Goal: Task Accomplishment & Management: Use online tool/utility

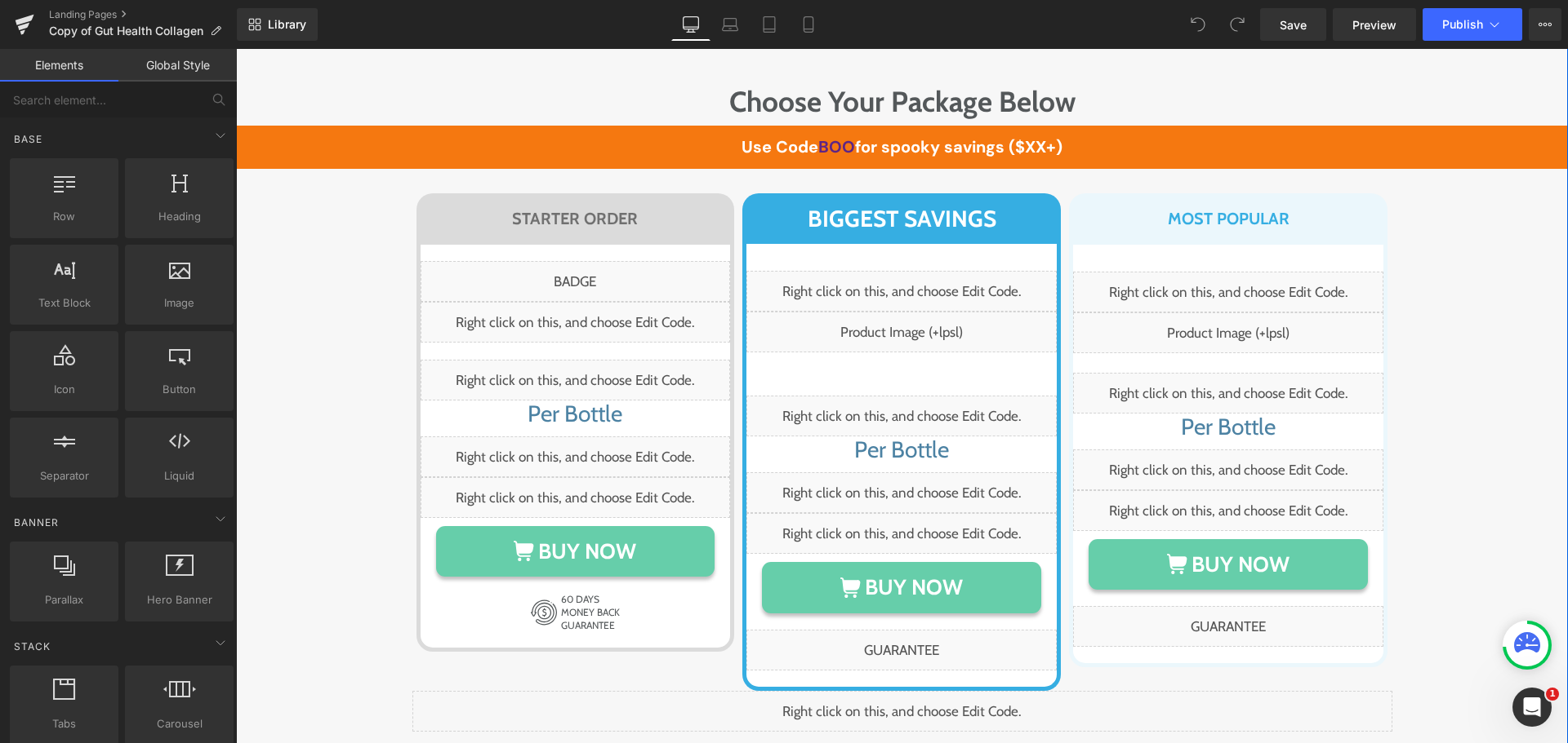
scroll to position [9385, 0]
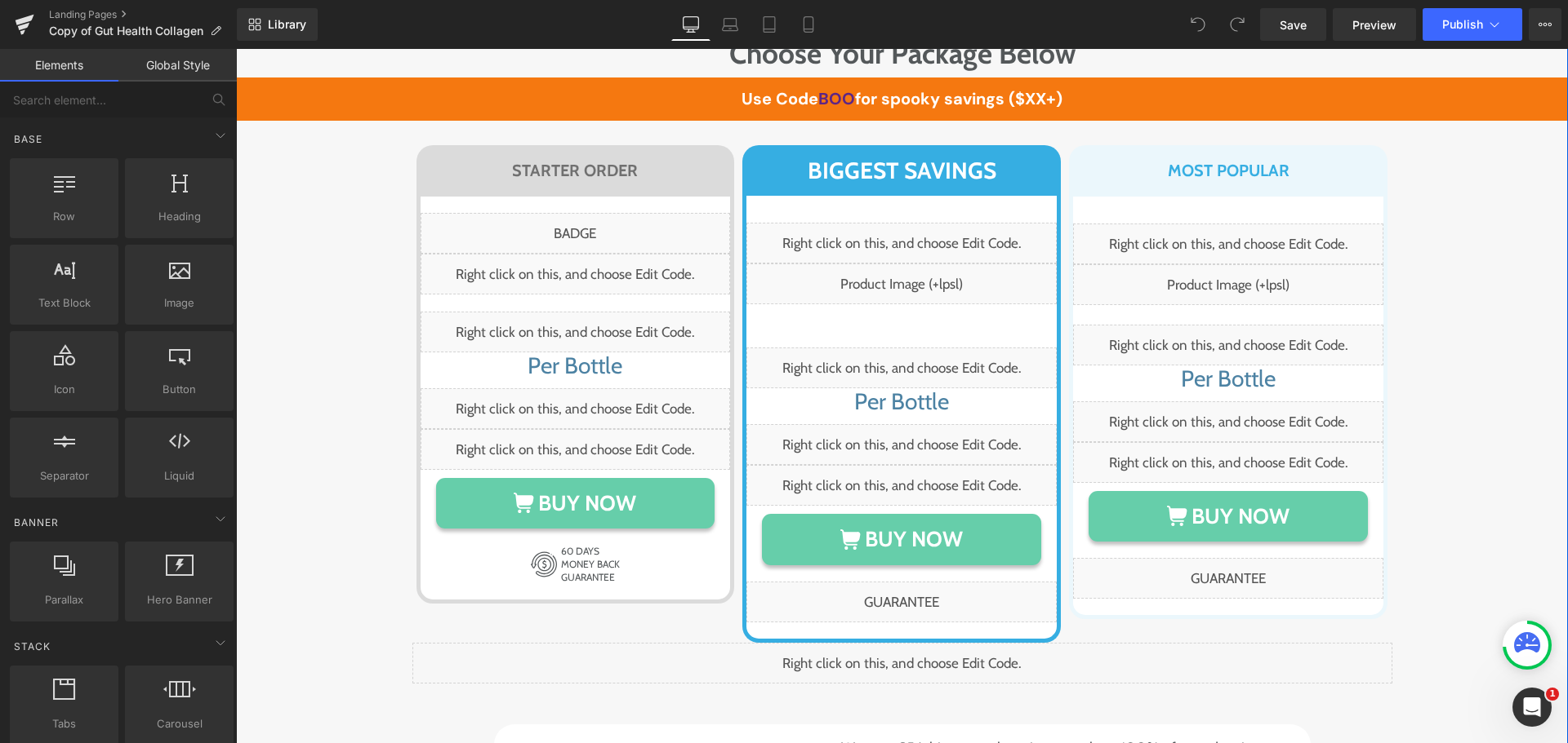
click at [449, 643] on div "Liquid Row" at bounding box center [902, 663] width 980 height 41
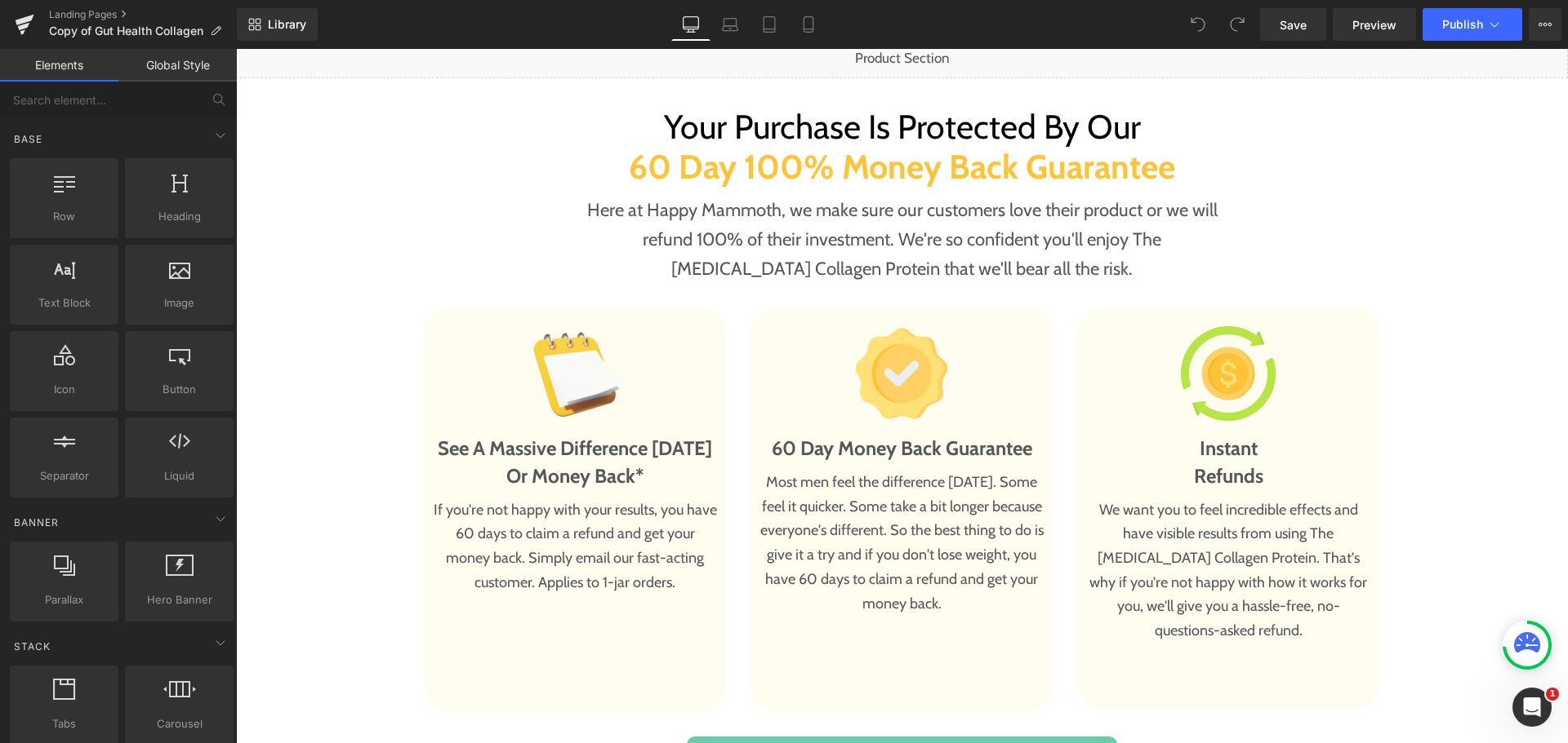
scroll to position [8650, 0]
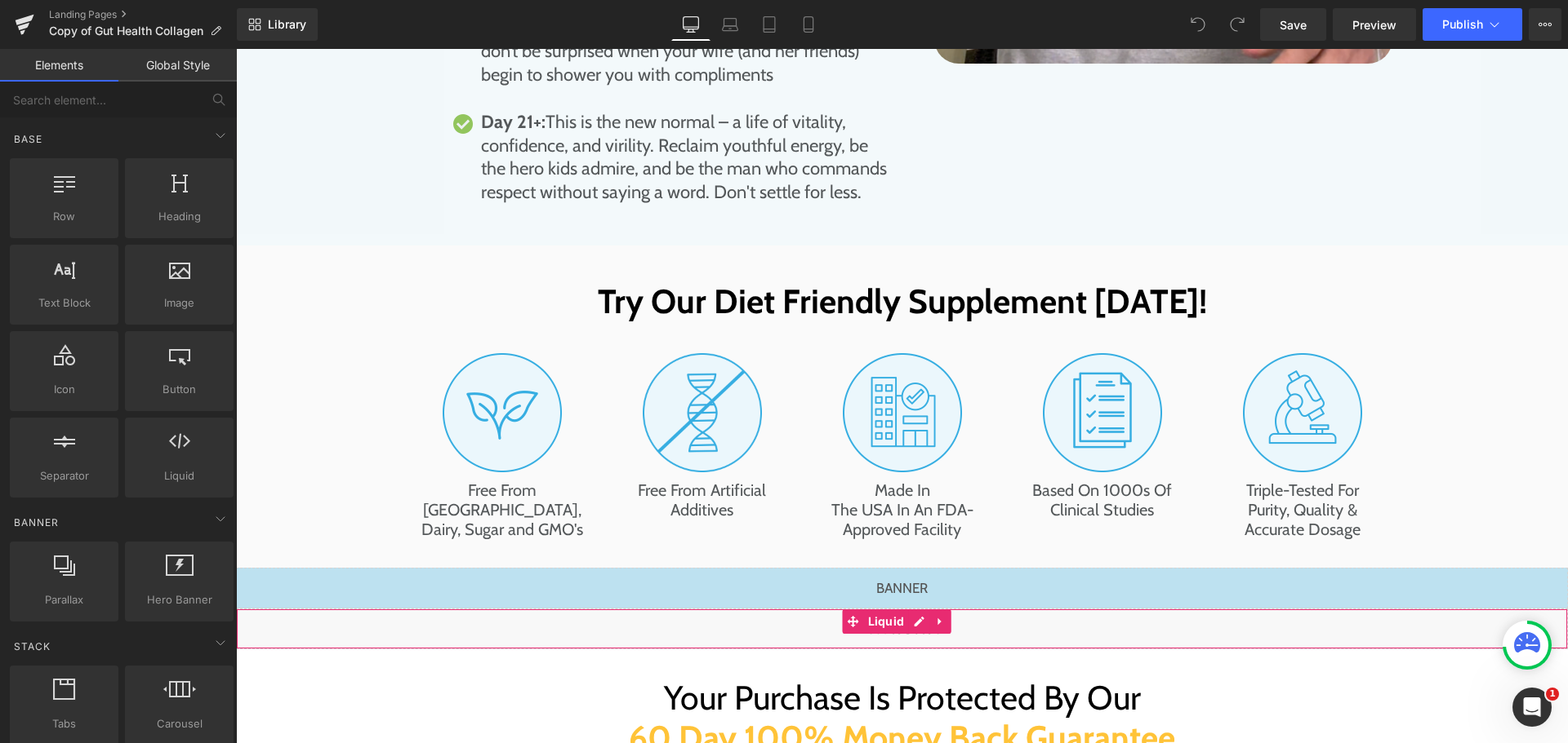
click at [921, 609] on div "Liquid" at bounding box center [902, 628] width 1332 height 41
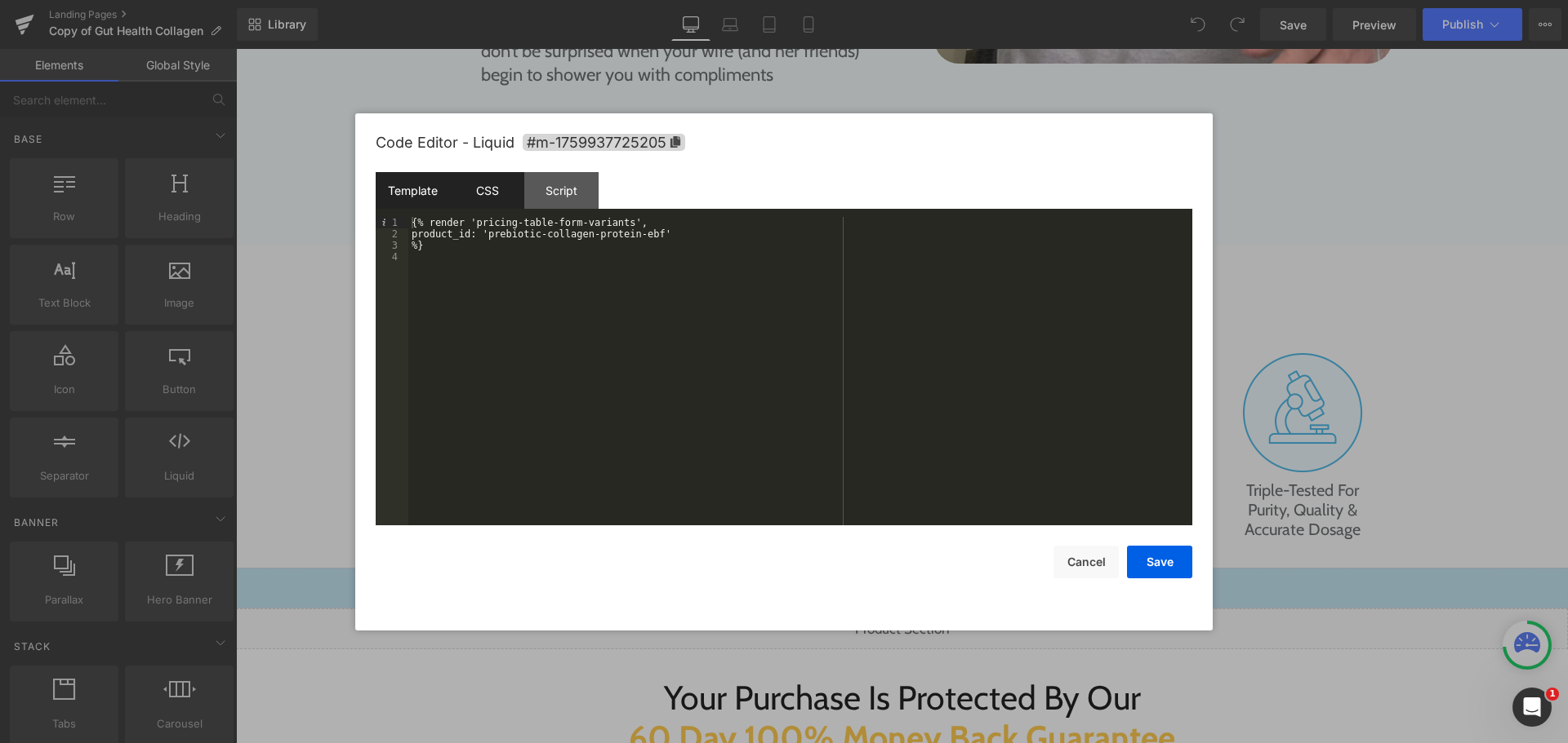
click at [498, 201] on div "CSS" at bounding box center [486, 190] width 74 height 37
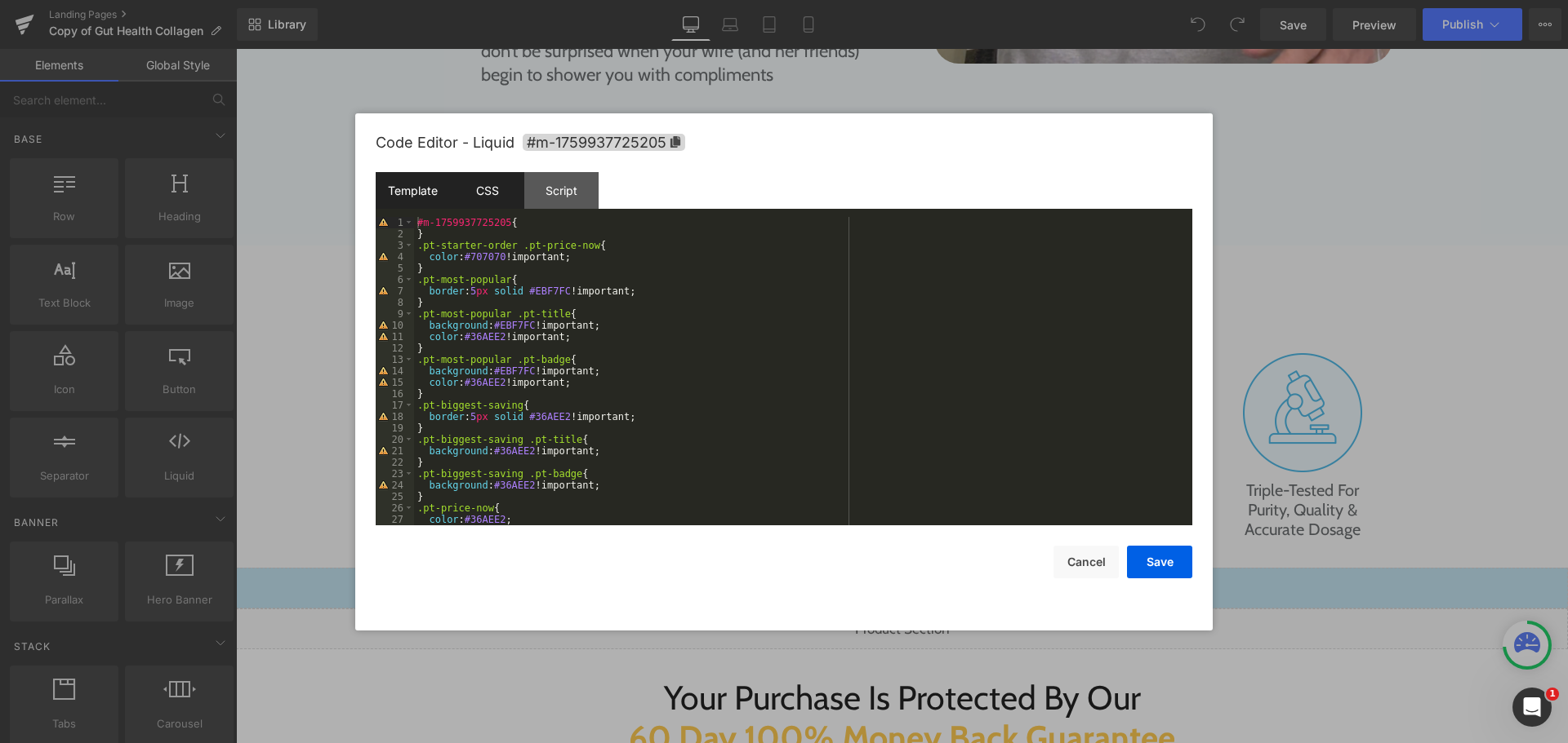
click at [434, 195] on div "Template" at bounding box center [412, 190] width 74 height 37
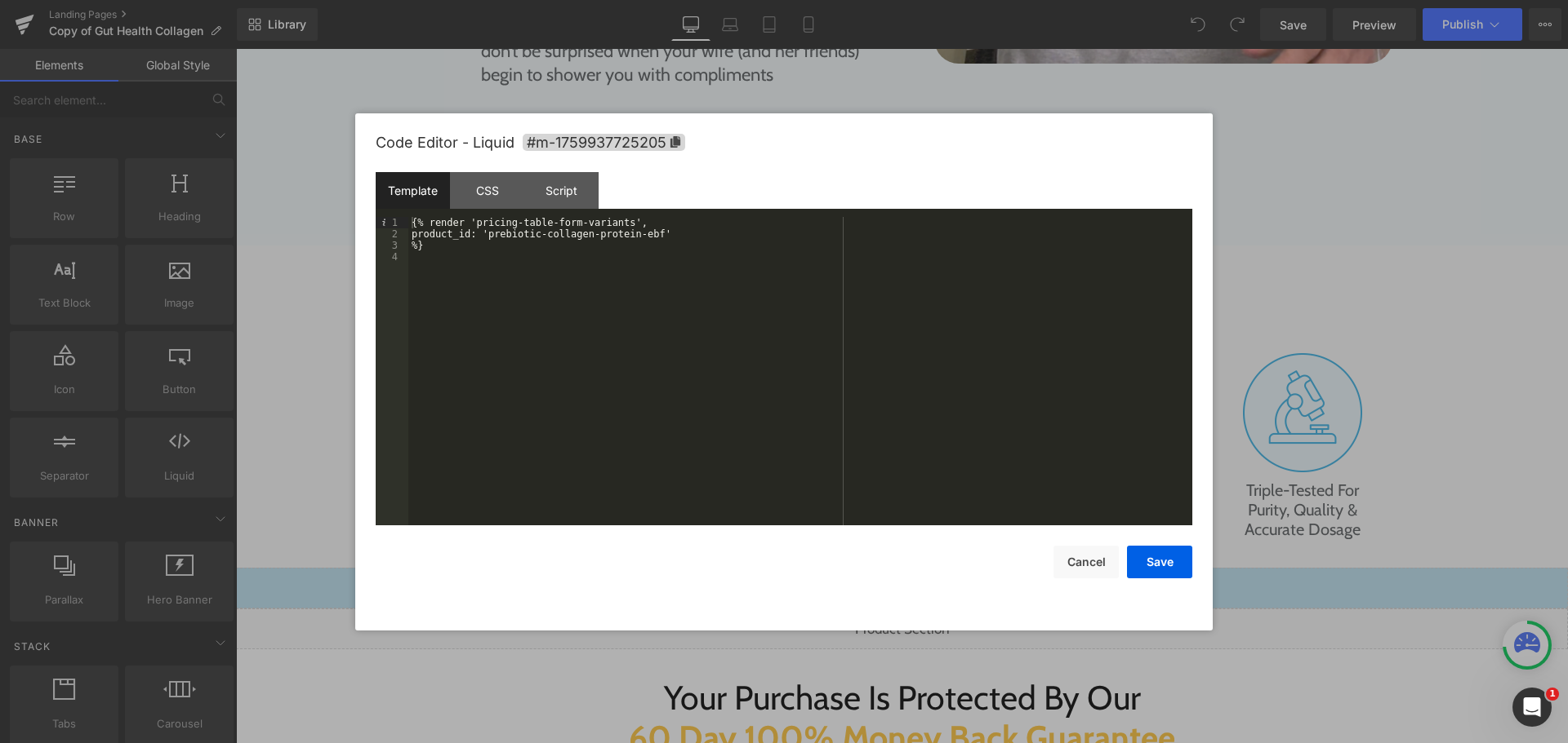
click at [523, 268] on div "{% render 'pricing-table-form-variants', product_id: 'prebiotic-collagen-protei…" at bounding box center [800, 382] width 784 height 331
click at [1095, 560] on button "Cancel" at bounding box center [1086, 562] width 65 height 33
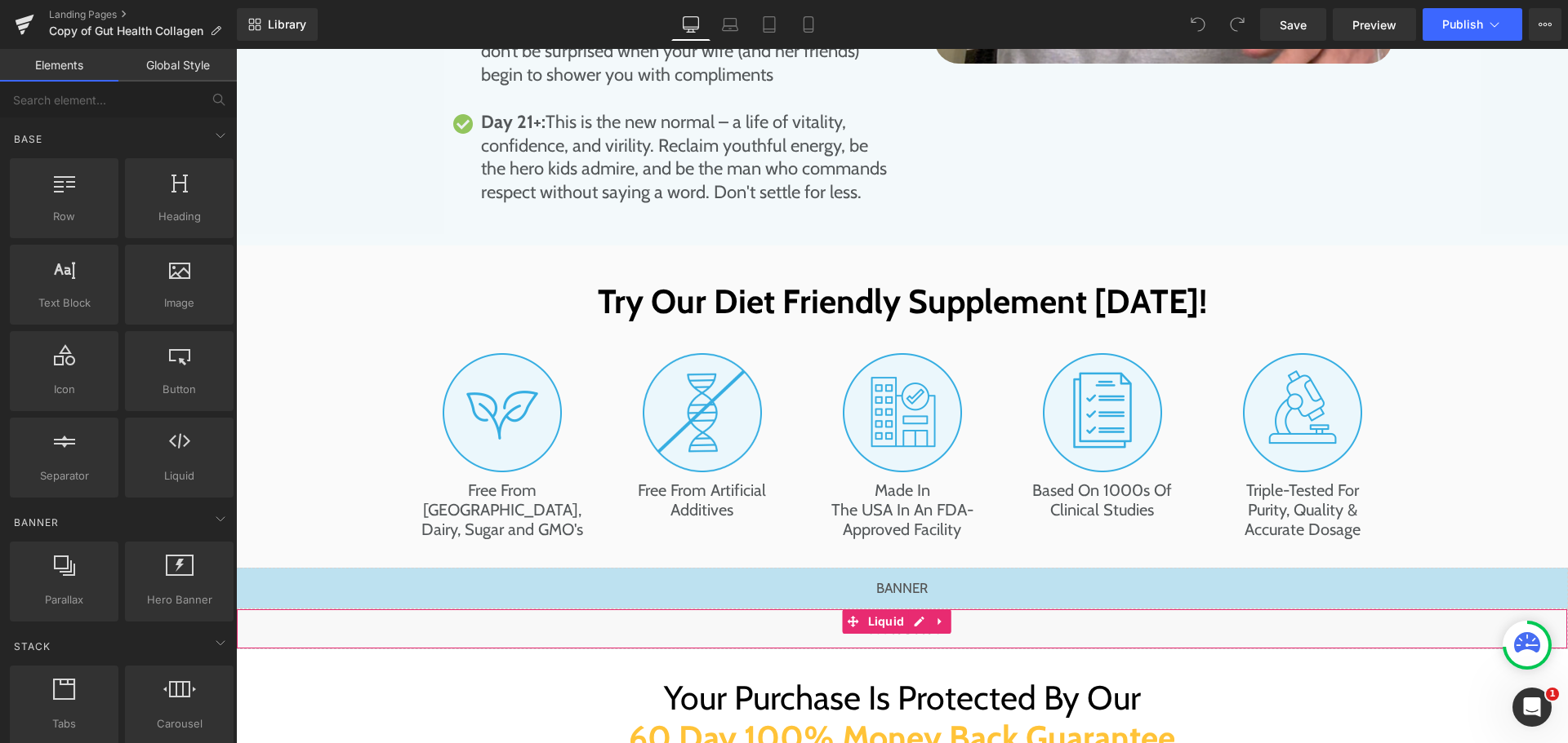
click at [564, 609] on div "Liquid" at bounding box center [902, 628] width 1332 height 41
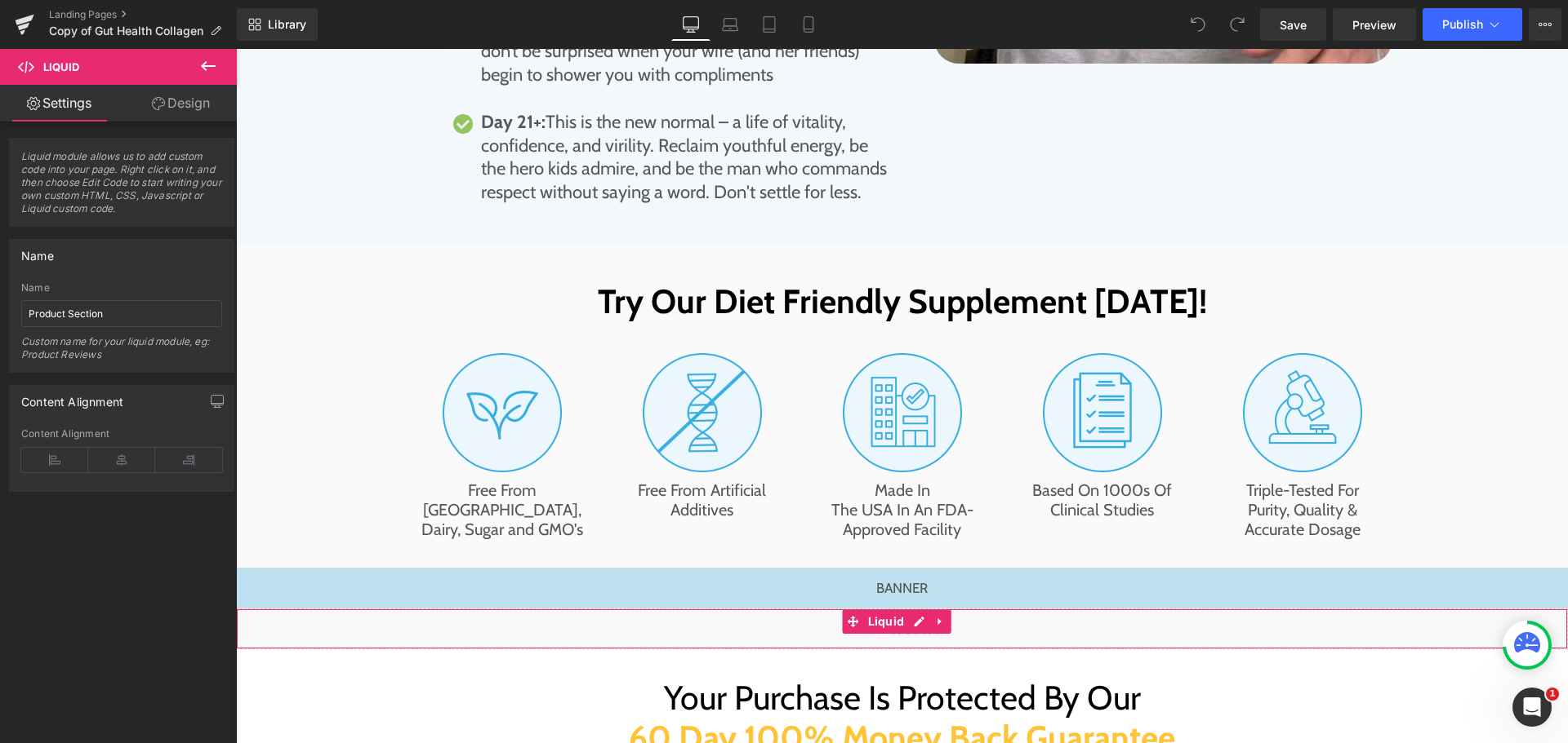
click at [156, 90] on link "Design" at bounding box center [181, 103] width 119 height 37
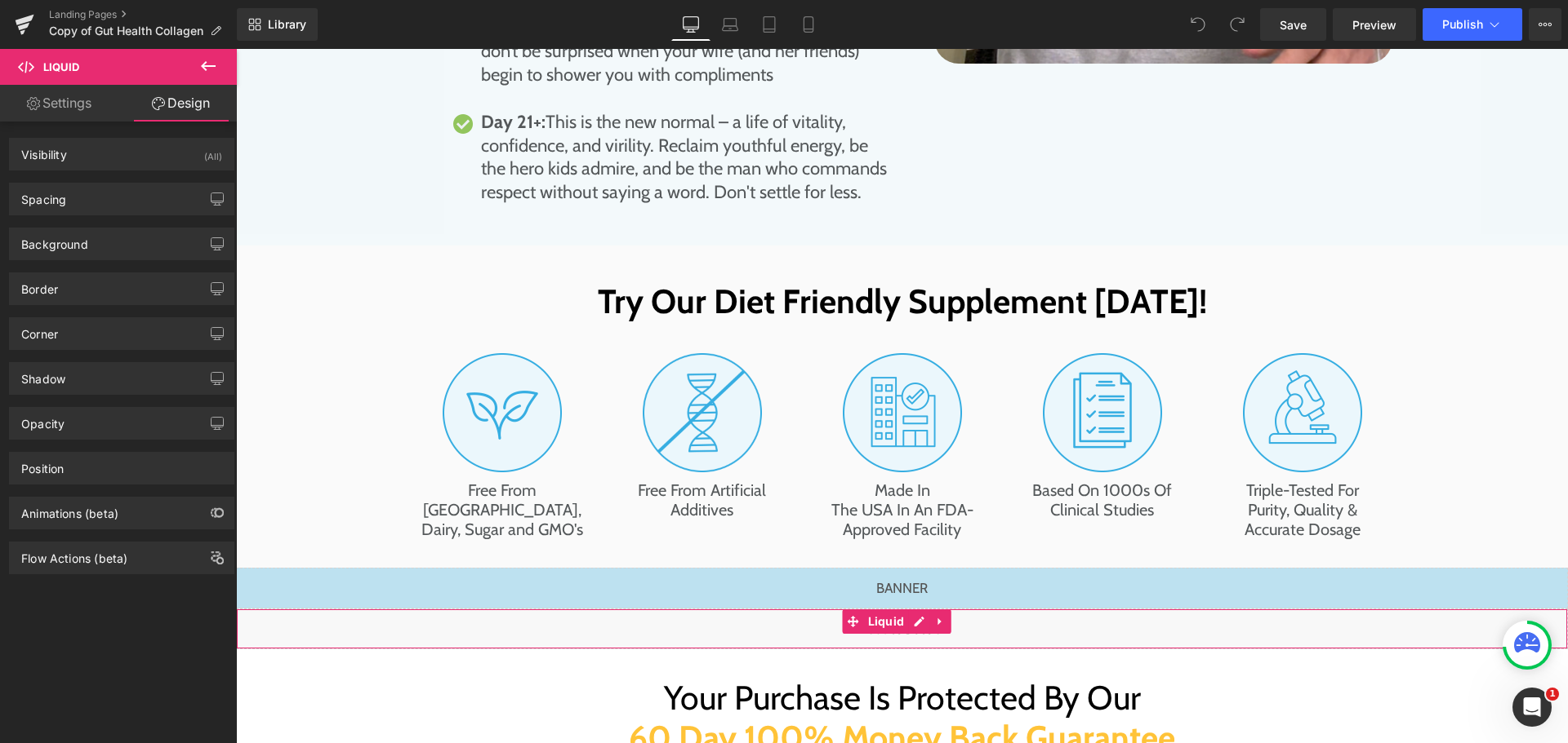
click at [59, 101] on link "Settings" at bounding box center [59, 103] width 119 height 37
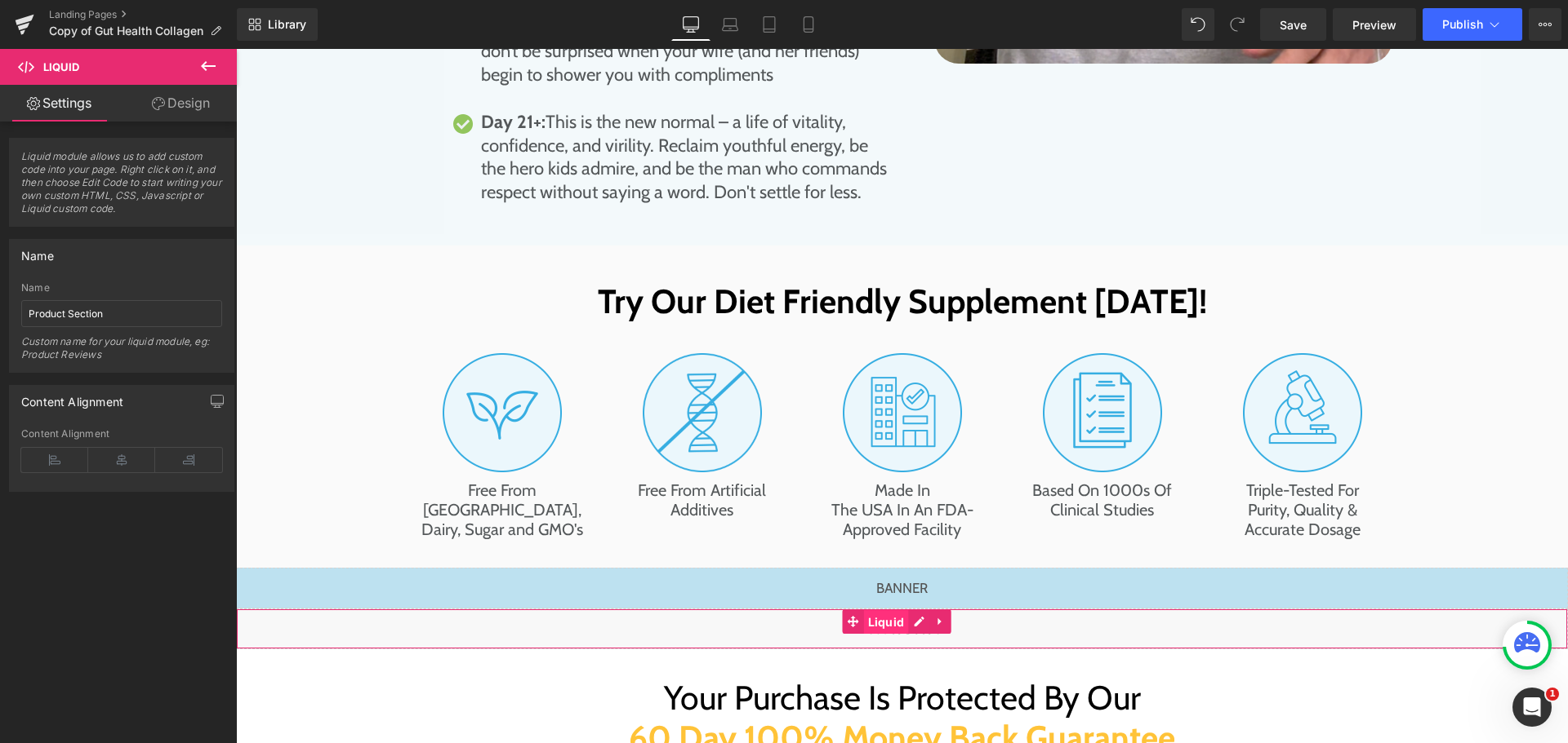
click at [899, 611] on span "Liquid" at bounding box center [886, 622] width 44 height 25
click at [918, 609] on div "Liquid" at bounding box center [902, 628] width 1332 height 41
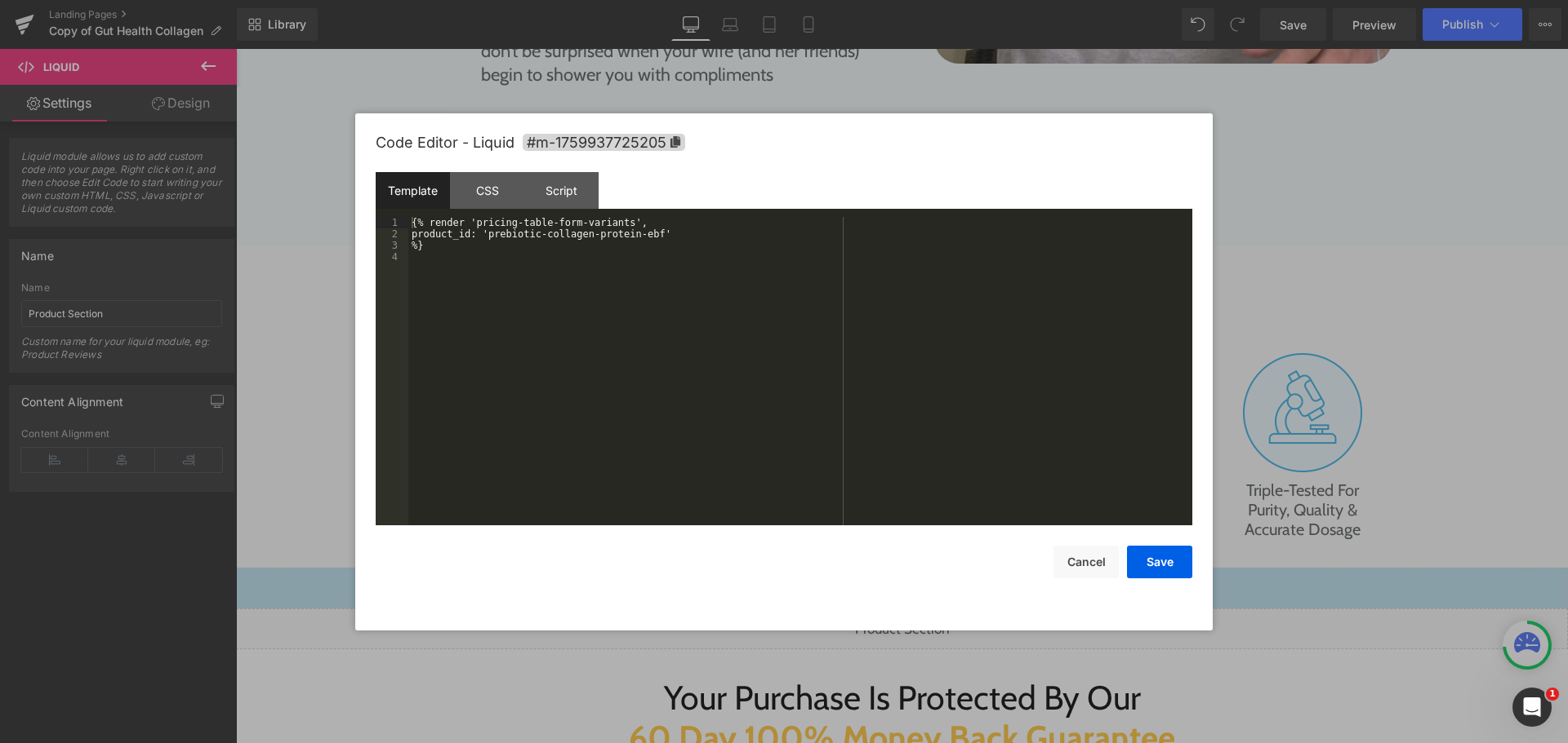
click at [490, 279] on div "{% render 'pricing-table-form-variants', product_id: 'prebiotic-collagen-protei…" at bounding box center [800, 382] width 784 height 331
click at [622, 145] on span "#m-1759937725205" at bounding box center [604, 141] width 162 height 17
click at [438, 290] on div "{% render 'pricing-table-form-variants', product_id: 'prebiotic-collagen-protei…" at bounding box center [803, 383] width 778 height 331
click at [418, 289] on div "{% render 'pricing-table-form-variants', product_id: 'prebiotic-collagen-protei…" at bounding box center [803, 383] width 778 height 331
click at [479, 181] on div "CSS" at bounding box center [486, 190] width 74 height 37
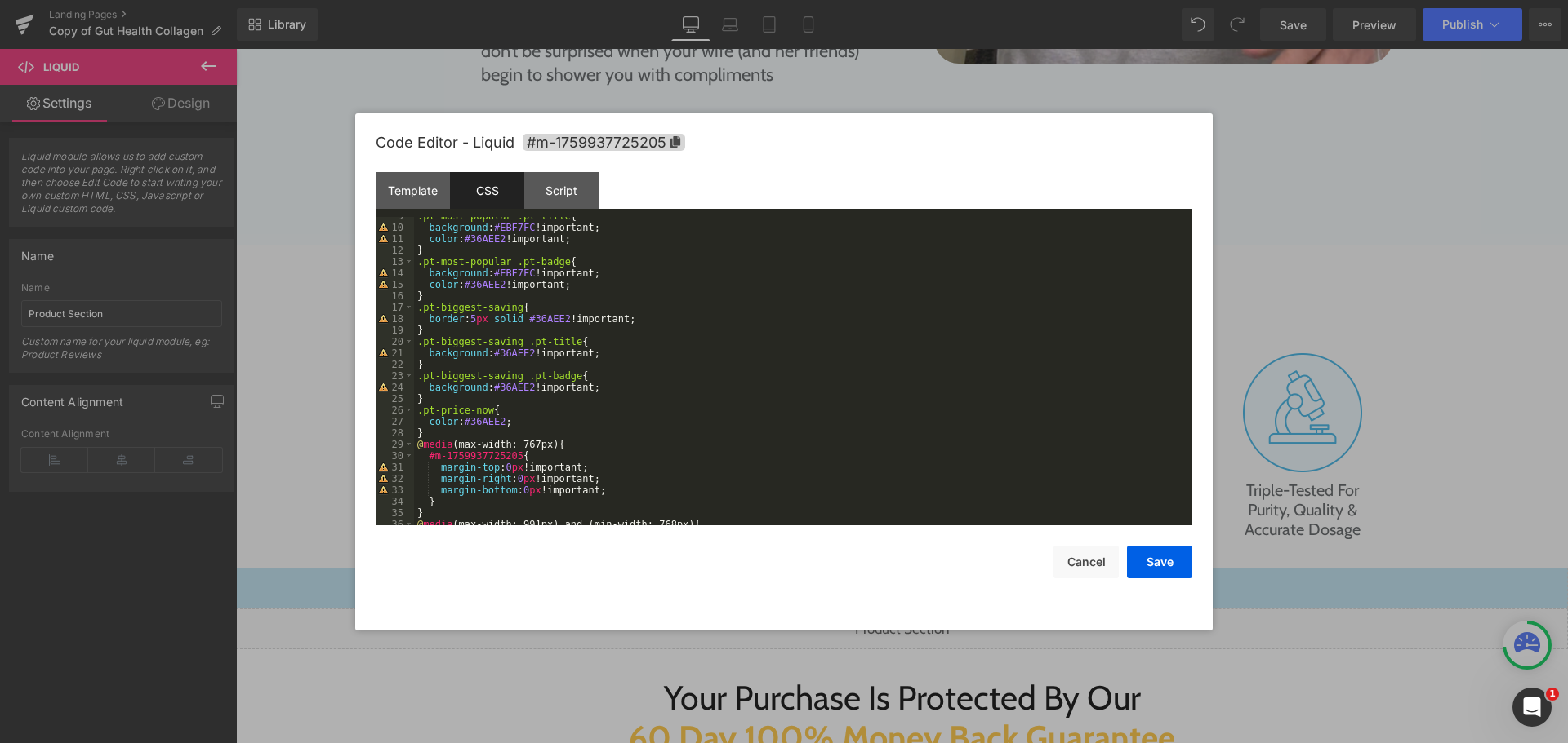
scroll to position [0, 0]
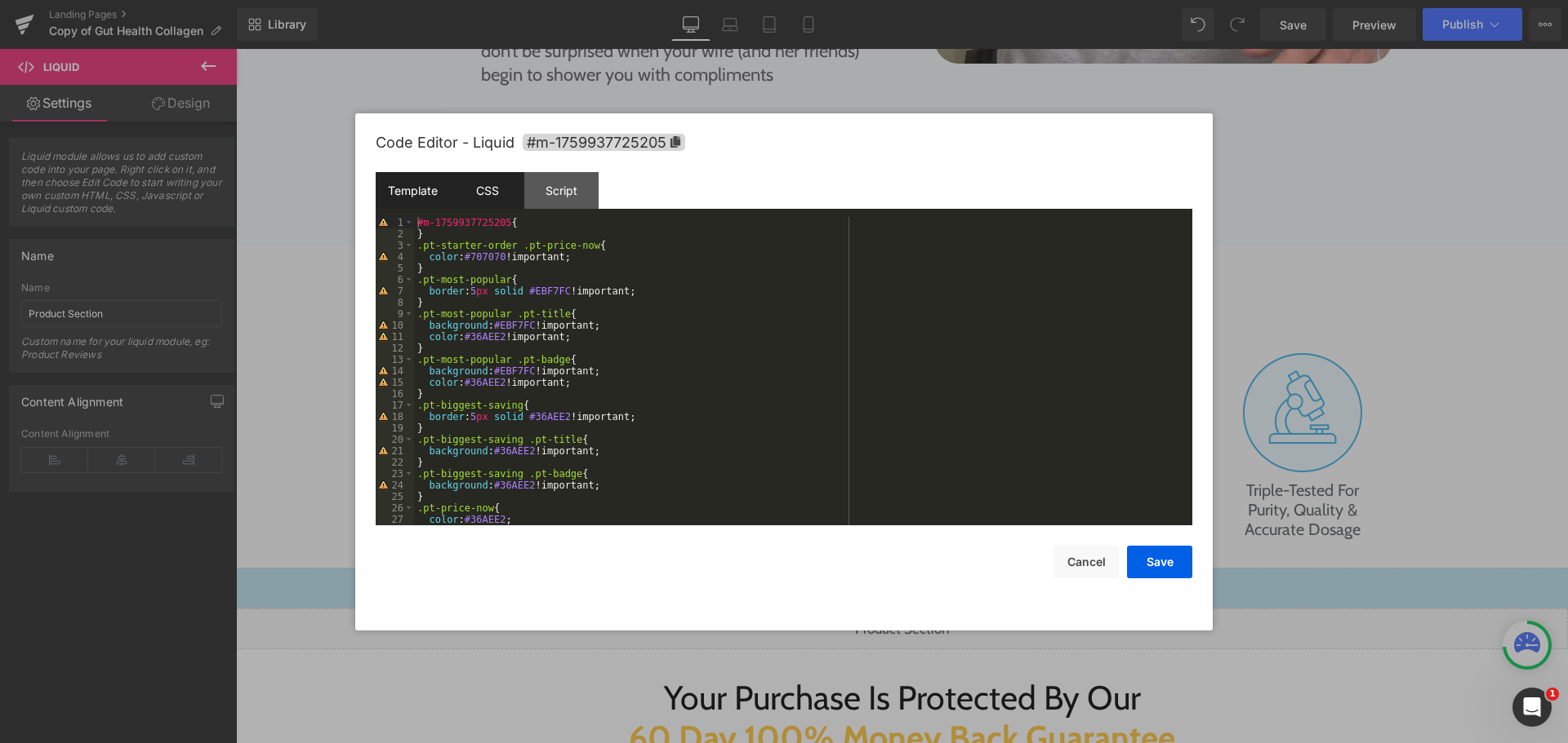
click at [401, 187] on div "Template" at bounding box center [412, 190] width 74 height 37
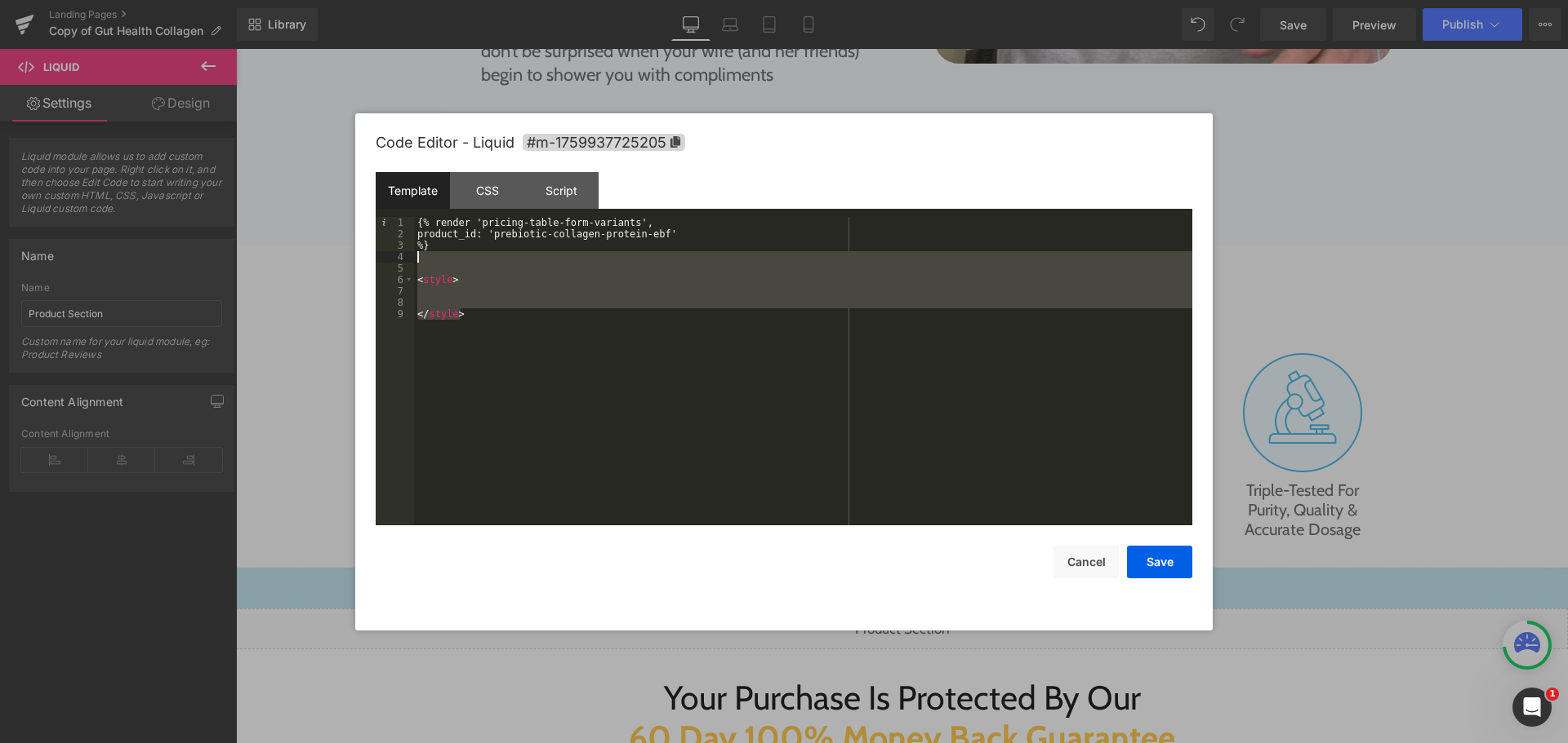
drag, startPoint x: 455, startPoint y: 302, endPoint x: 410, endPoint y: 260, distance: 61.6
click at [410, 260] on pre "1 2 3 4 5 6 7 8 9 {% render 'pricing-table-form-variants', product_id: 'prebiot…" at bounding box center [784, 372] width 817 height 308
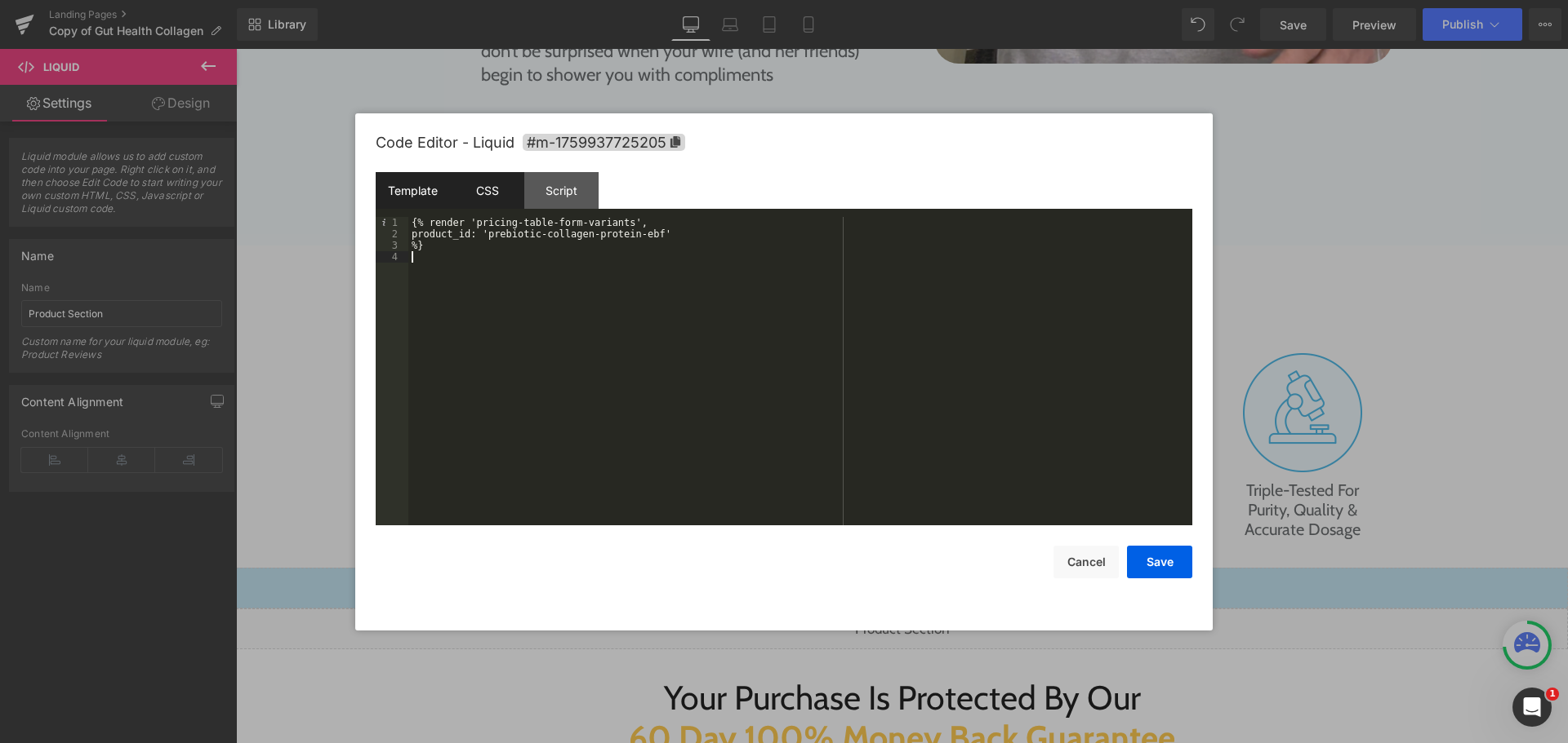
click at [456, 184] on div "CSS" at bounding box center [486, 190] width 74 height 37
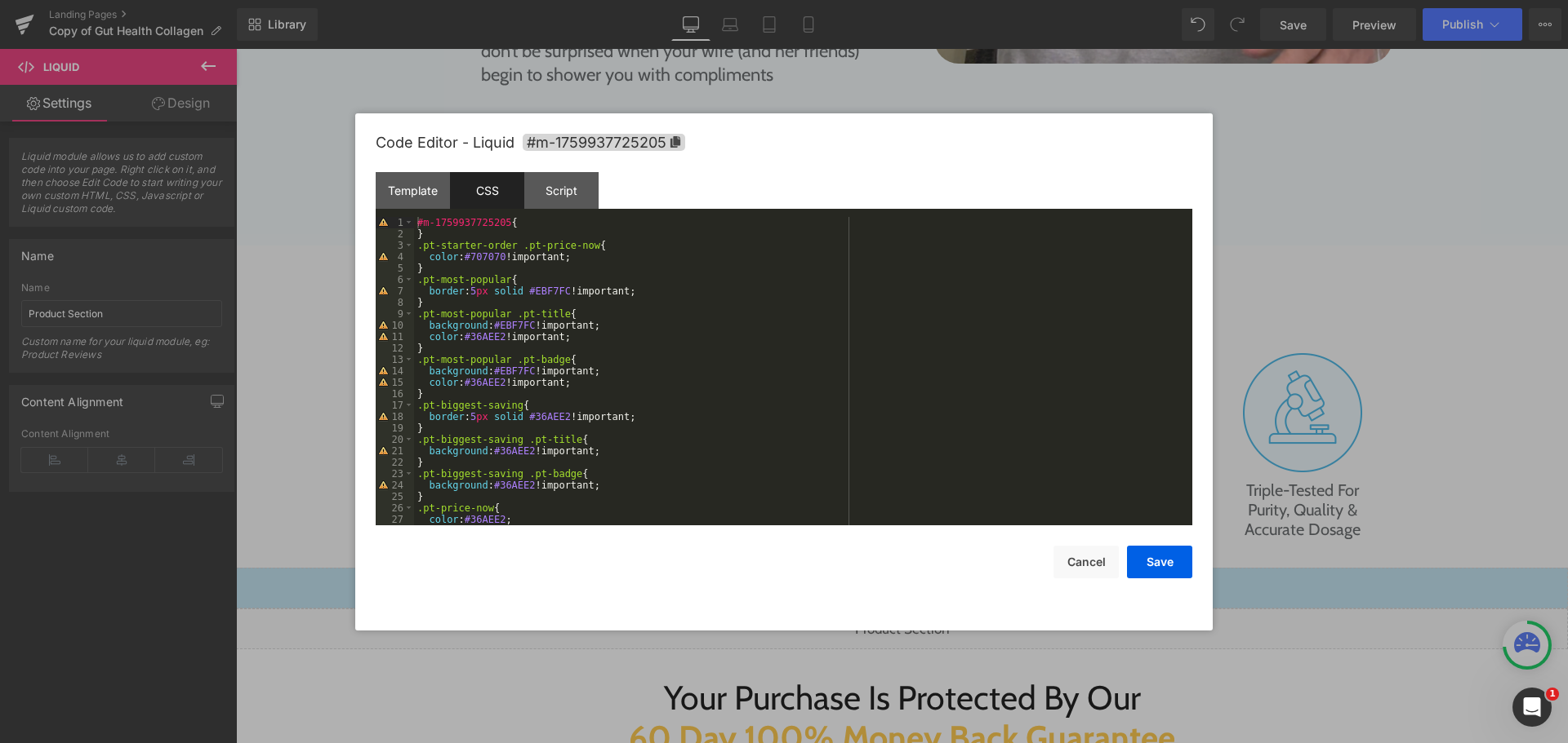
click at [534, 227] on div "#m-1759937725205 { } .pt-starter-order .pt-price-now { color : #707070 !importa…" at bounding box center [800, 382] width 772 height 331
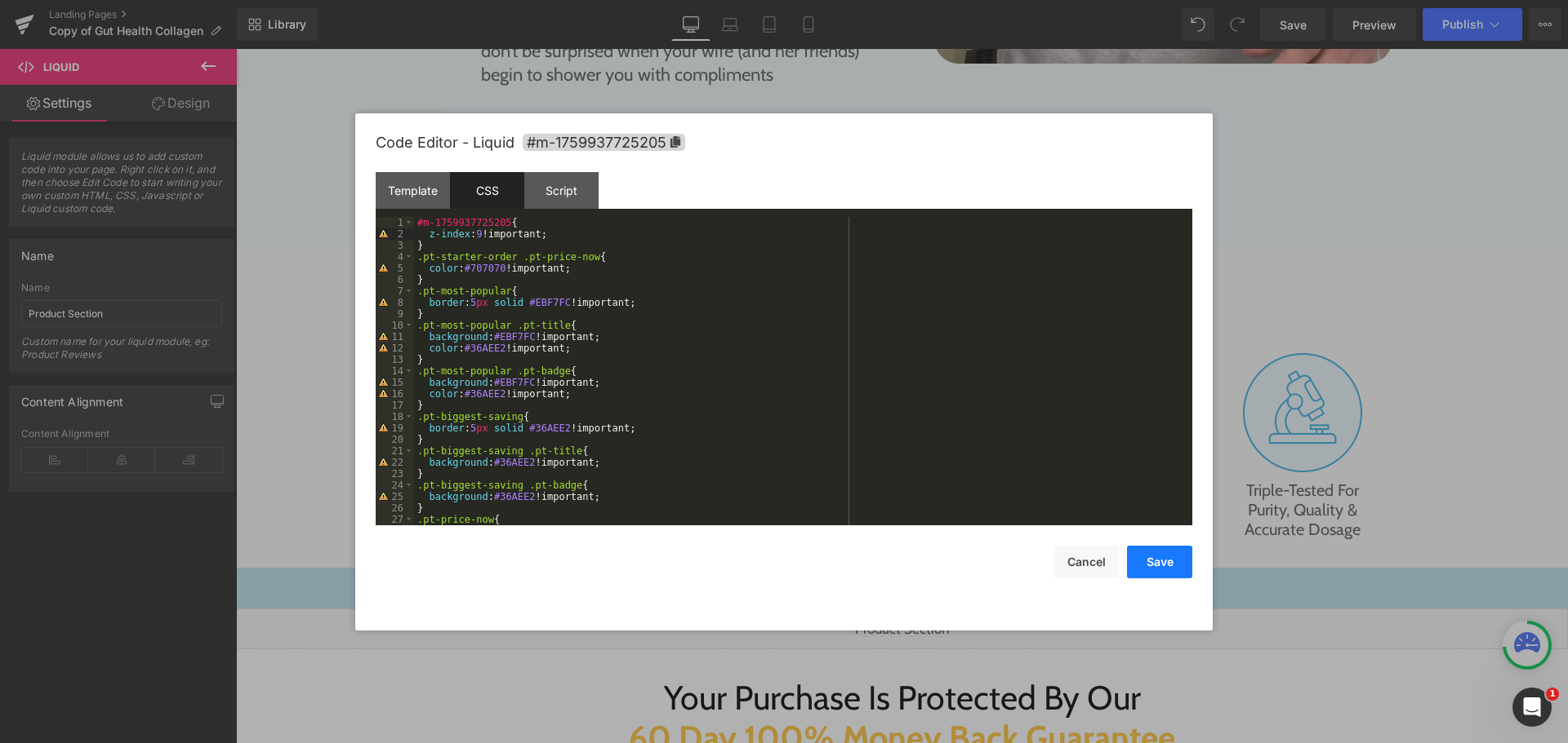
click at [1172, 560] on button "Save" at bounding box center [1160, 562] width 65 height 33
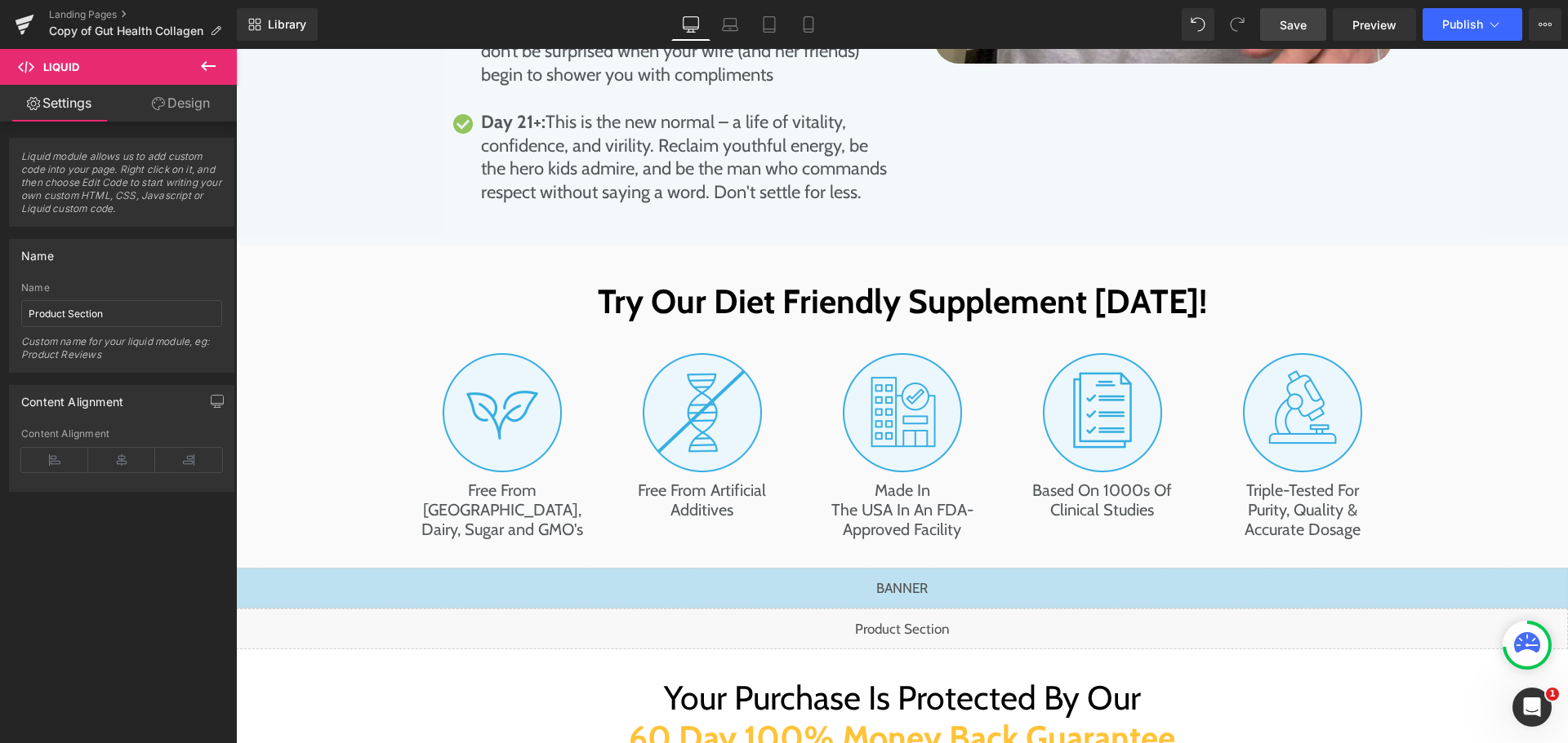
click at [1290, 37] on link "Save" at bounding box center [1292, 24] width 66 height 33
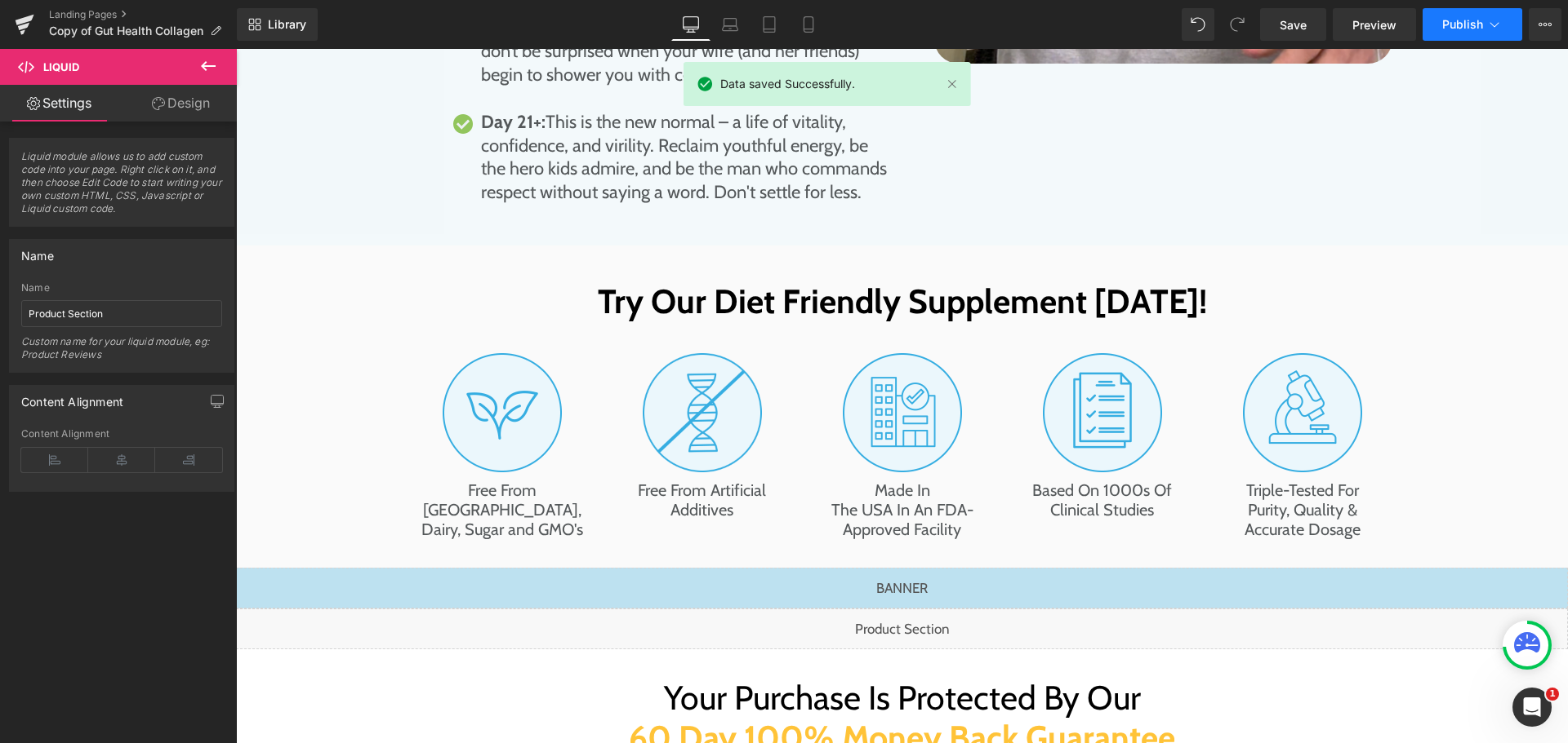
click at [1448, 26] on span "Publish" at bounding box center [1462, 24] width 41 height 13
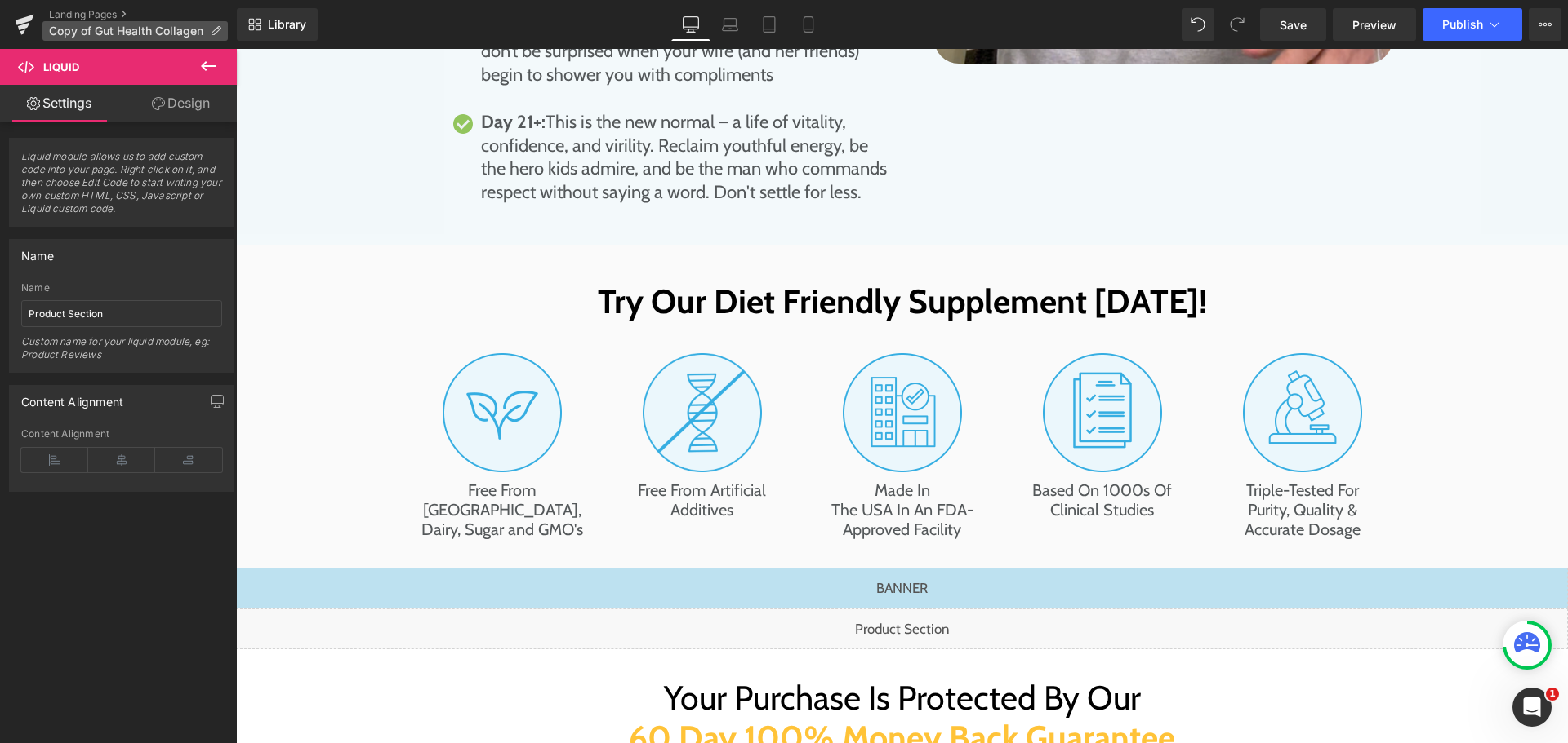
click at [213, 30] on icon at bounding box center [216, 32] width 12 height 12
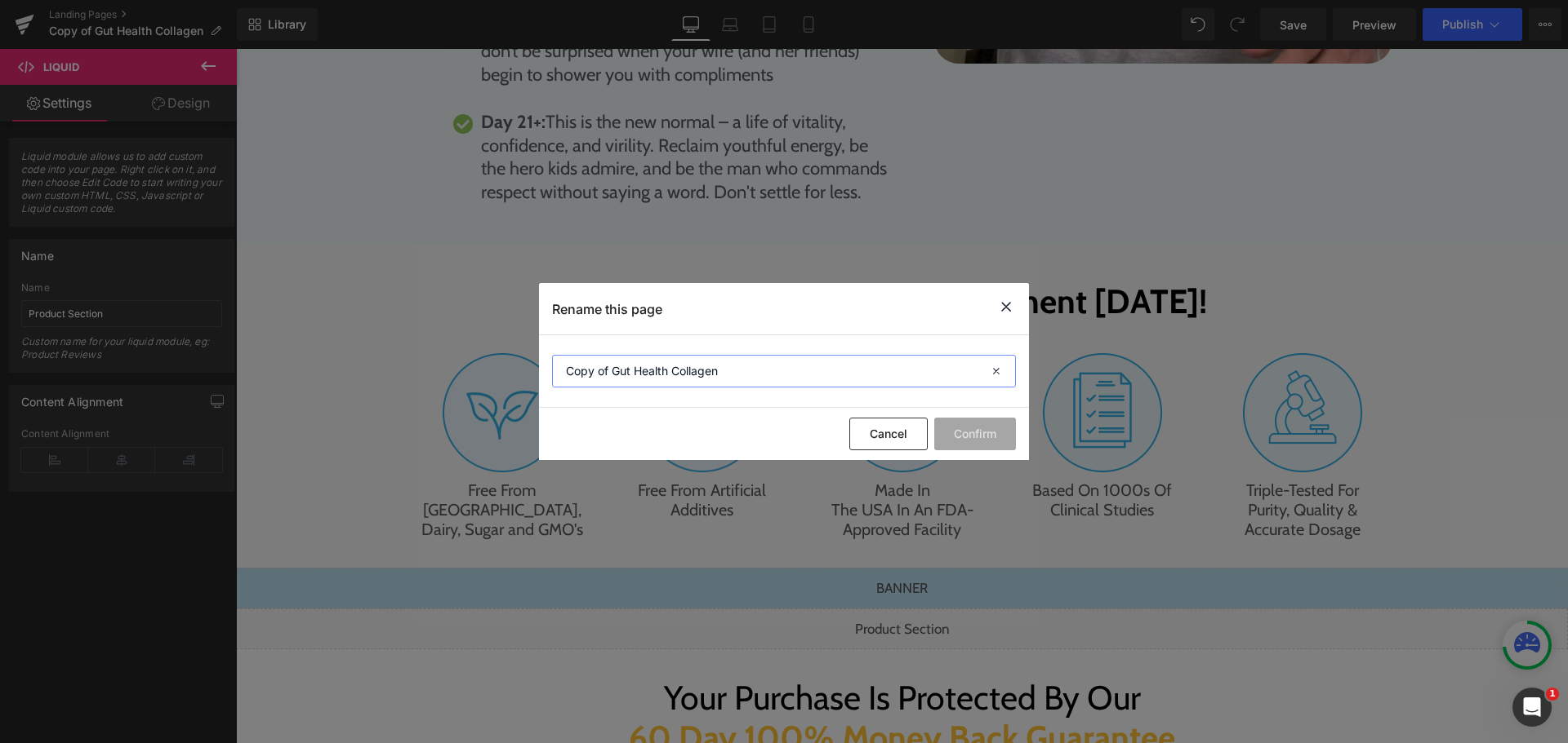
drag, startPoint x: 612, startPoint y: 366, endPoint x: 488, endPoint y: 356, distance: 124.4
click at [488, 356] on div "Rename this page Copy of Gut Health Collagen Cancel Confirm" at bounding box center [784, 372] width 1568 height 743
click at [735, 377] on input "Gut Health Collagen" at bounding box center [783, 371] width 464 height 33
type input "Gut Health Collagen [halloween preparation]"
click at [969, 429] on button "Confirm" at bounding box center [975, 434] width 82 height 33
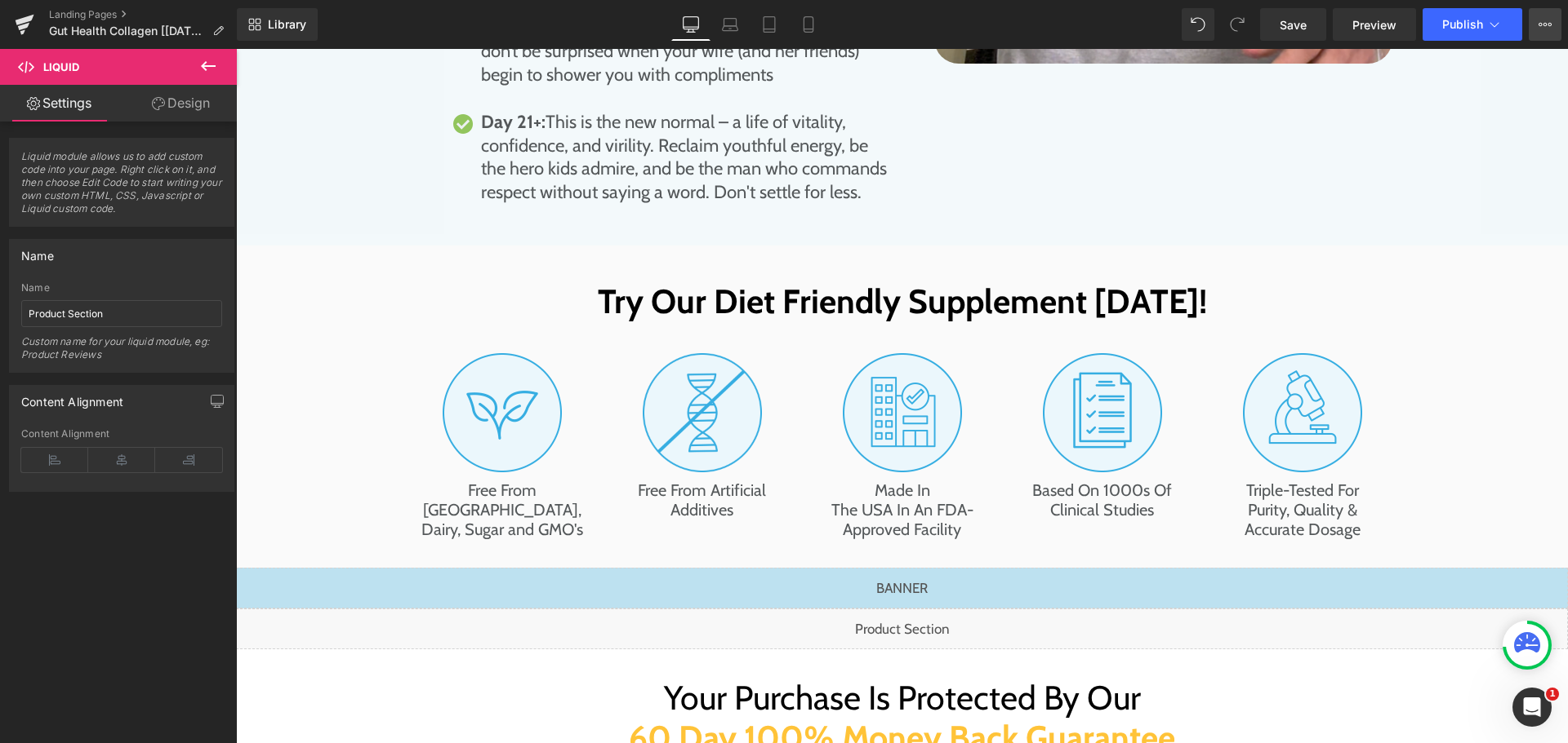
click at [1541, 27] on icon at bounding box center [1544, 24] width 13 height 13
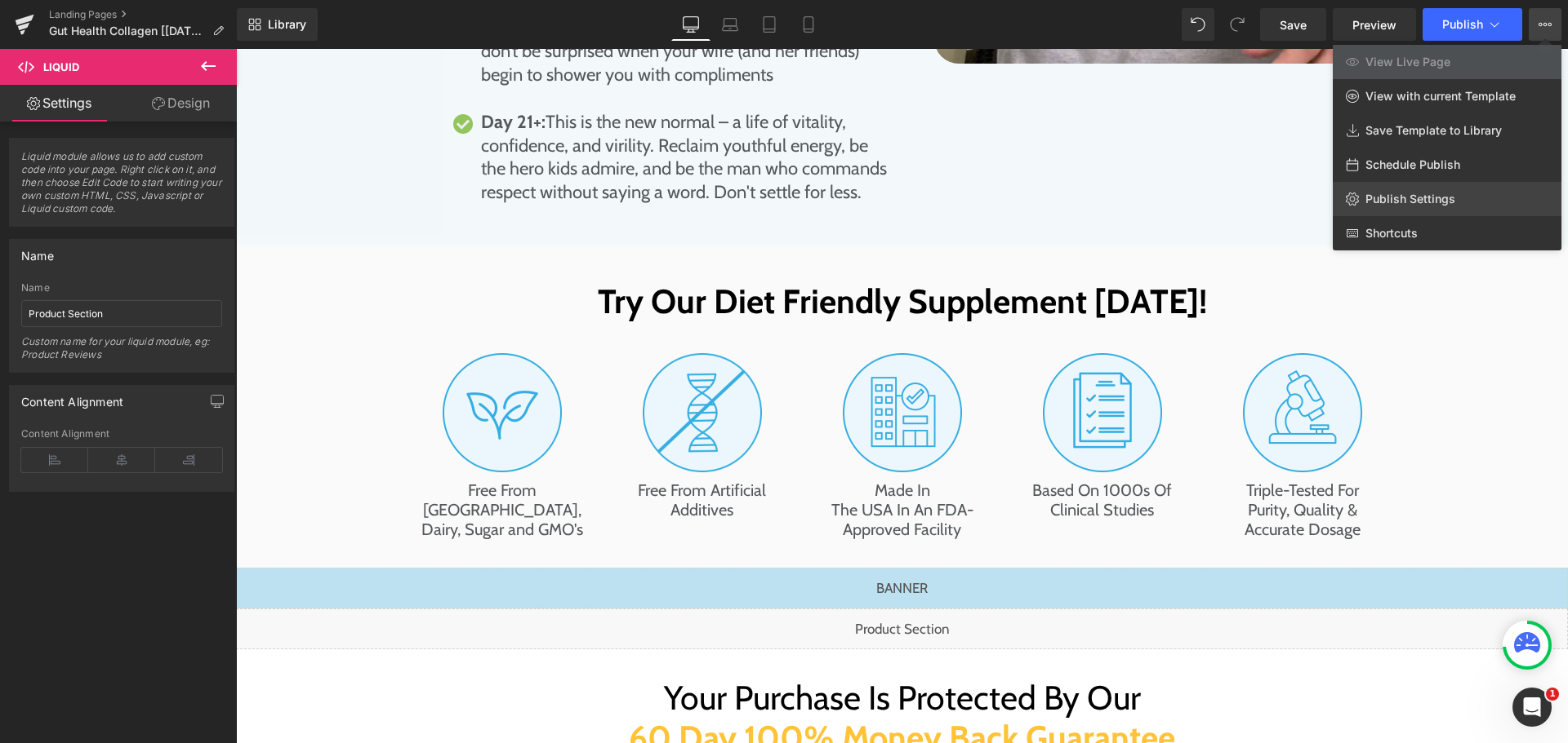
click at [1459, 208] on link "Publish Settings" at bounding box center [1446, 199] width 228 height 35
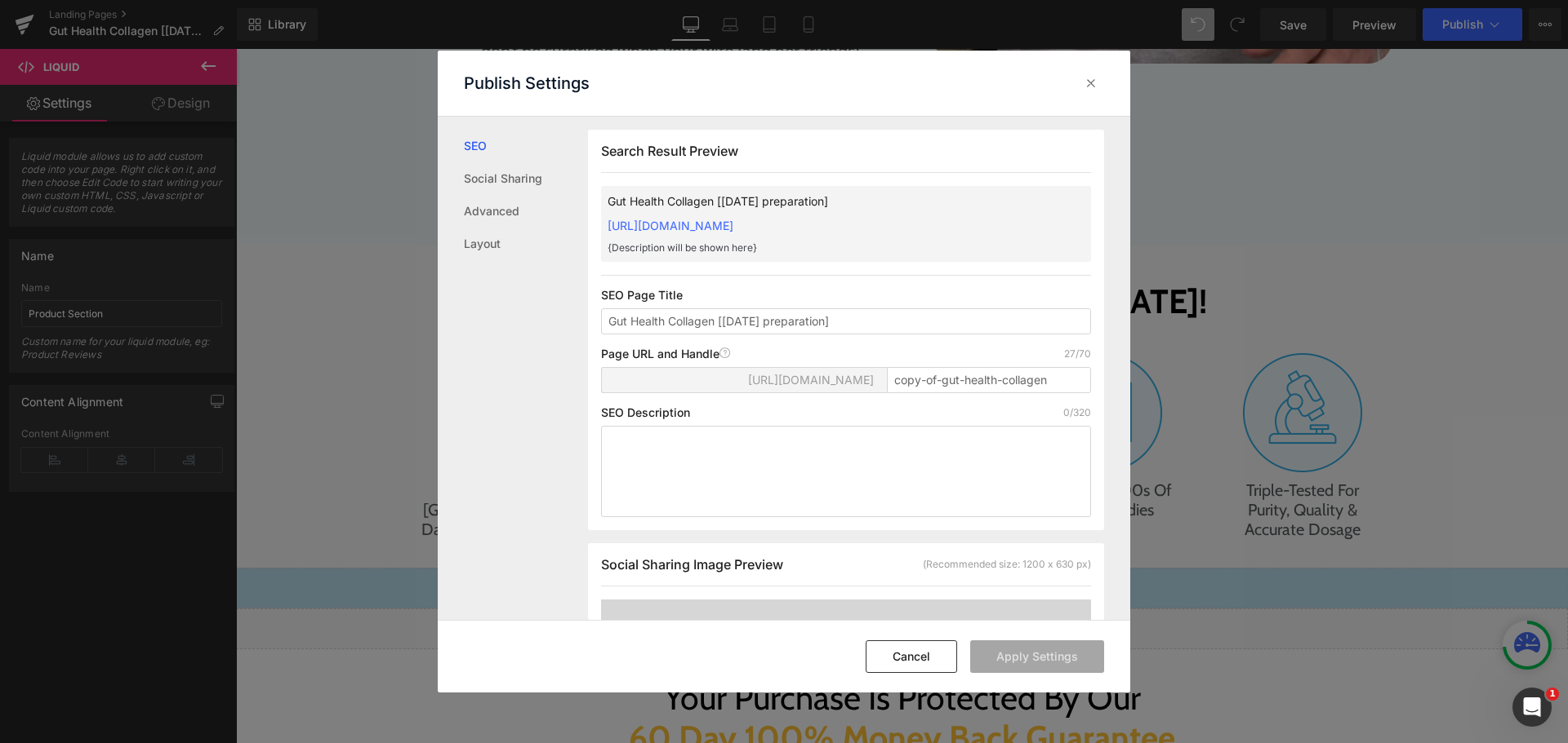
scroll to position [1, 0]
click at [1056, 378] on input "copy-of-gut-health-collagen" at bounding box center [989, 379] width 204 height 26
click at [928, 372] on input "copy-of-gut-health-collagen" at bounding box center [989, 379] width 204 height 26
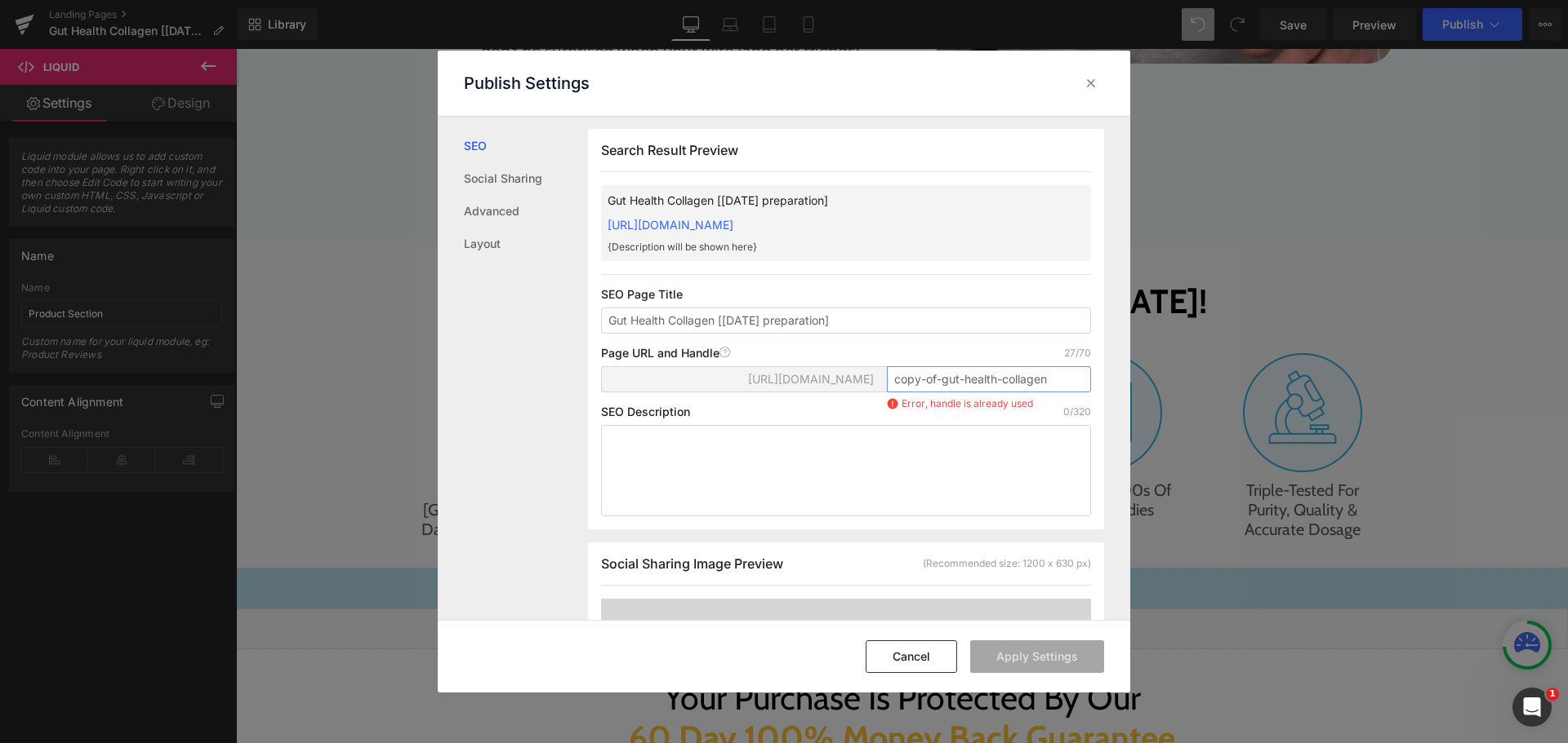
drag, startPoint x: 940, startPoint y: 378, endPoint x: 857, endPoint y: 375, distance: 83.1
click at [857, 375] on div "https://happy-mammoth-llc.myshopify.com/pages/ copy-of-gut-health-collagen Erro…" at bounding box center [846, 386] width 490 height 40
click at [1032, 371] on input "gut-health-collagen" at bounding box center [989, 379] width 204 height 26
type input "gut-health-collagen-halloween-preparation-final"
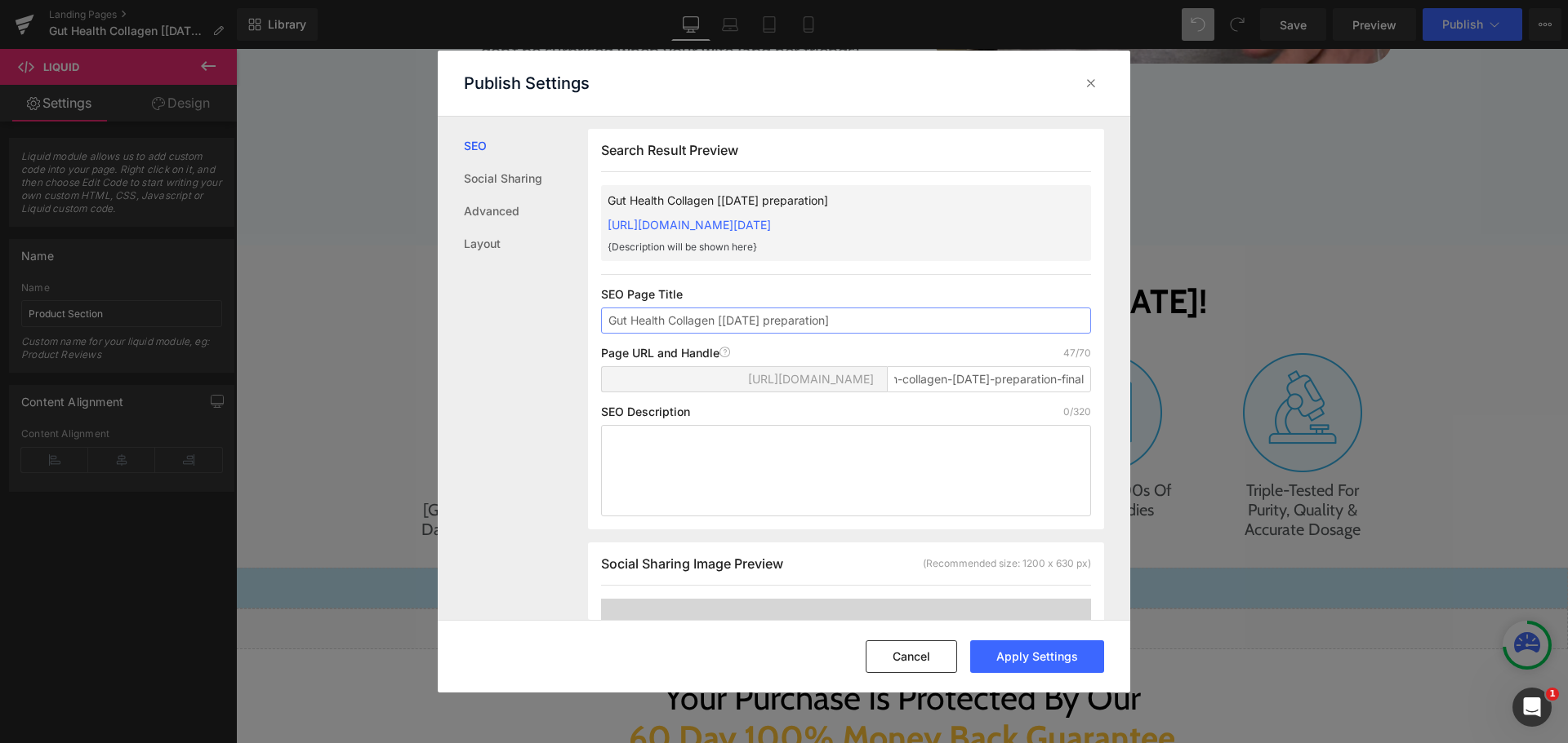
click at [847, 334] on input "Gut Health Collagen [halloween preparation]" at bounding box center [846, 320] width 490 height 26
type input "Gut Health Collagen [halloween preparation] FINAL"
click at [1023, 659] on button "Apply Settings" at bounding box center [1036, 656] width 133 height 33
click at [1095, 82] on icon at bounding box center [1090, 83] width 17 height 17
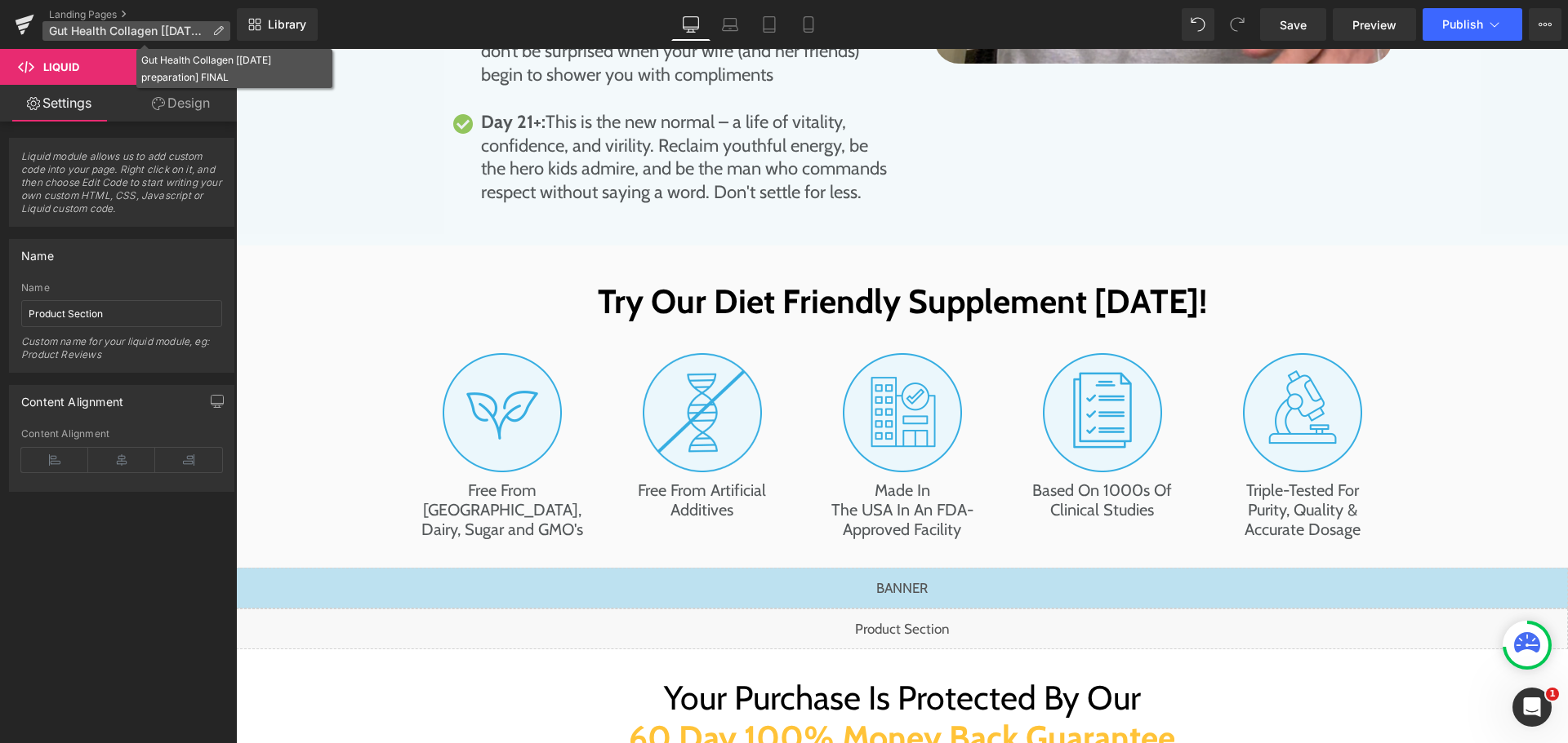
click at [213, 31] on icon at bounding box center [218, 32] width 12 height 12
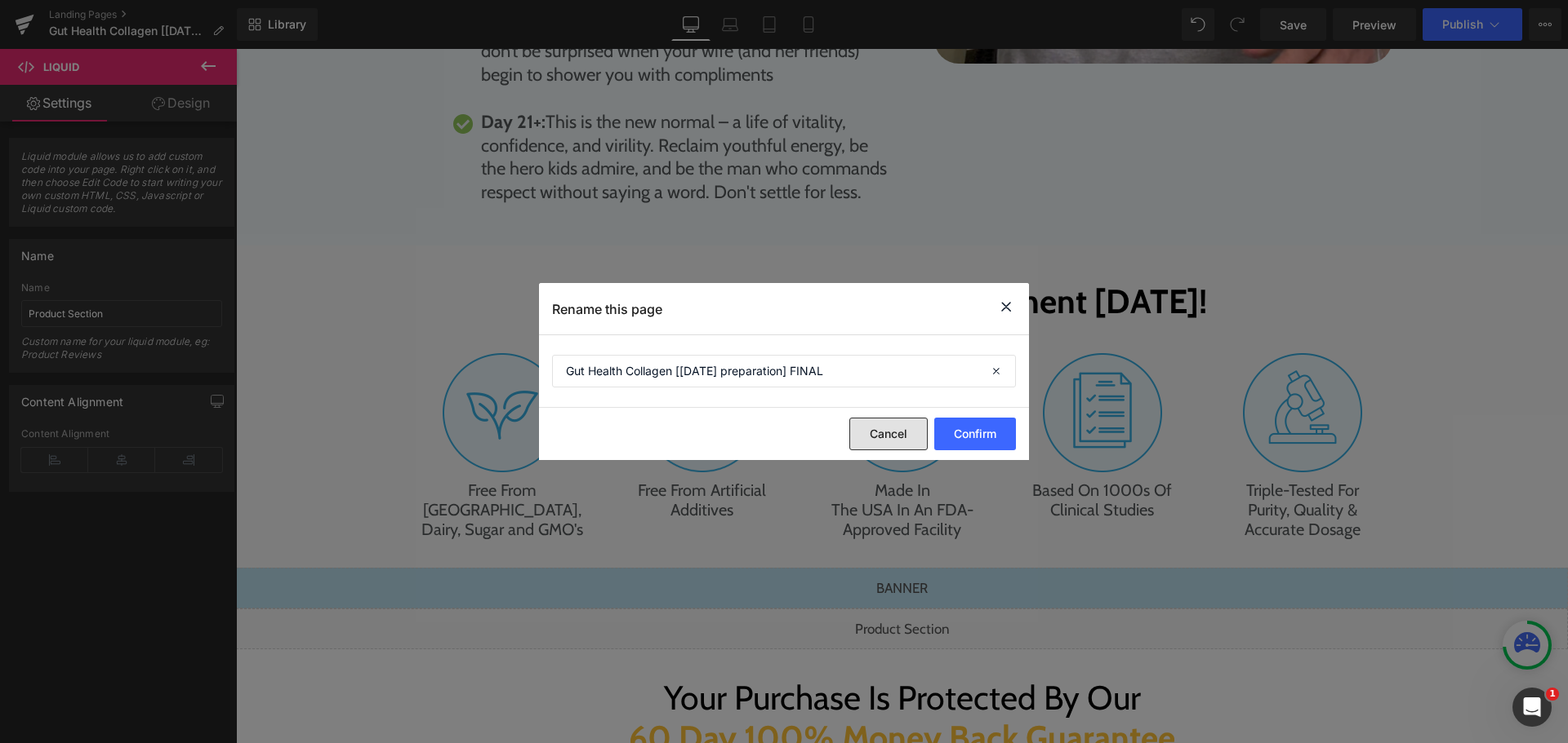
click at [866, 438] on button "Cancel" at bounding box center [888, 434] width 78 height 33
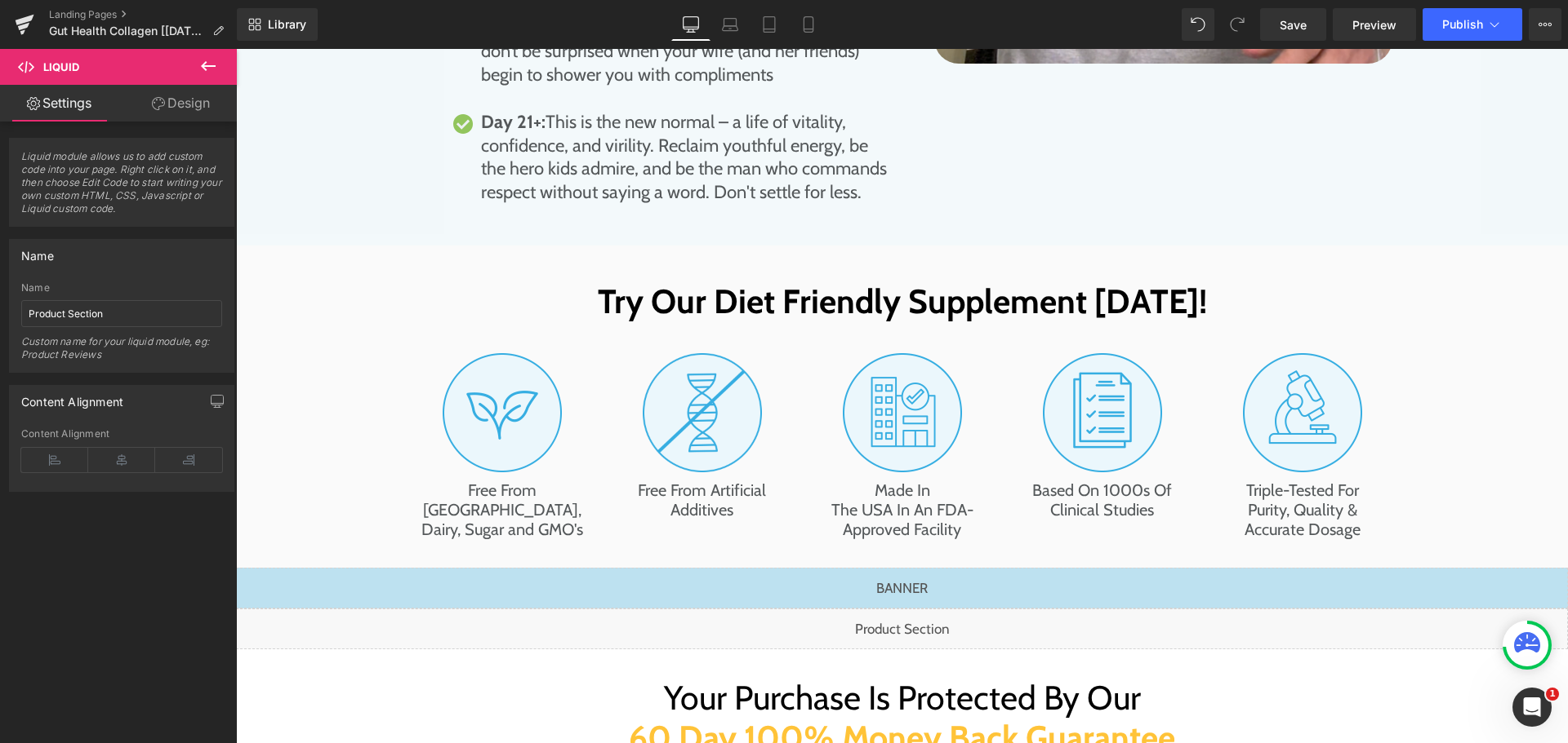
click at [1284, 7] on div "Library Desktop Desktop Laptop Tablet Mobile Save Preview Publish Scheduled Vie…" at bounding box center [903, 25] width 1331 height 49
click at [1292, 25] on span "Save" at bounding box center [1292, 25] width 27 height 17
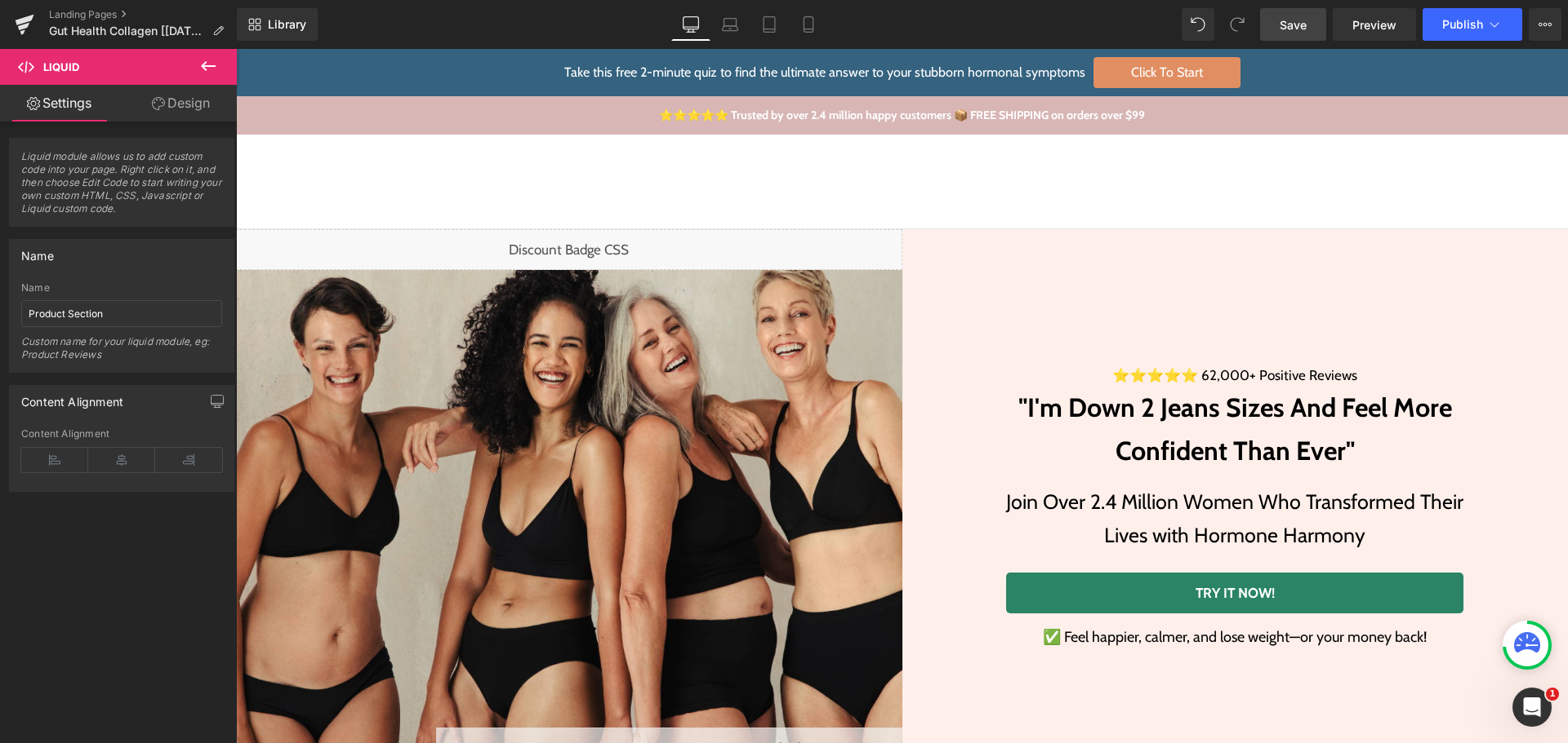
drag, startPoint x: 1560, startPoint y: 410, endPoint x: 1732, endPoint y: 96, distance: 358.0
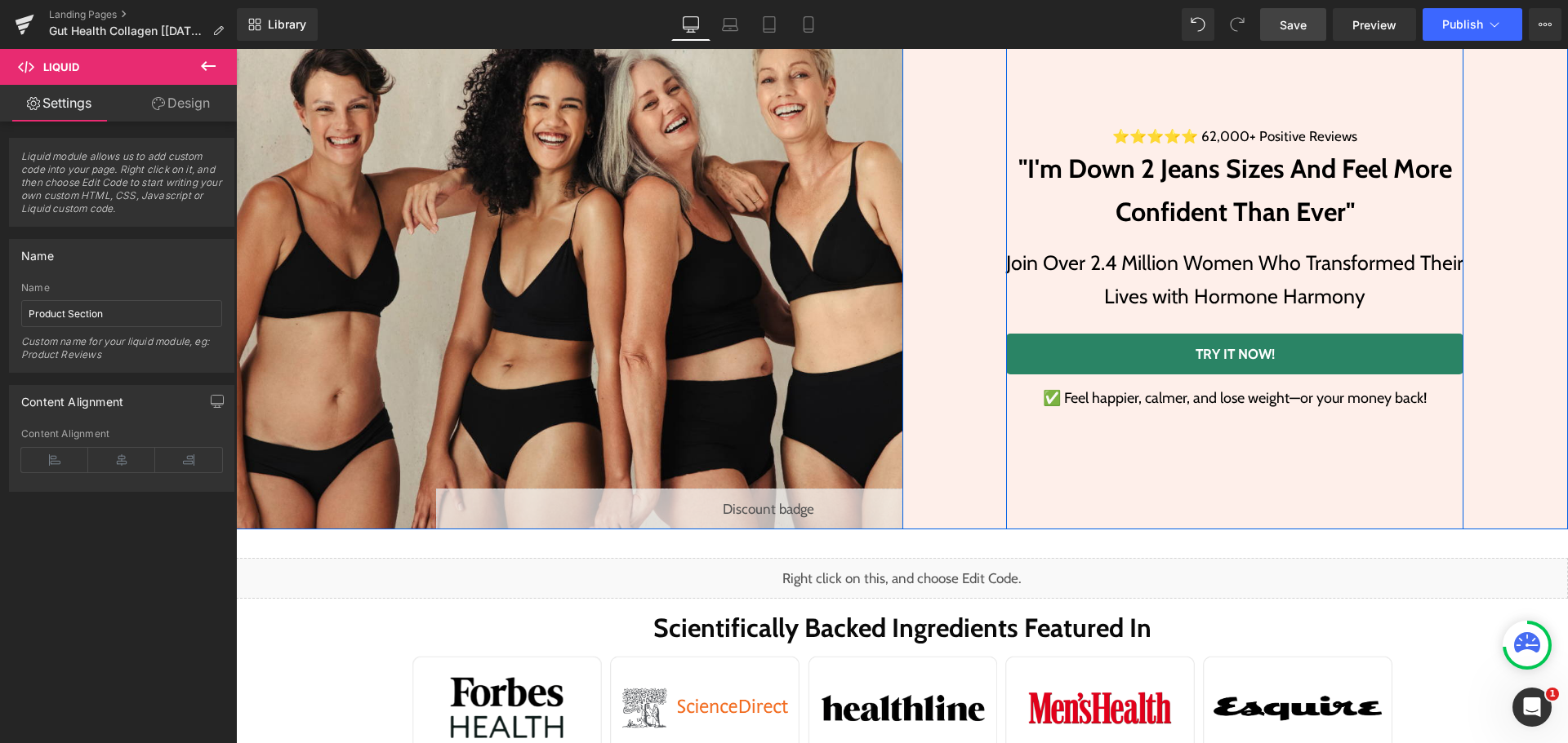
scroll to position [245, 0]
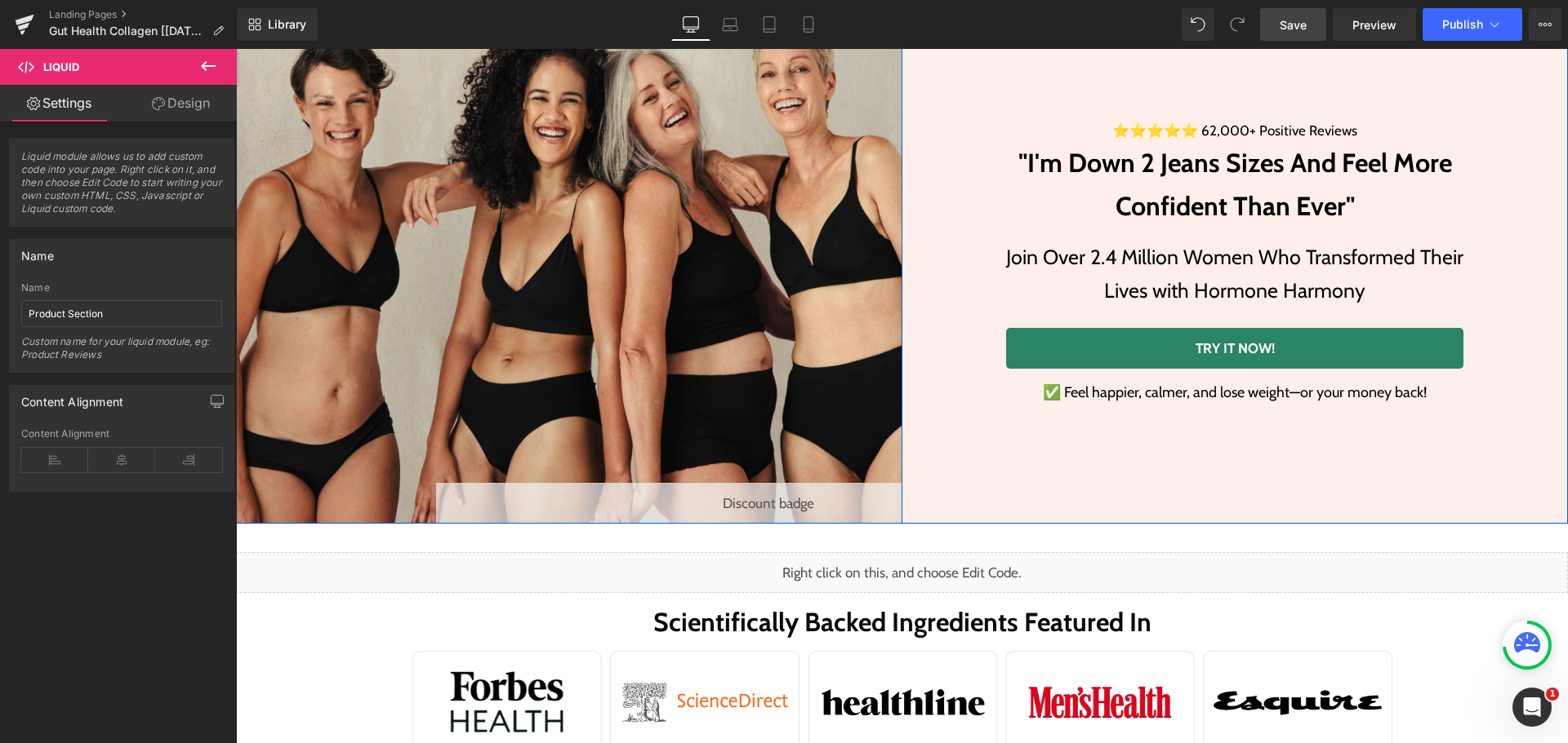
click at [784, 492] on div "Liquid" at bounding box center [769, 503] width 666 height 41
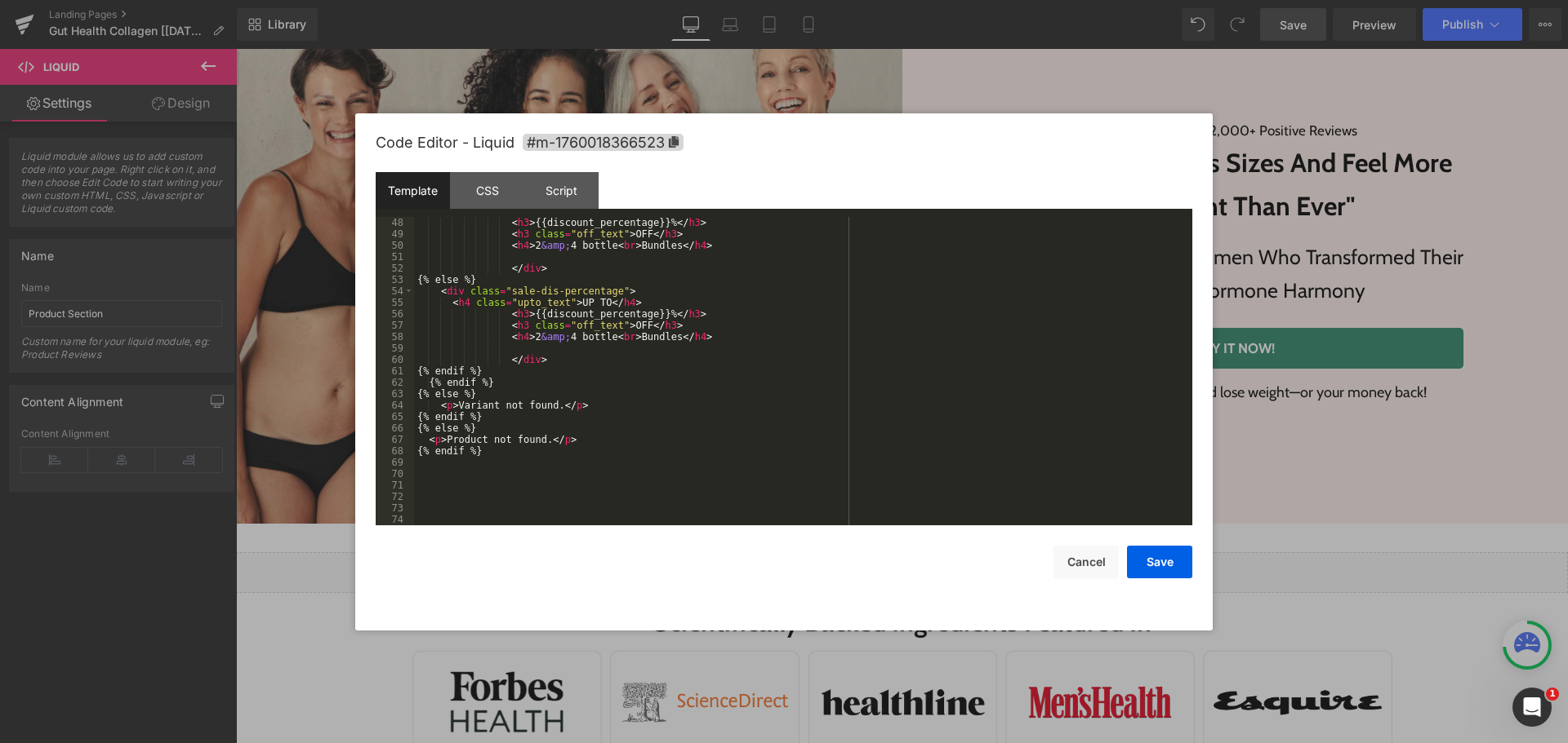
scroll to position [625, 0]
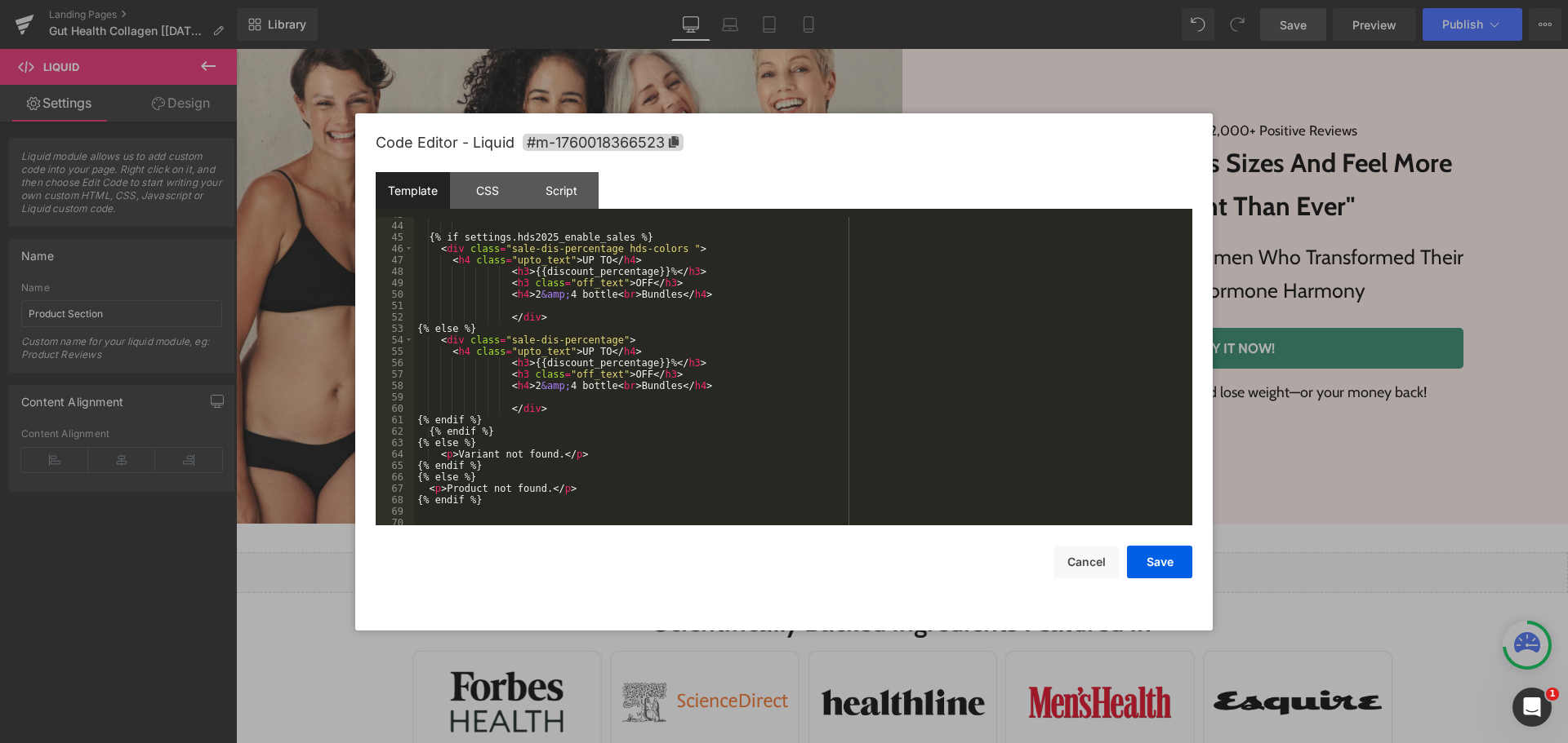
click at [741, 429] on div "{% if settings.hds2025_enable_sales %} < div class = "sale-dis-percentage hds-c…" at bounding box center [800, 373] width 772 height 331
click at [520, 504] on div "{% if settings.hds2025_enable_sales %} < div class = "sale-dis-percentage hds-c…" at bounding box center [800, 373] width 772 height 331
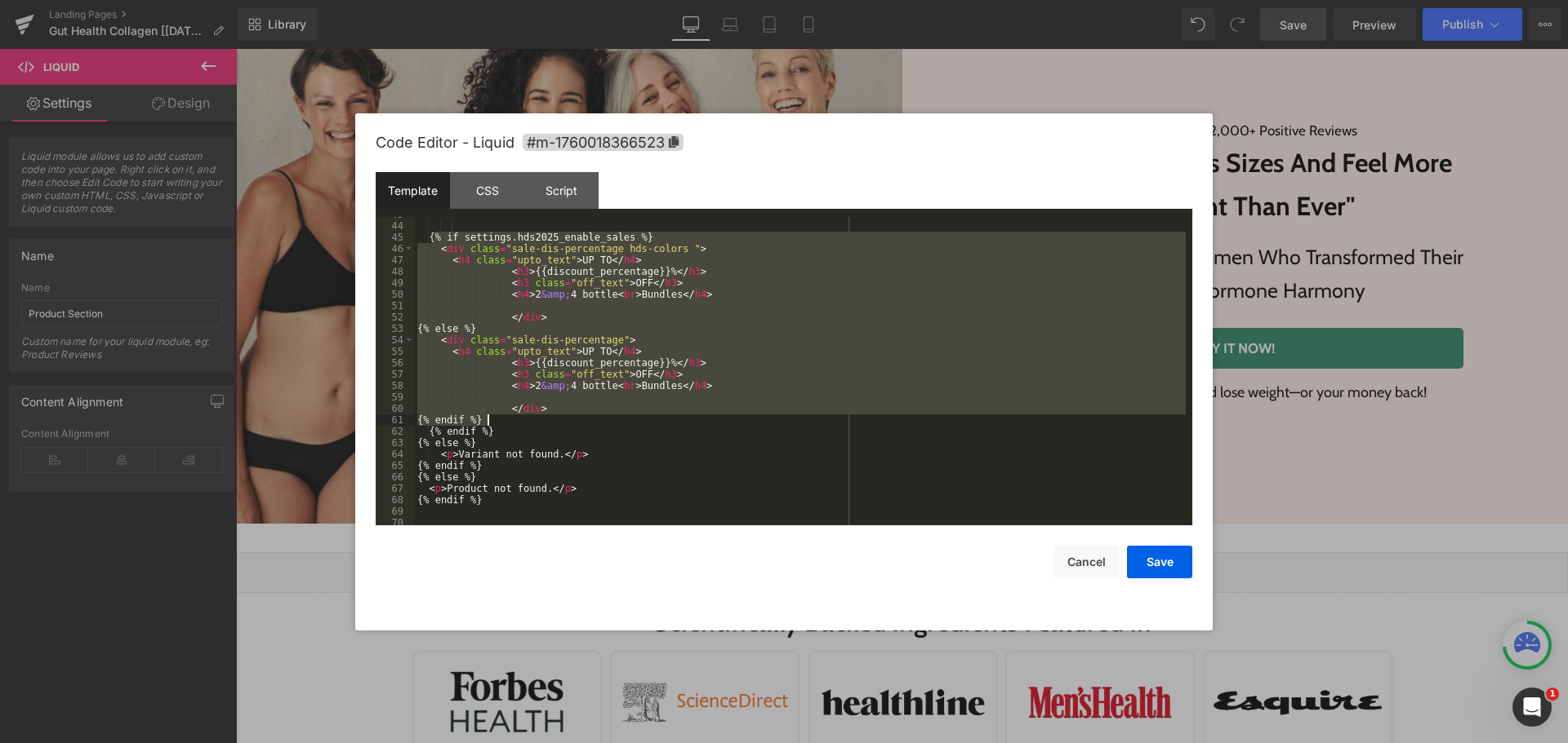
drag, startPoint x: 432, startPoint y: 381, endPoint x: 674, endPoint y: 419, distance: 245.0
click at [674, 419] on div "{% if settings.hds2025_enable_sales %} < div class = "sale-dis-percentage hds-c…" at bounding box center [800, 373] width 772 height 331
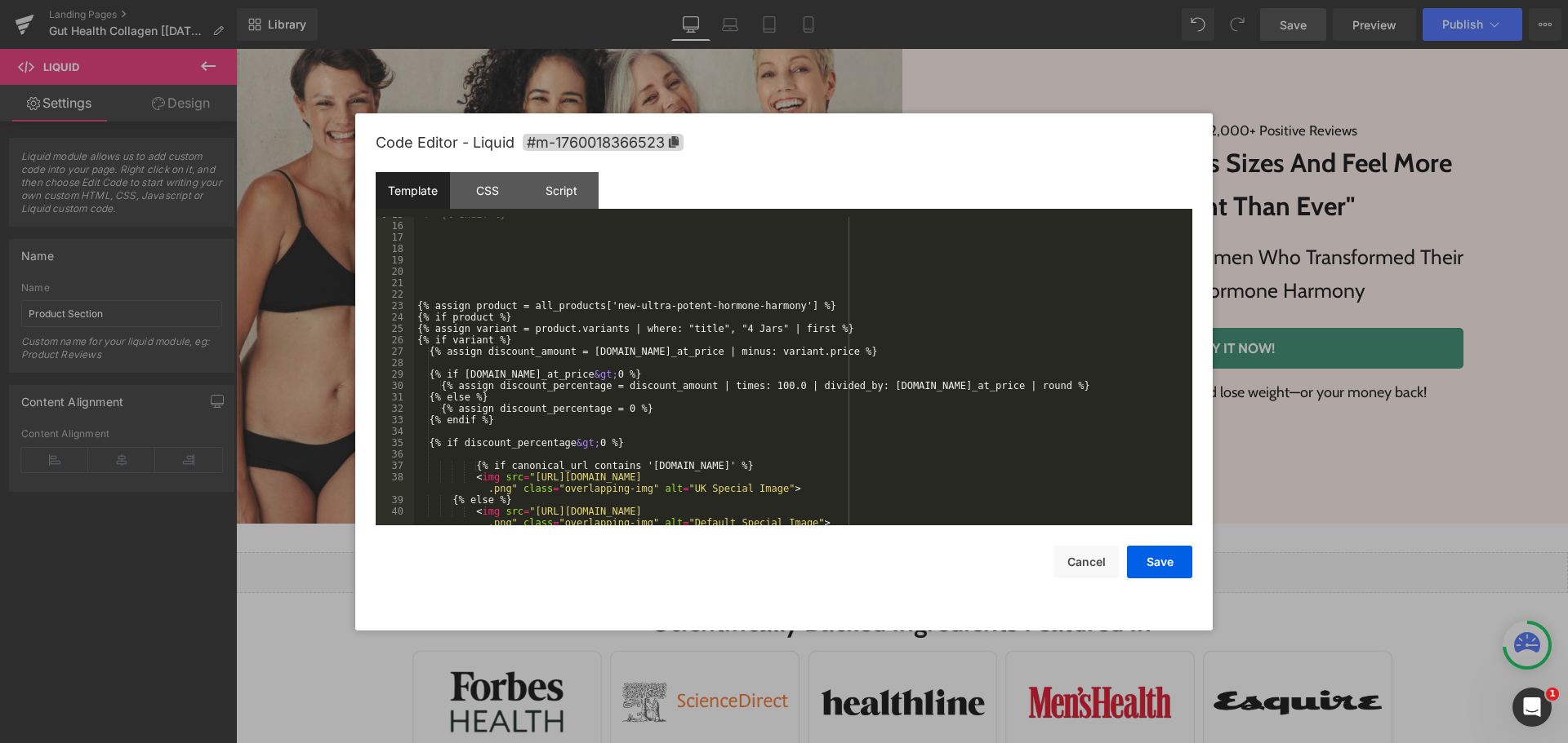
scroll to position [331, 0]
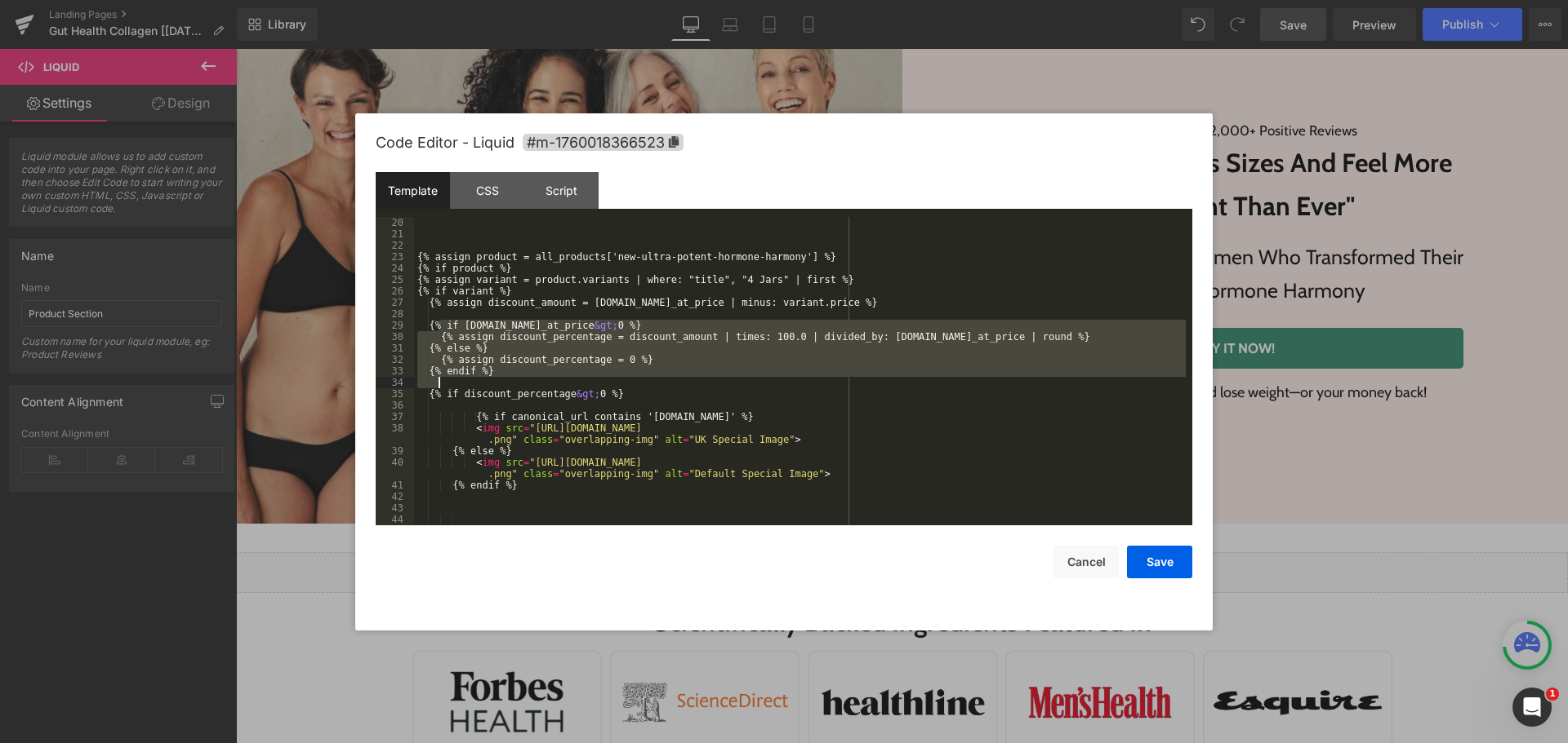
drag, startPoint x: 438, startPoint y: 322, endPoint x: 501, endPoint y: 380, distance: 85.6
click at [501, 380] on div "{% assign product = all_products['new-ultra-potent-hormone-harmony'] %} {% if p…" at bounding box center [800, 382] width 772 height 331
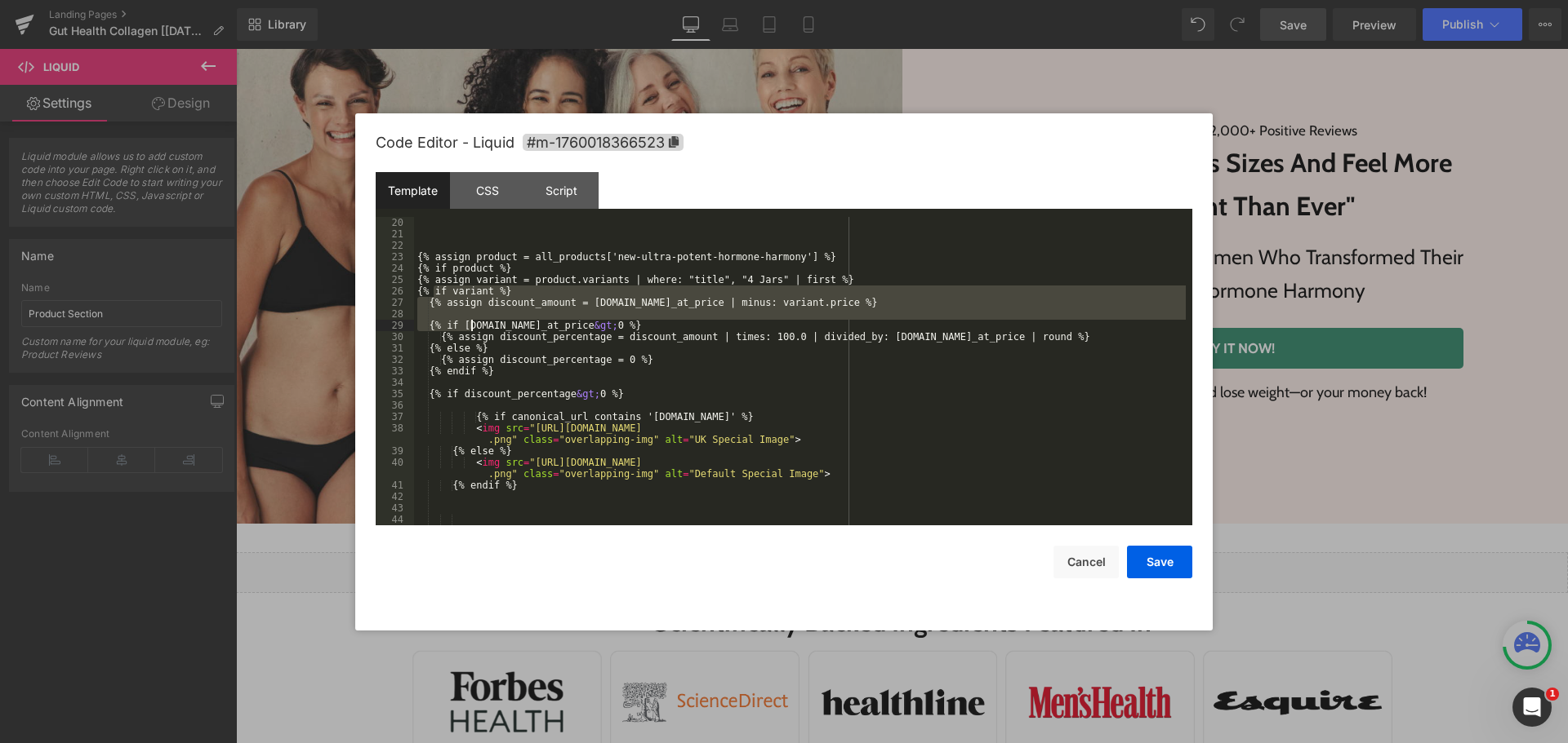
drag, startPoint x: 433, startPoint y: 295, endPoint x: 469, endPoint y: 324, distance: 46.2
click at [469, 324] on div "{% assign product = all_products['new-ultra-potent-hormone-harmony'] %} {% if p…" at bounding box center [800, 382] width 772 height 331
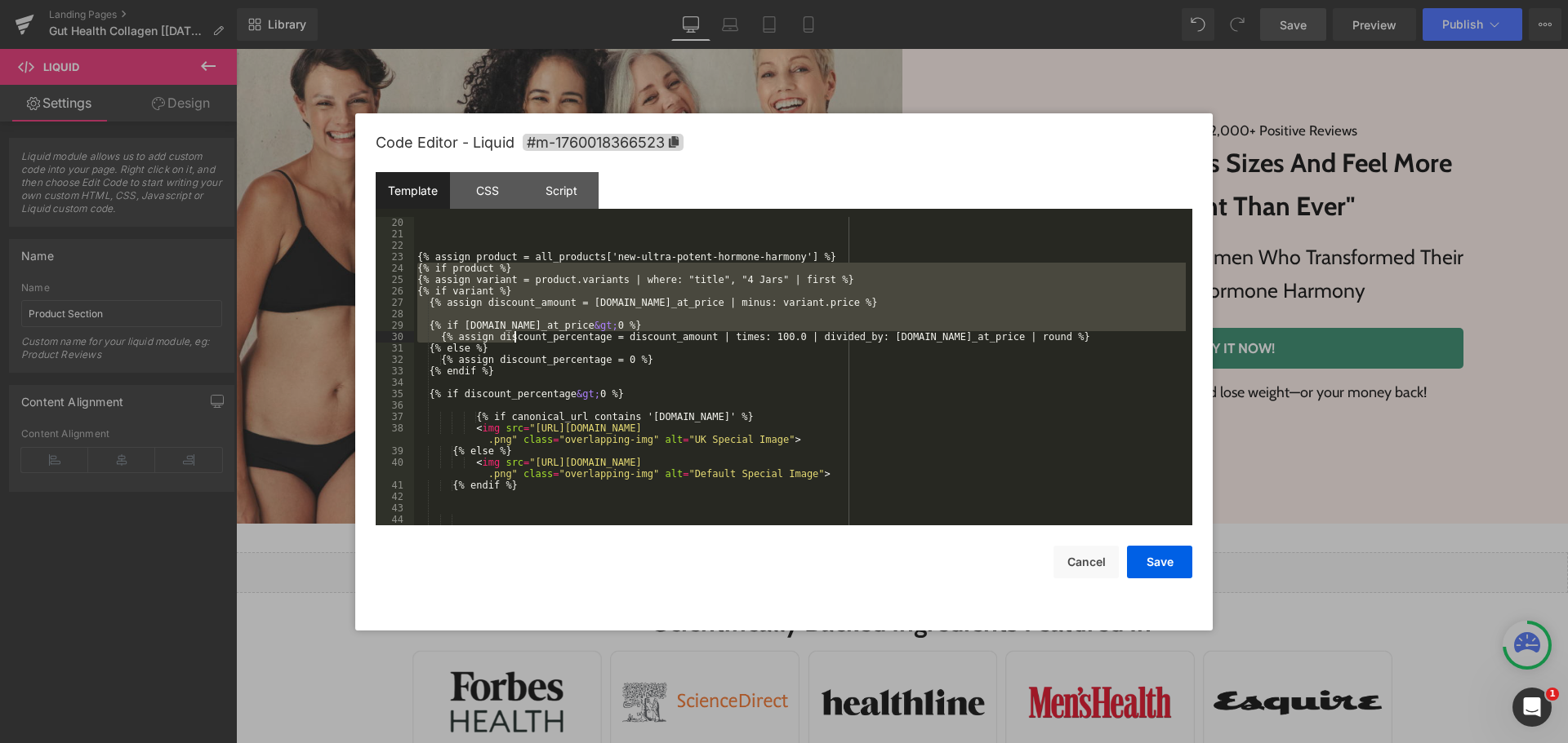
drag, startPoint x: 418, startPoint y: 269, endPoint x: 516, endPoint y: 338, distance: 119.9
click at [516, 338] on div "{% assign product = all_products['new-ultra-potent-hormone-harmony'] %} {% if p…" at bounding box center [800, 382] width 772 height 331
click at [526, 263] on div "{% assign product = all_products['new-ultra-potent-hormone-harmony'] %} {% if p…" at bounding box center [800, 372] width 772 height 308
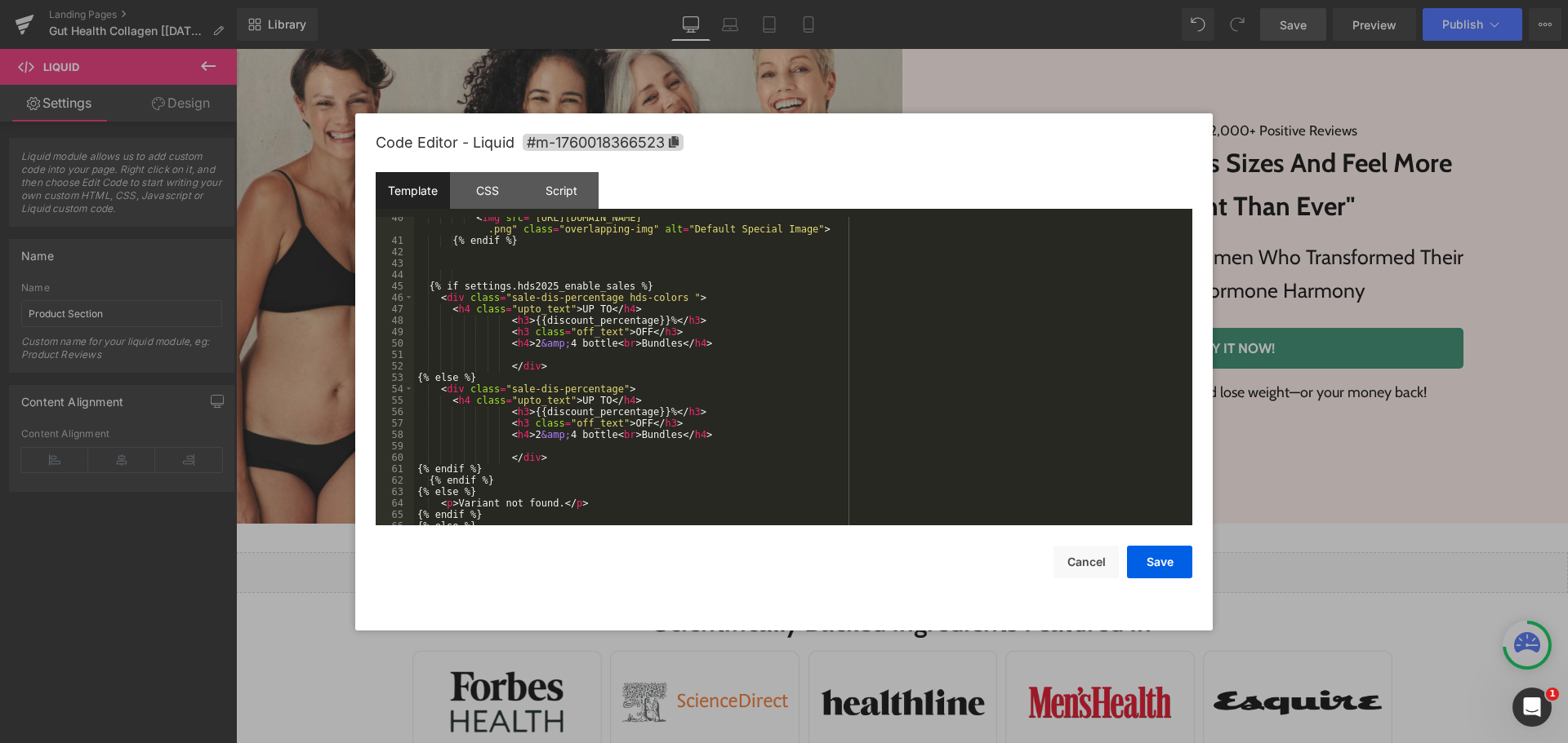
scroll to position [674, 0]
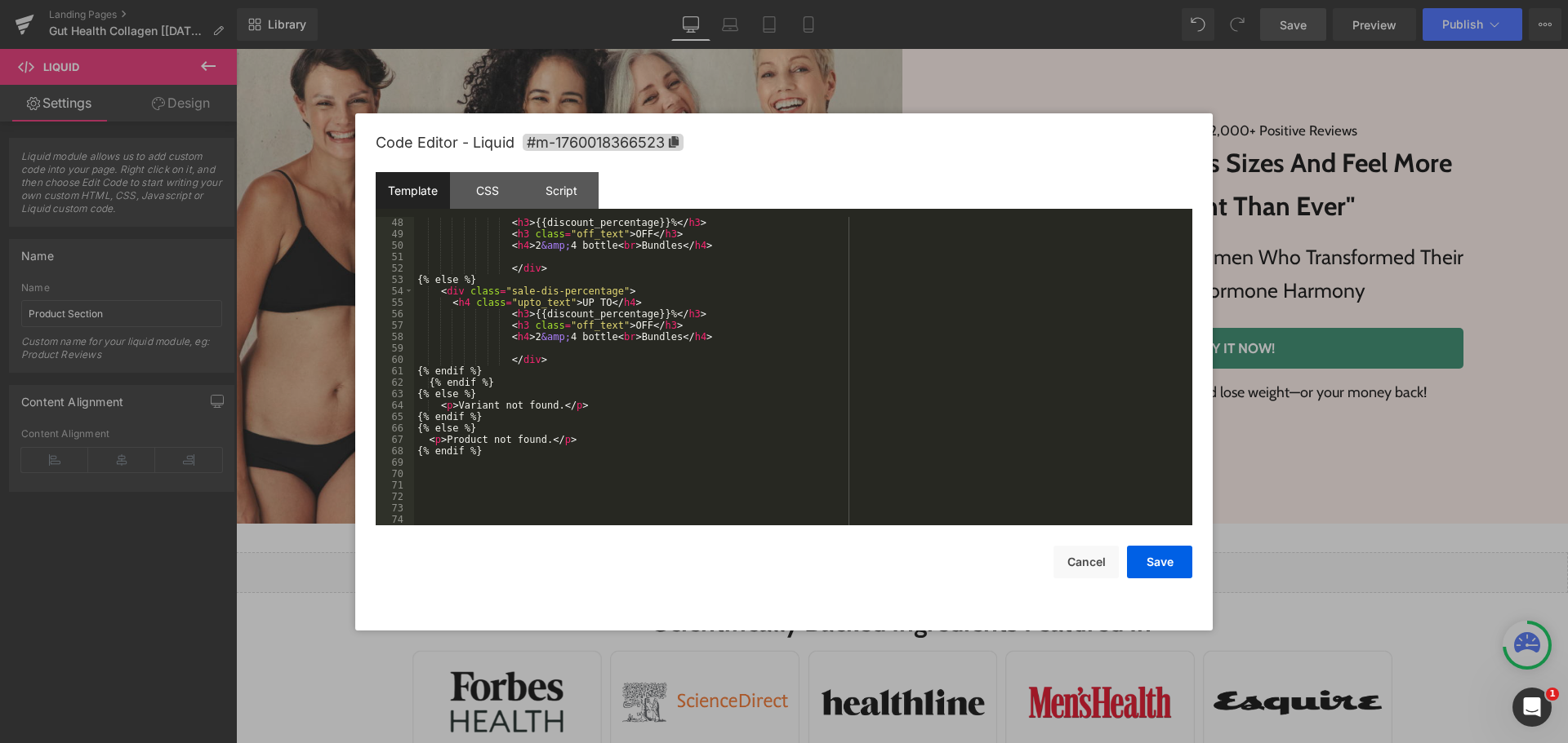
click at [487, 497] on div "< h3 > {{discount_percentage}}% </ h3 > < h3 class = "off_text" > OFF </ h3 > <…" at bounding box center [800, 382] width 772 height 331
click at [539, 504] on div "< h3 > {{discount_percentage}}% </ h3 > < h3 class = "off_text" > OFF </ h3 > <…" at bounding box center [800, 382] width 772 height 331
click at [537, 500] on div "< h3 > {{discount_percentage}}% </ h3 > < h3 class = "off_text" > OFF </ h3 > <…" at bounding box center [800, 382] width 772 height 331
click at [1154, 559] on button "Save" at bounding box center [1160, 562] width 65 height 33
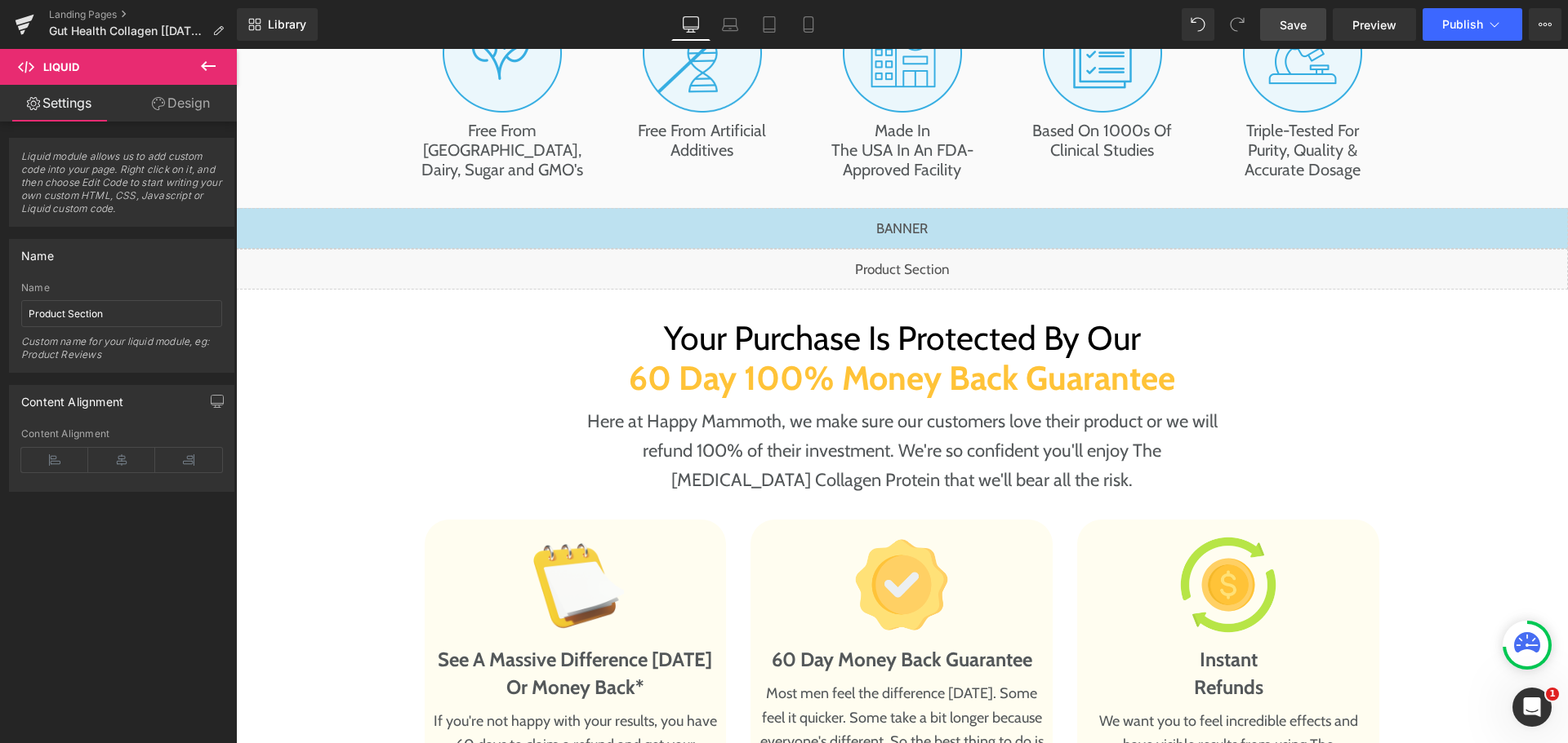
scroll to position [8813, 0]
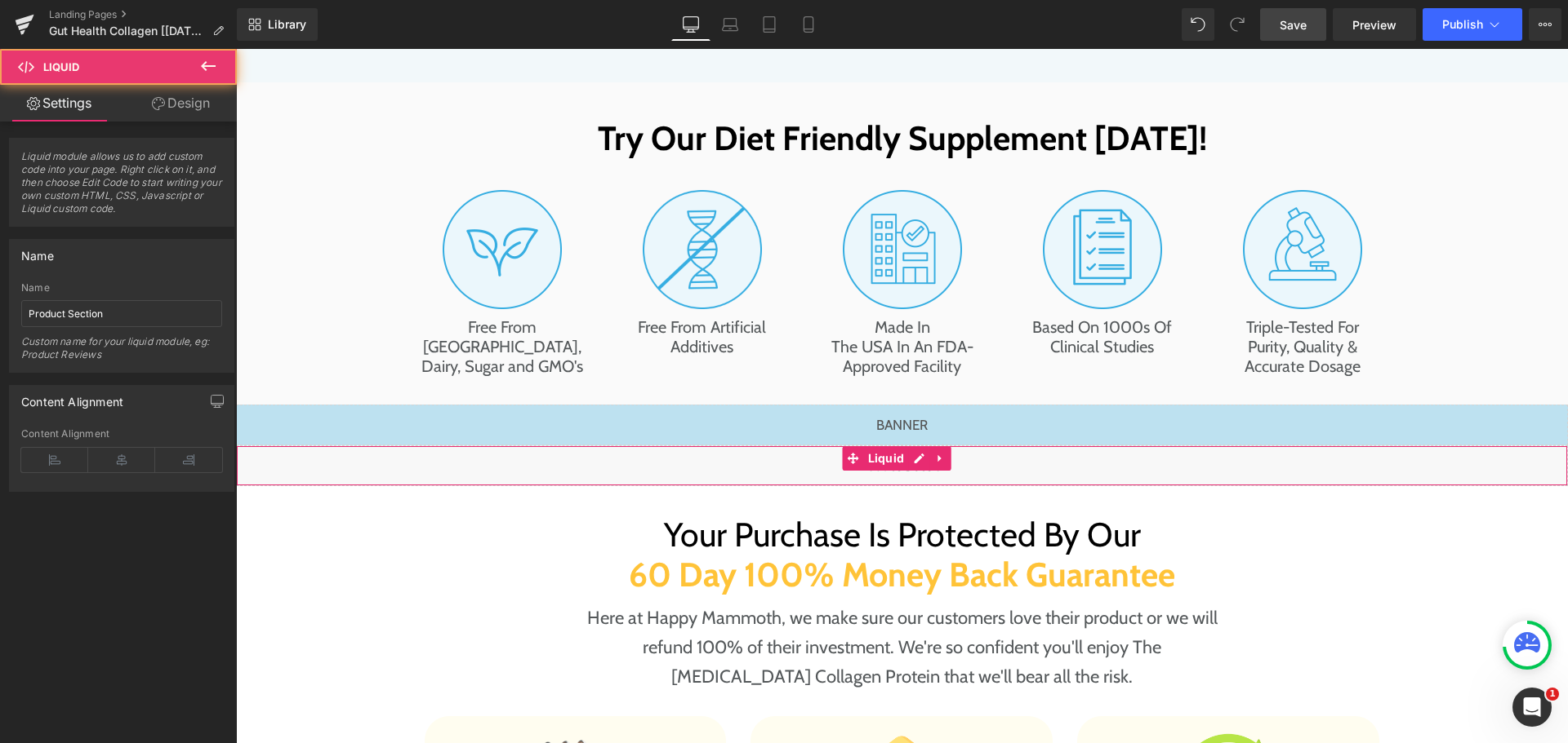
click at [898, 446] on div "Liquid" at bounding box center [902, 465] width 1332 height 41
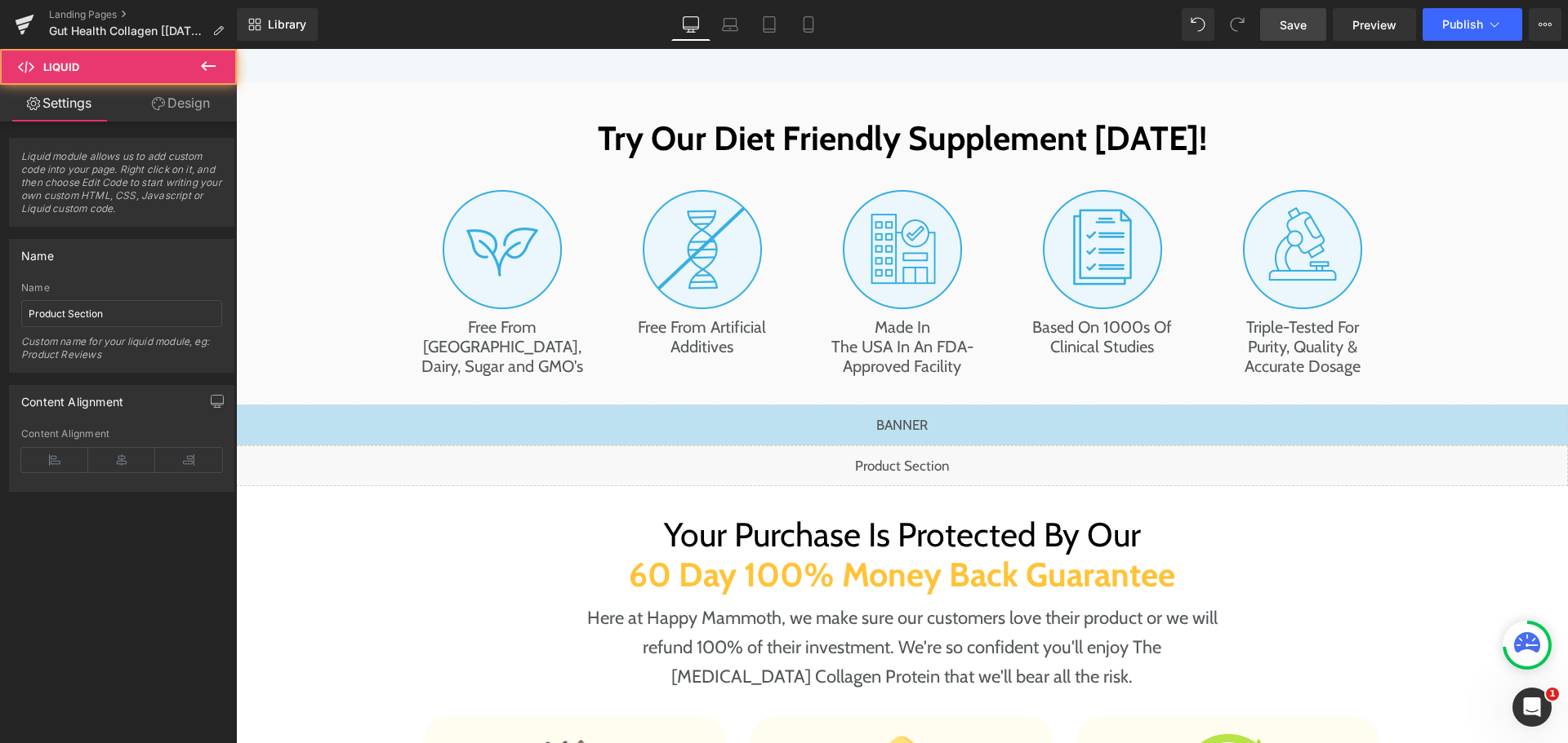
click at [920, 446] on div "Liquid" at bounding box center [902, 465] width 1332 height 41
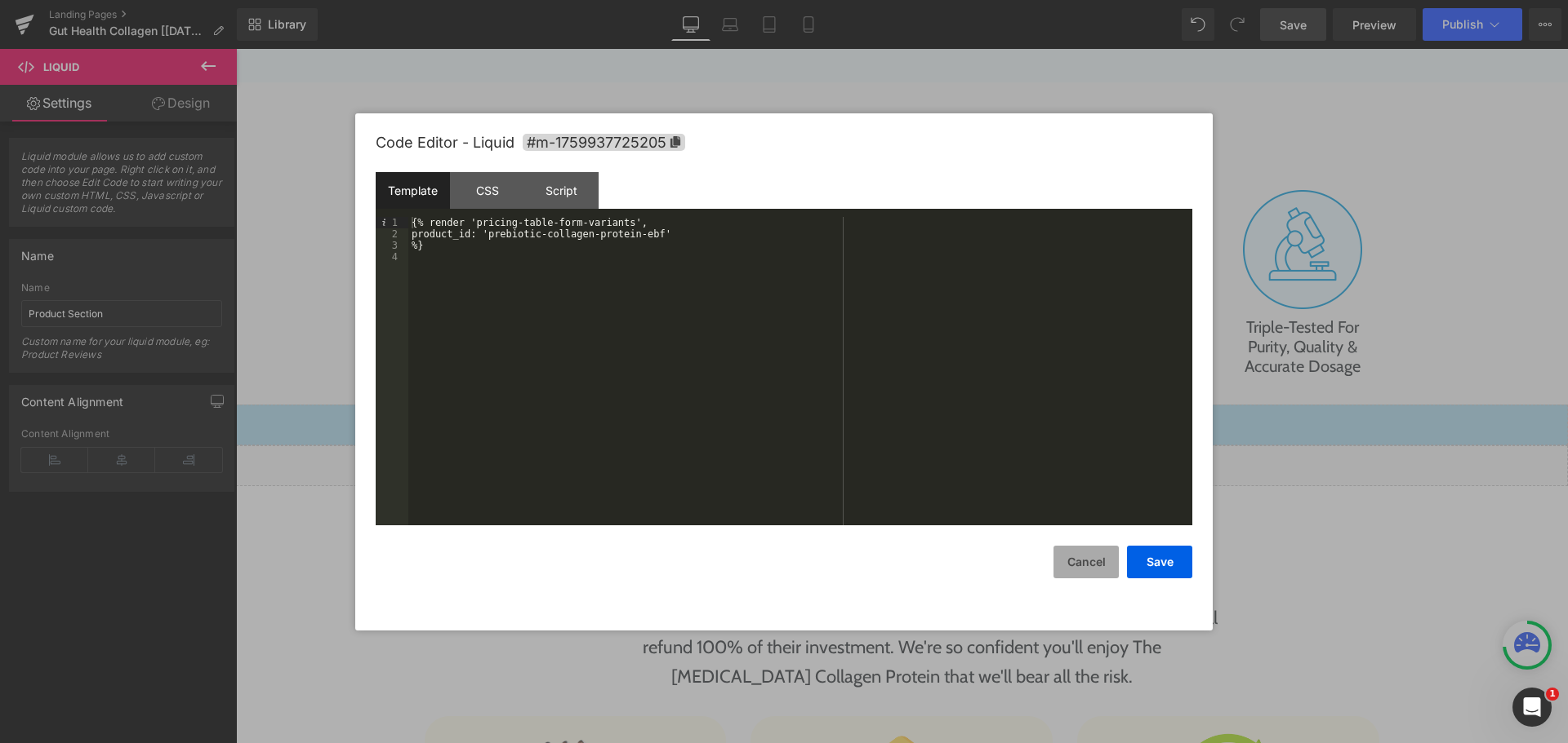
click at [1095, 570] on button "Cancel" at bounding box center [1086, 562] width 65 height 33
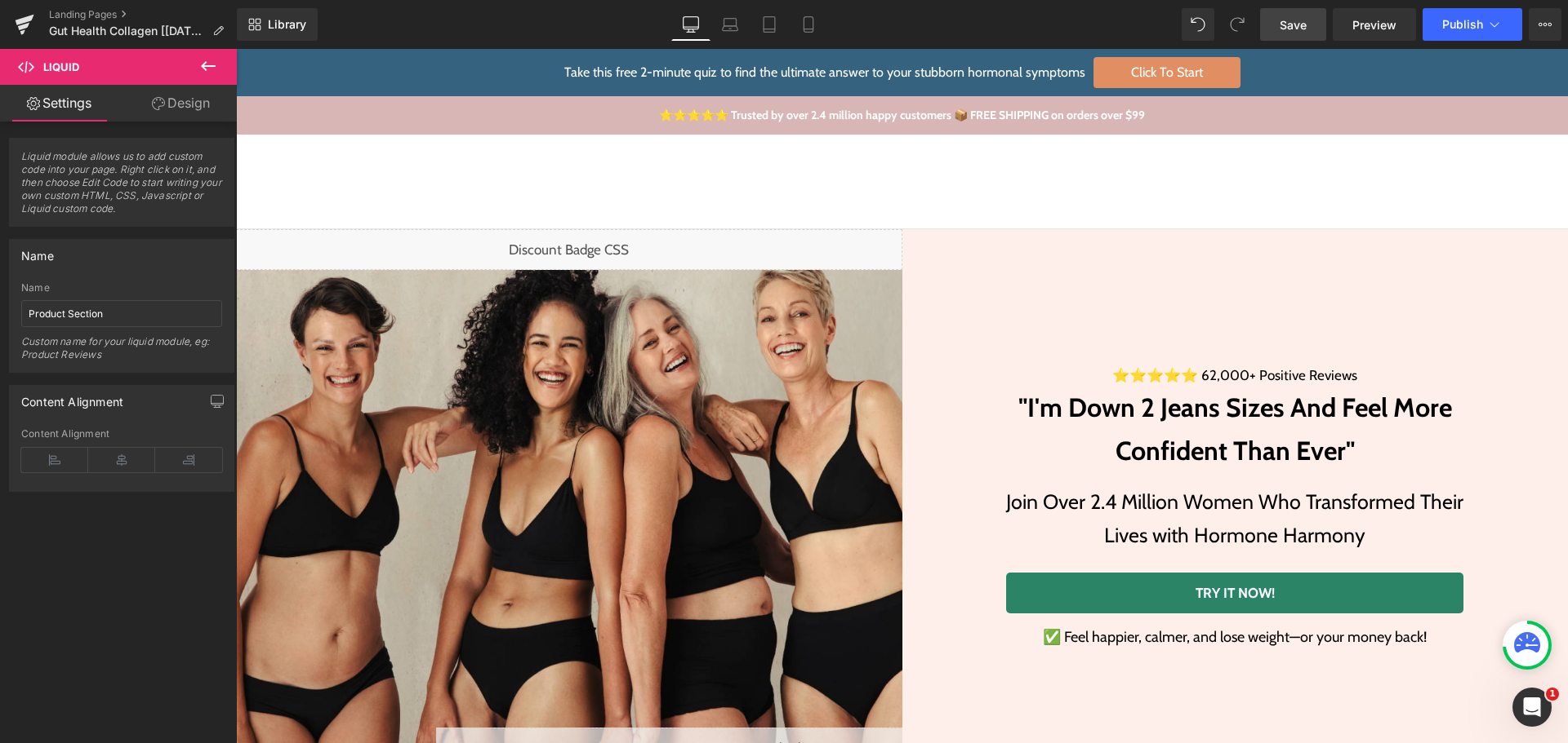
scroll to position [546, 0]
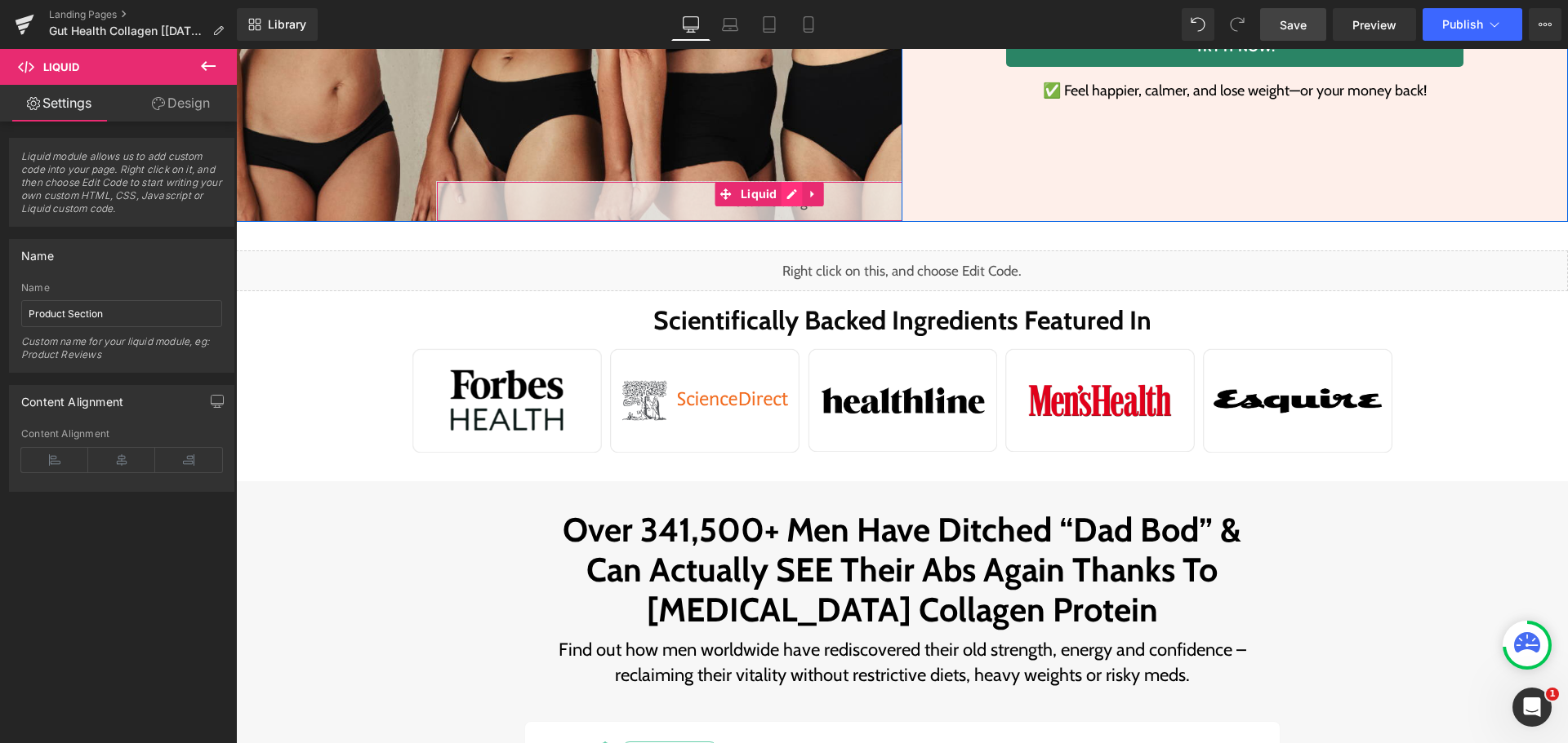
click at [786, 202] on div "Liquid" at bounding box center [769, 201] width 666 height 41
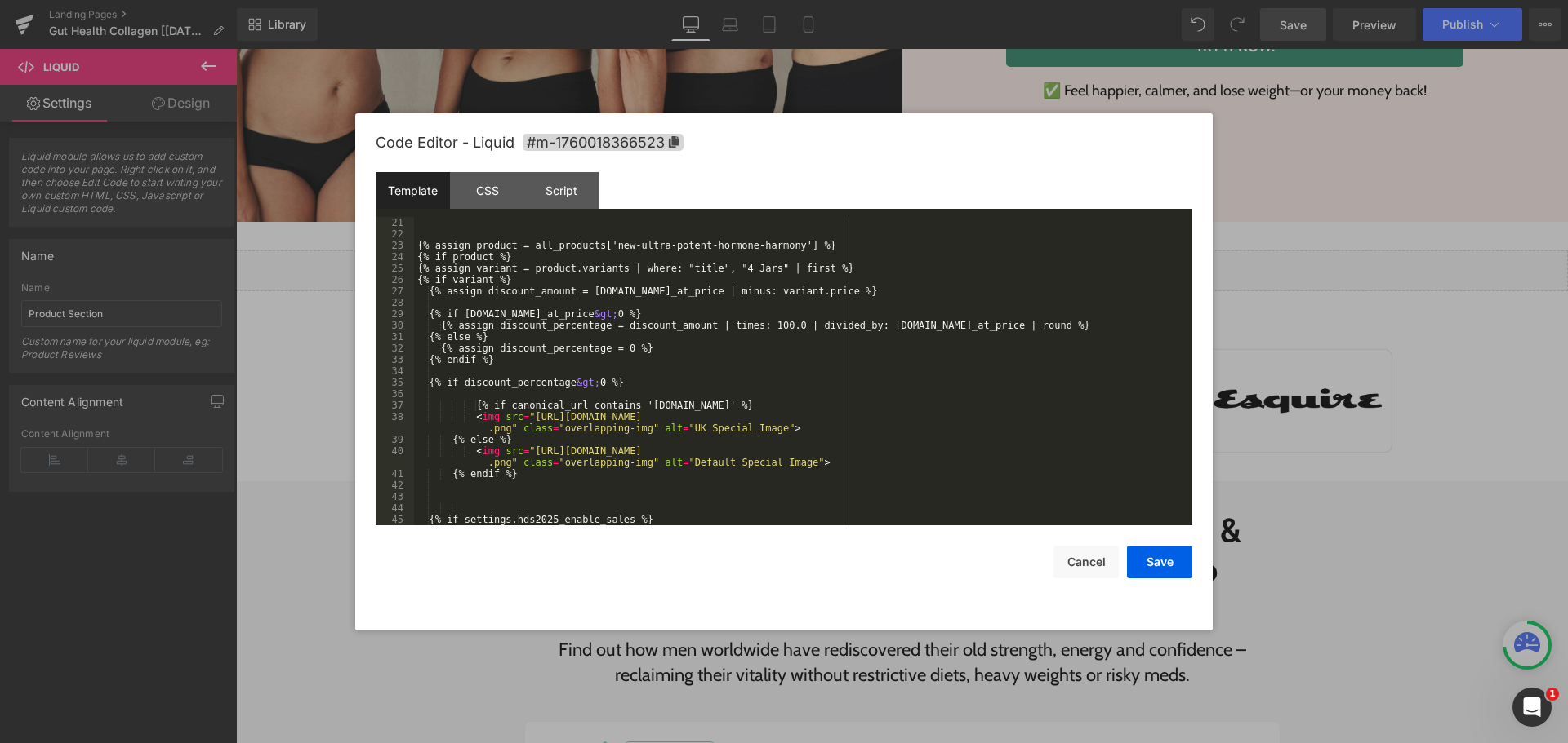
scroll to position [674, 0]
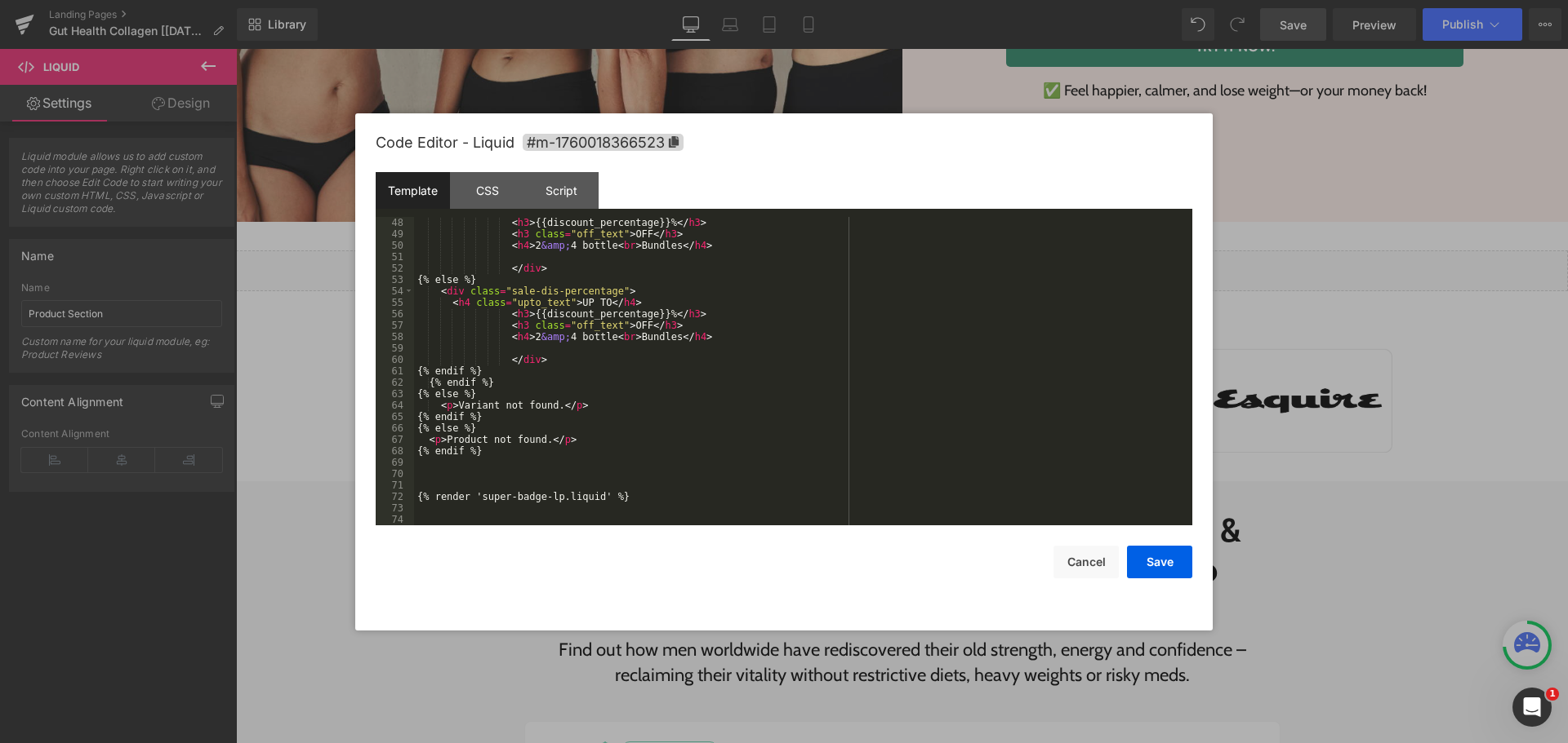
click at [582, 496] on div "< h3 > {{discount_percentage}}% </ h3 > < h3 class = "off_text" > OFF </ h3 > <…" at bounding box center [800, 382] width 772 height 331
click at [1175, 559] on button "Save" at bounding box center [1160, 562] width 65 height 33
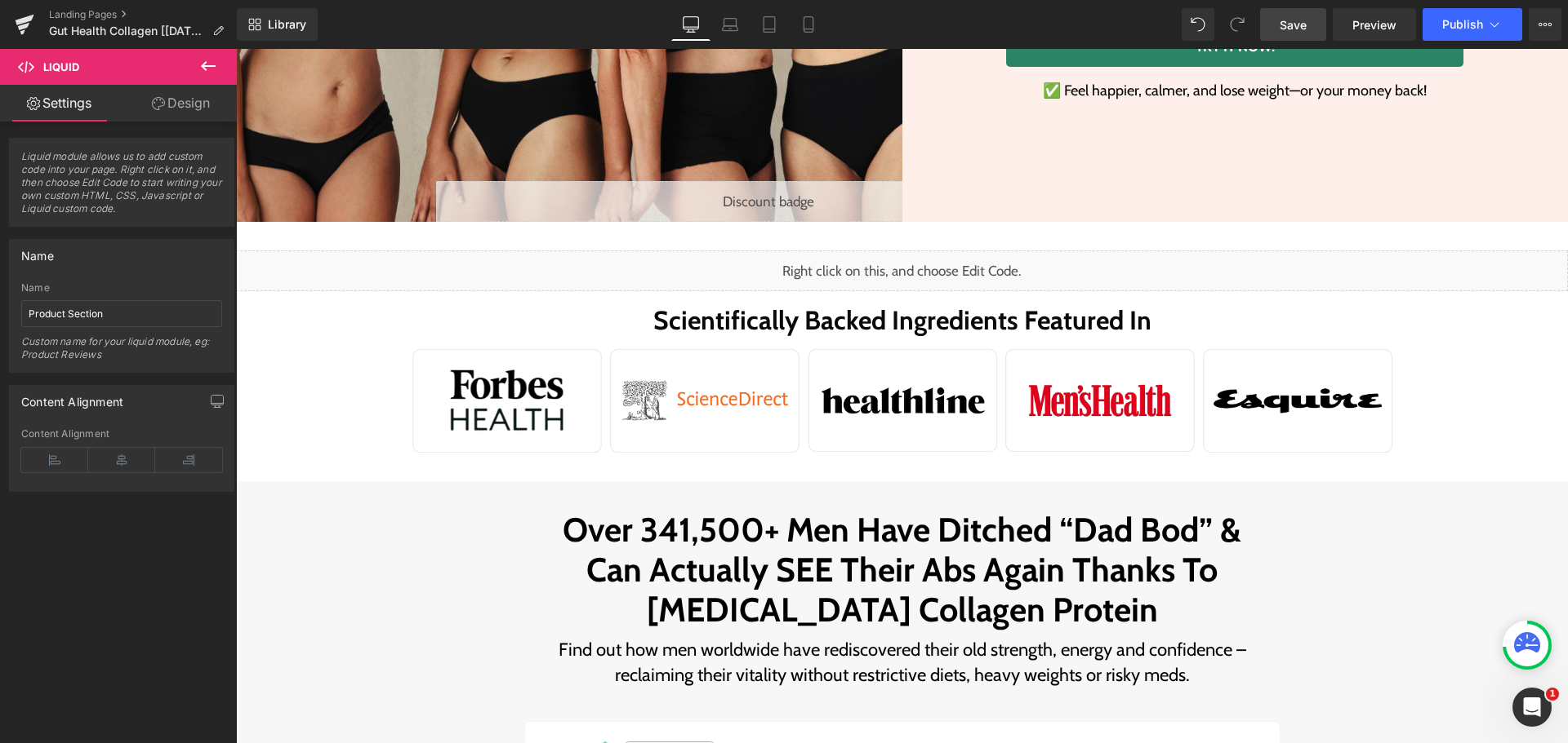
click at [1286, 24] on span "Save" at bounding box center [1292, 25] width 27 height 17
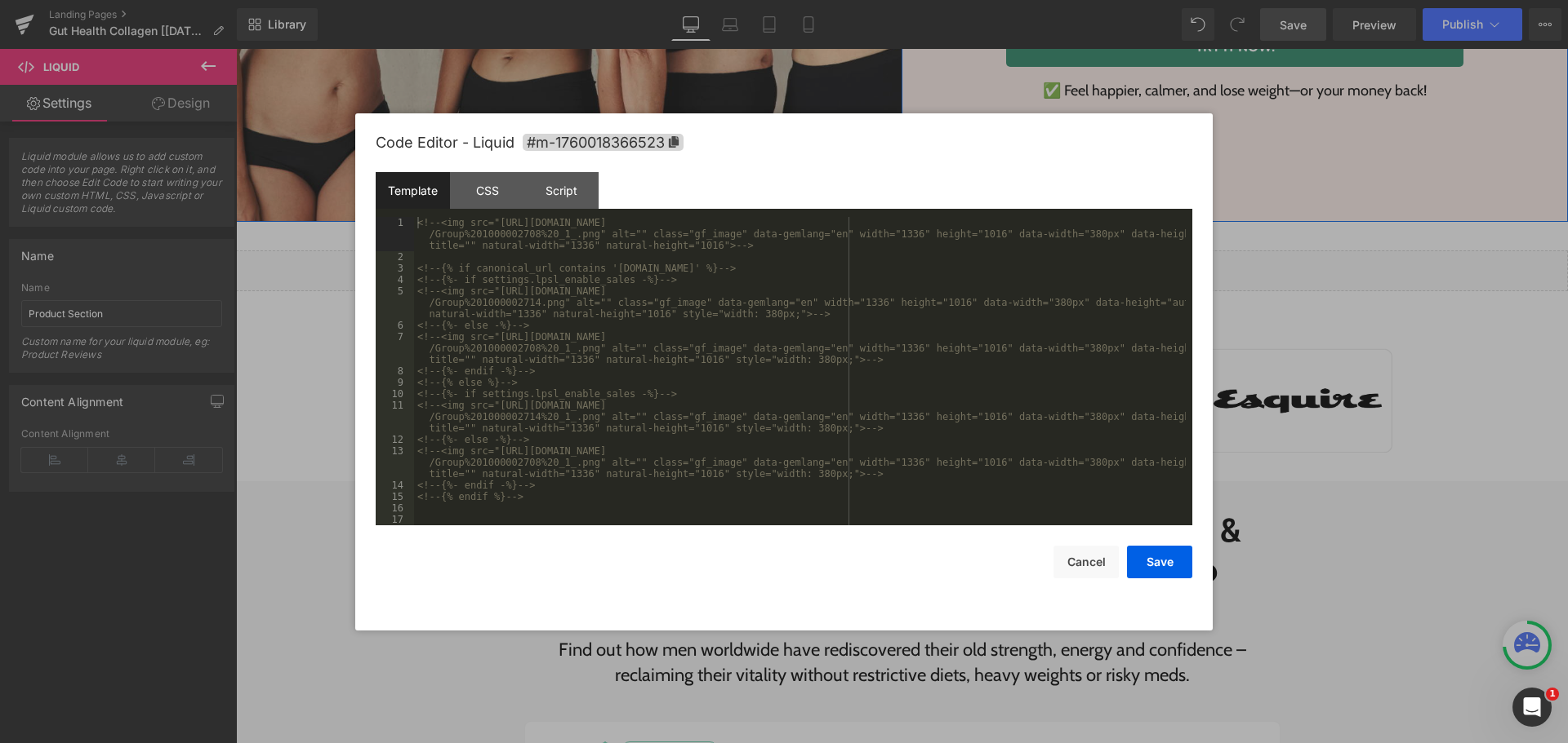
click at [782, 195] on div "Liquid" at bounding box center [769, 201] width 666 height 41
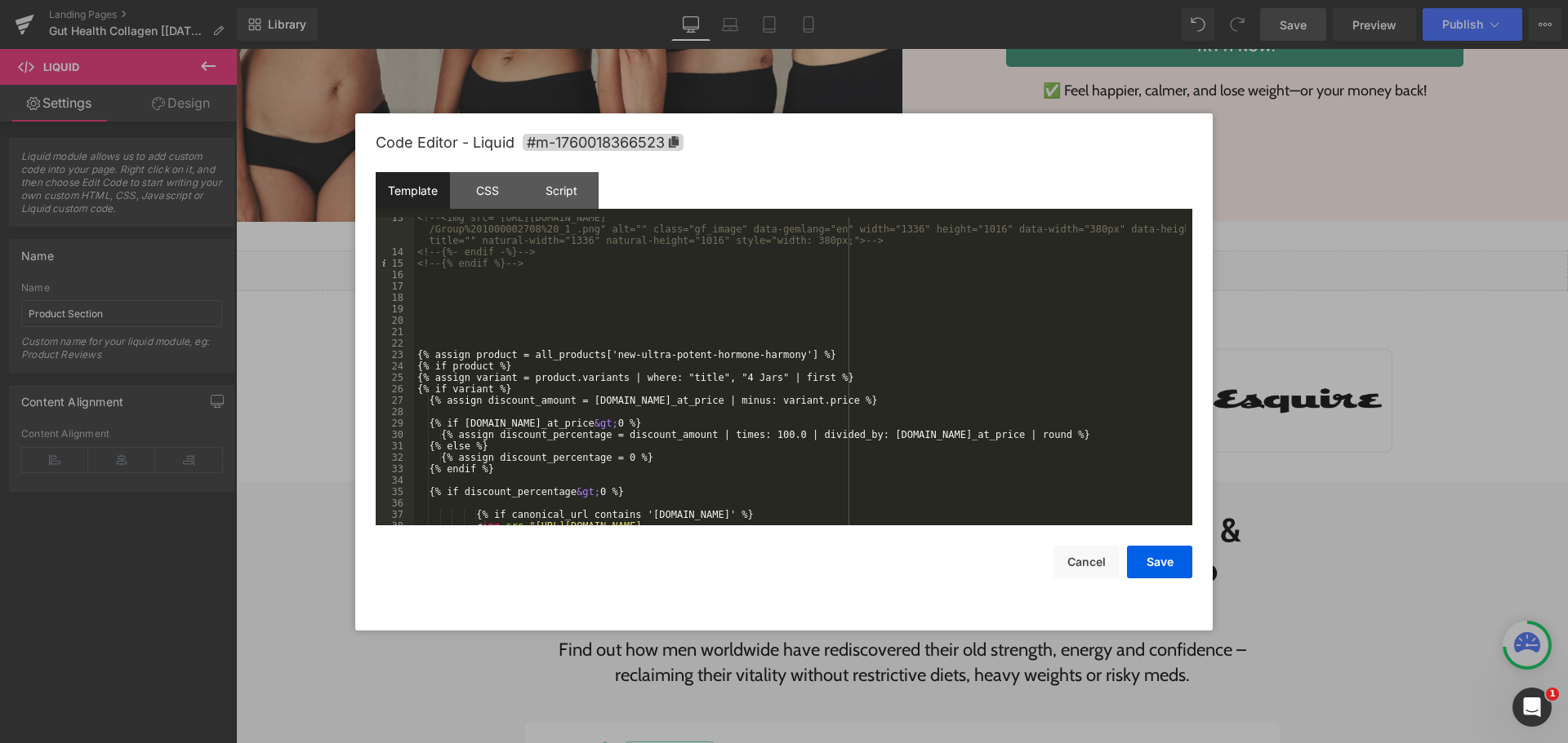
scroll to position [233, 0]
click at [818, 358] on div "<!-- <img src="https://ucarecdn.com/806dfda0-e7b9-4fe2-88fd-fa3e127e49e1/-/form…" at bounding box center [800, 395] width 772 height 366
click at [637, 339] on div "<!-- <img src="https://ucarecdn.com/806dfda0-e7b9-4fe2-88fd-fa3e127e49e1/-/form…" at bounding box center [800, 395] width 772 height 366
click at [845, 359] on div "<!-- <img src="https://ucarecdn.com/806dfda0-e7b9-4fe2-88fd-fa3e127e49e1/-/form…" at bounding box center [800, 395] width 772 height 366
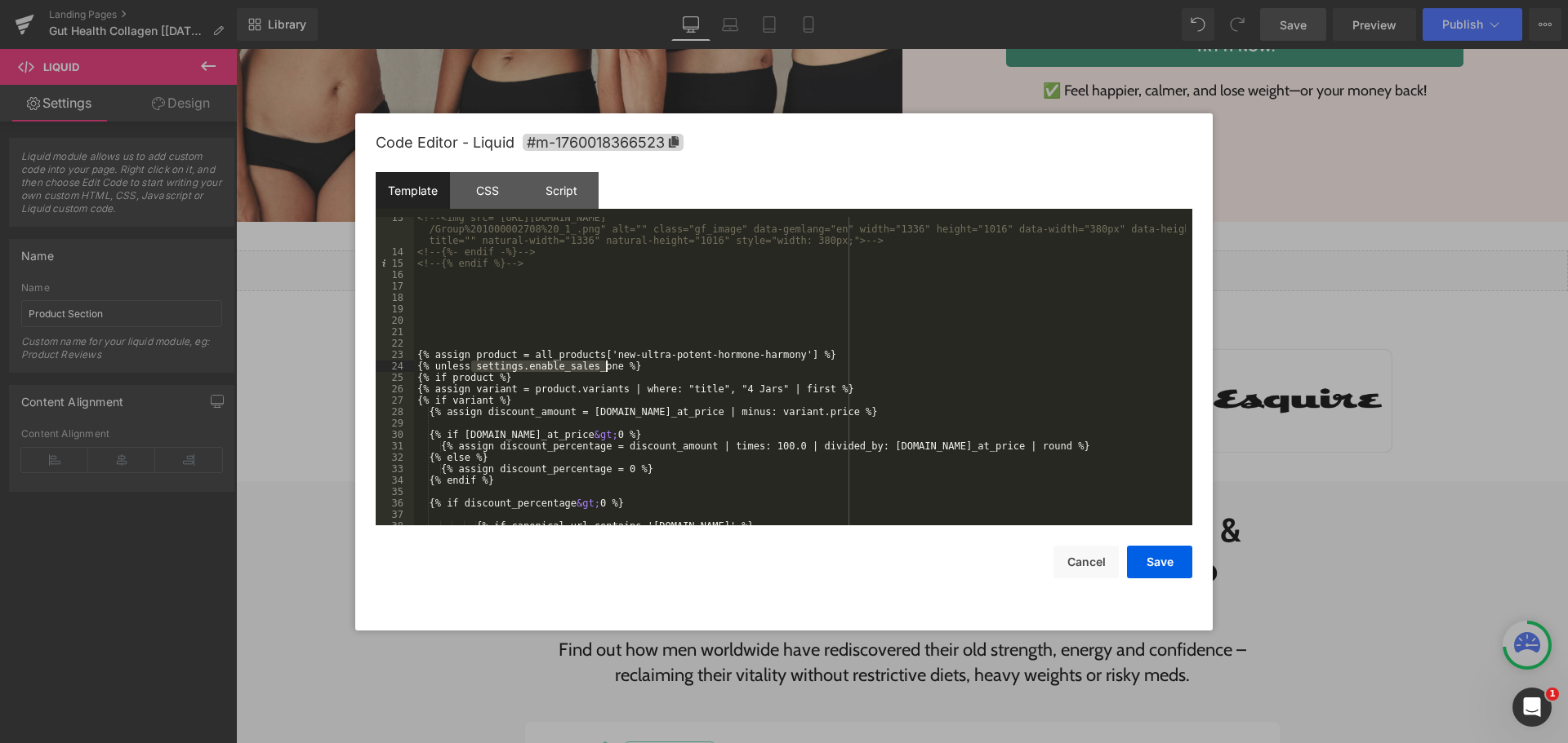
drag, startPoint x: 473, startPoint y: 366, endPoint x: 605, endPoint y: 369, distance: 132.0
click at [605, 369] on div "<!-- <img src="https://ucarecdn.com/806dfda0-e7b9-4fe2-88fd-fa3e127e49e1/-/form…" at bounding box center [800, 389] width 772 height 354
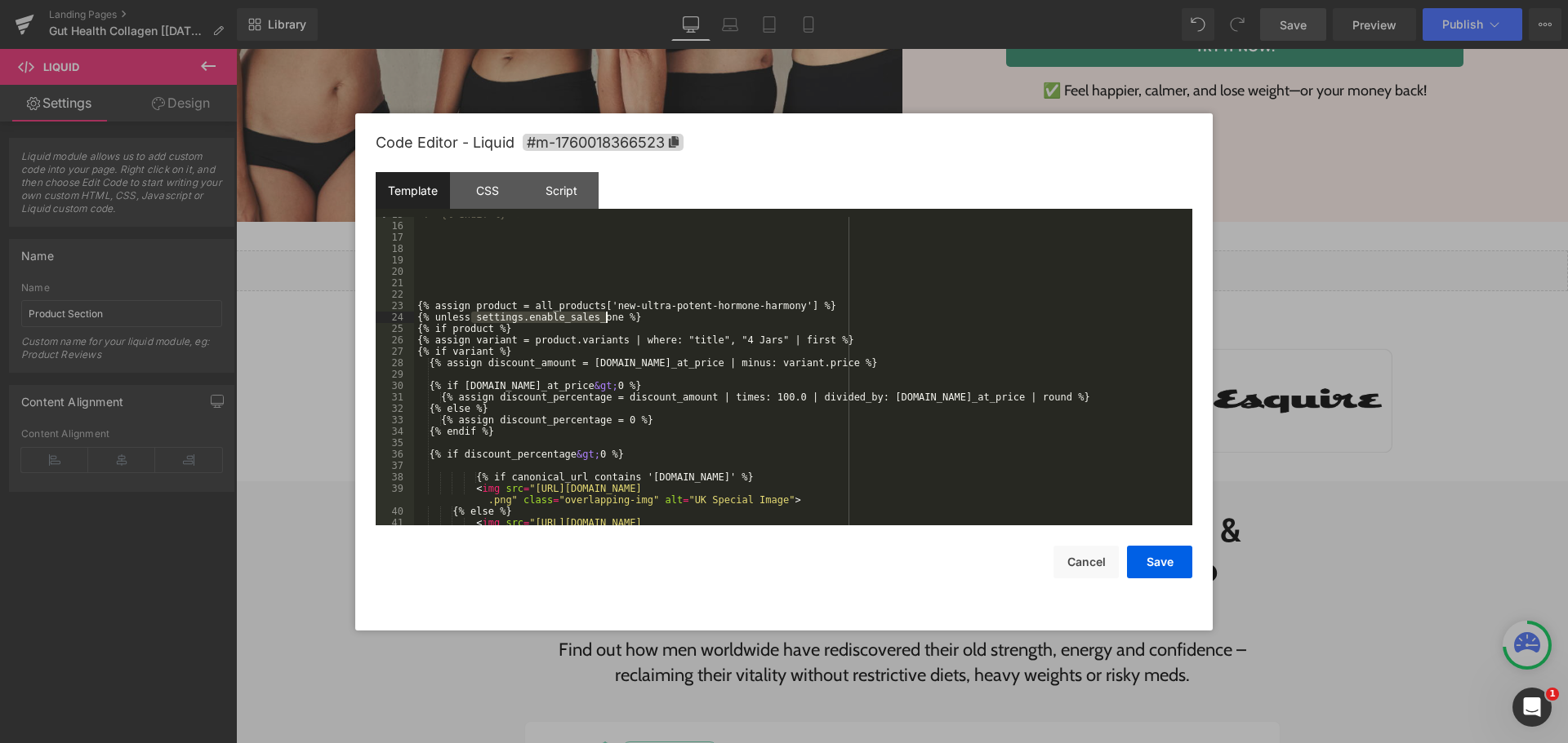
scroll to position [686, 0]
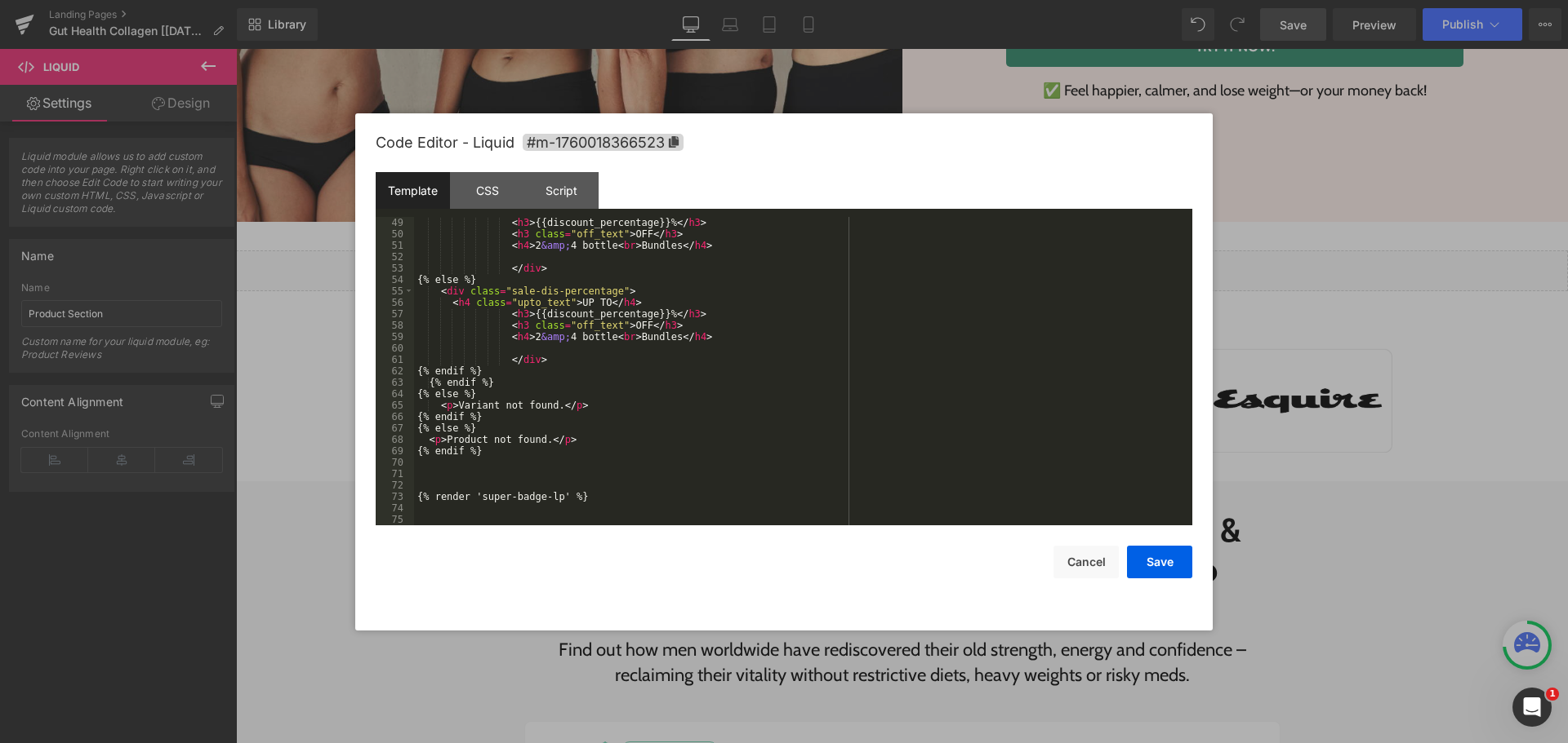
click at [494, 470] on div "< h3 > {{discount_percentage}}% </ h3 > < h3 class = "off_text" > OFF </ h3 > <…" at bounding box center [800, 382] width 772 height 331
paste textarea
click at [1167, 560] on button "Save" at bounding box center [1160, 562] width 65 height 33
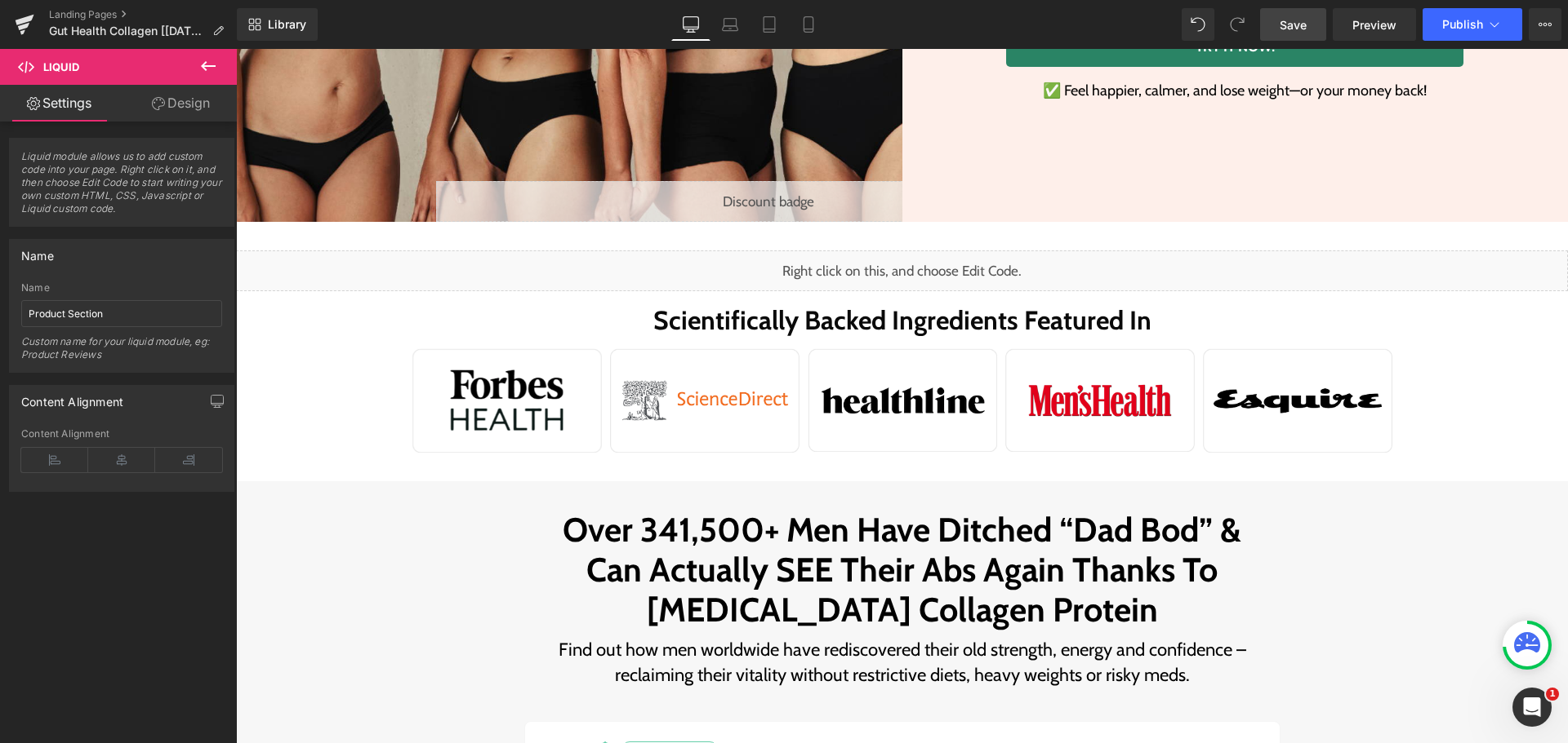
click at [1288, 25] on span "Save" at bounding box center [1292, 25] width 27 height 17
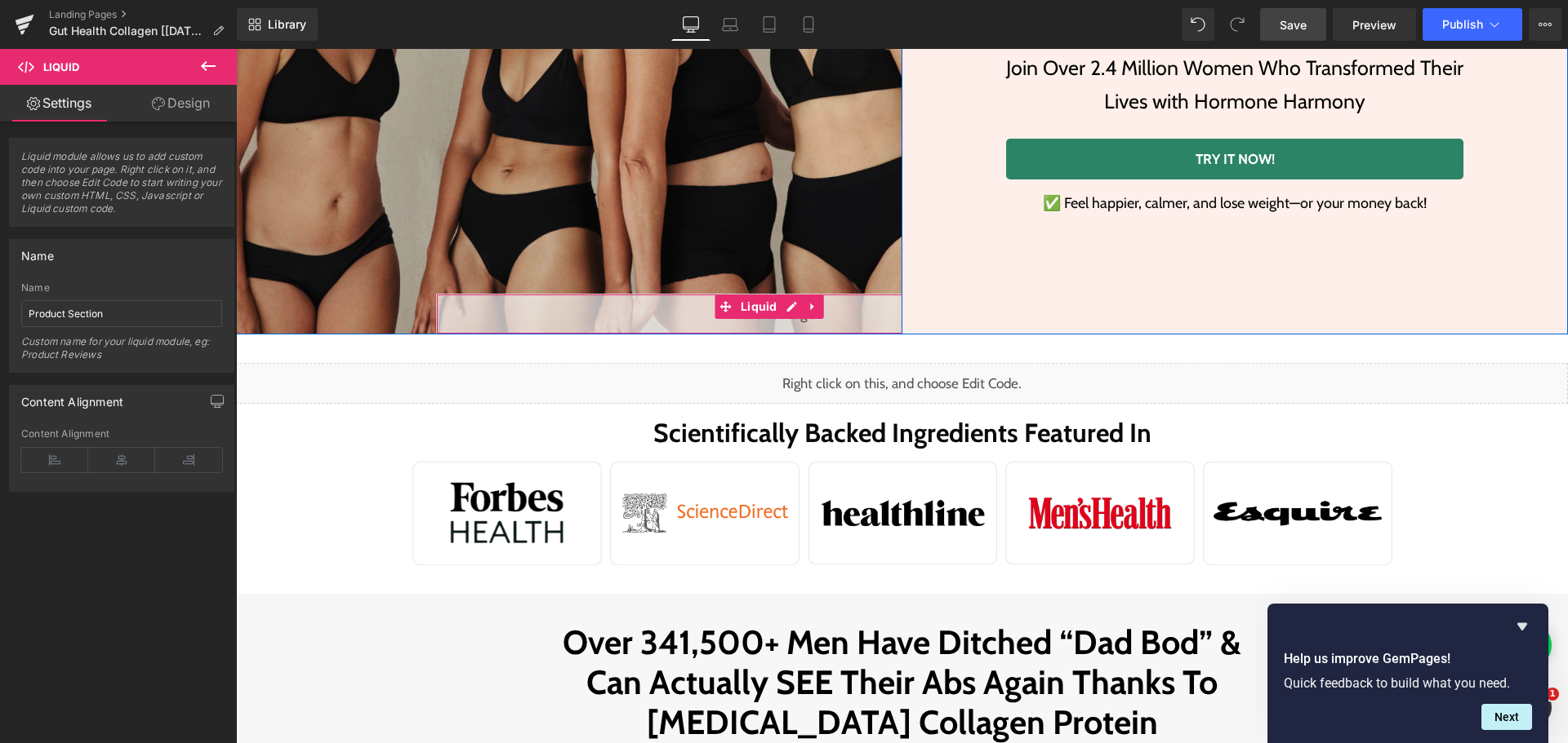
scroll to position [220, 0]
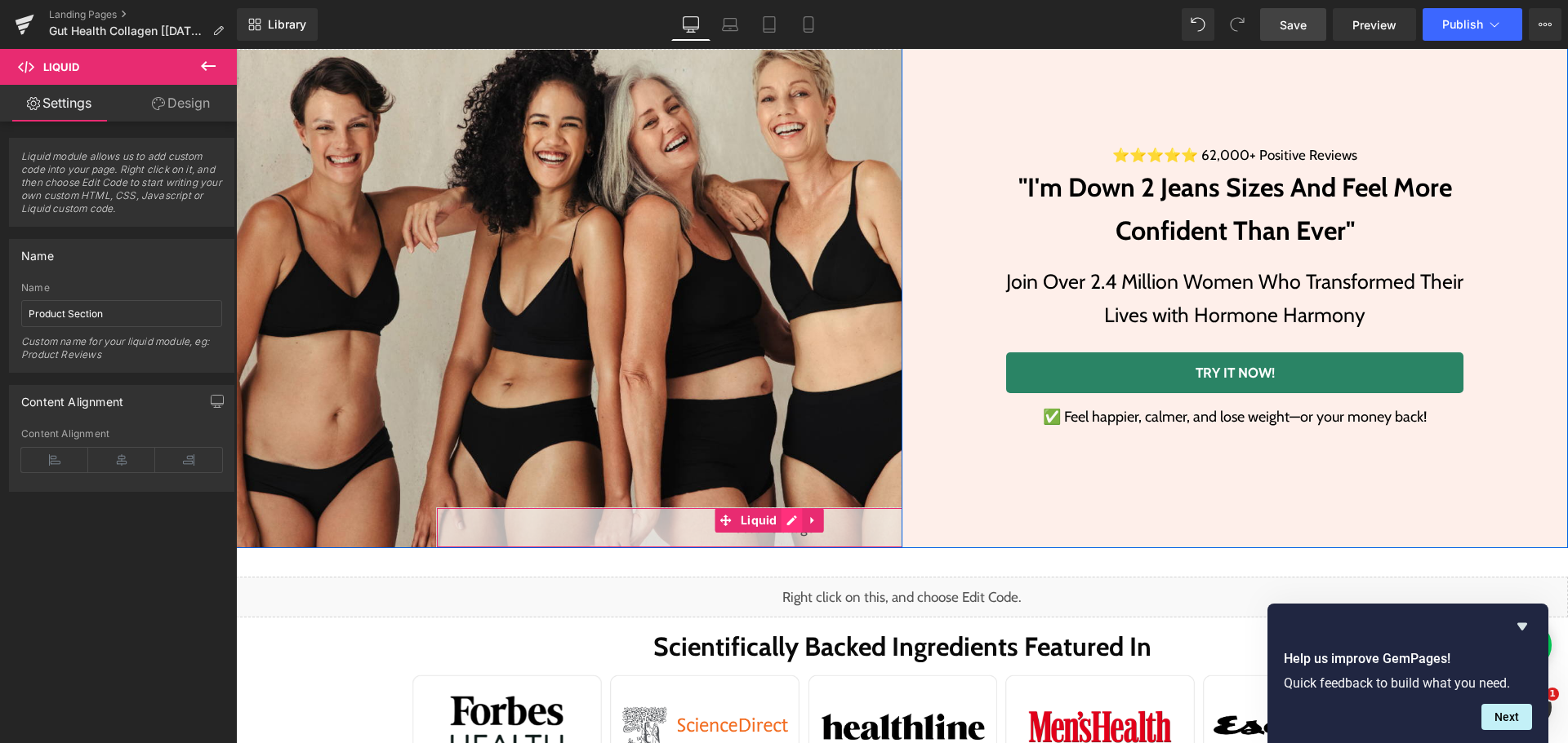
click at [786, 523] on div "Liquid" at bounding box center [769, 528] width 666 height 41
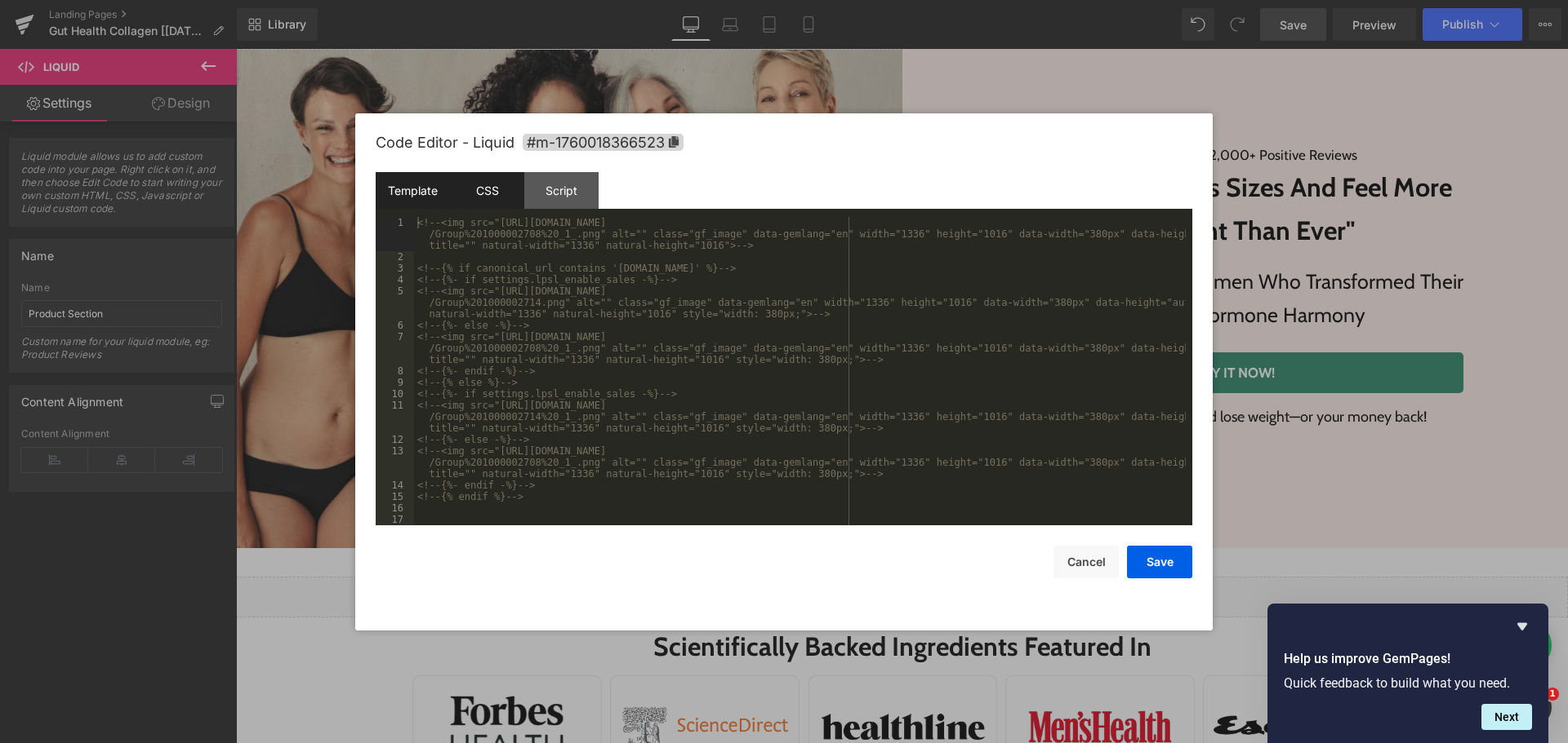
click at [474, 180] on div "CSS" at bounding box center [486, 190] width 74 height 37
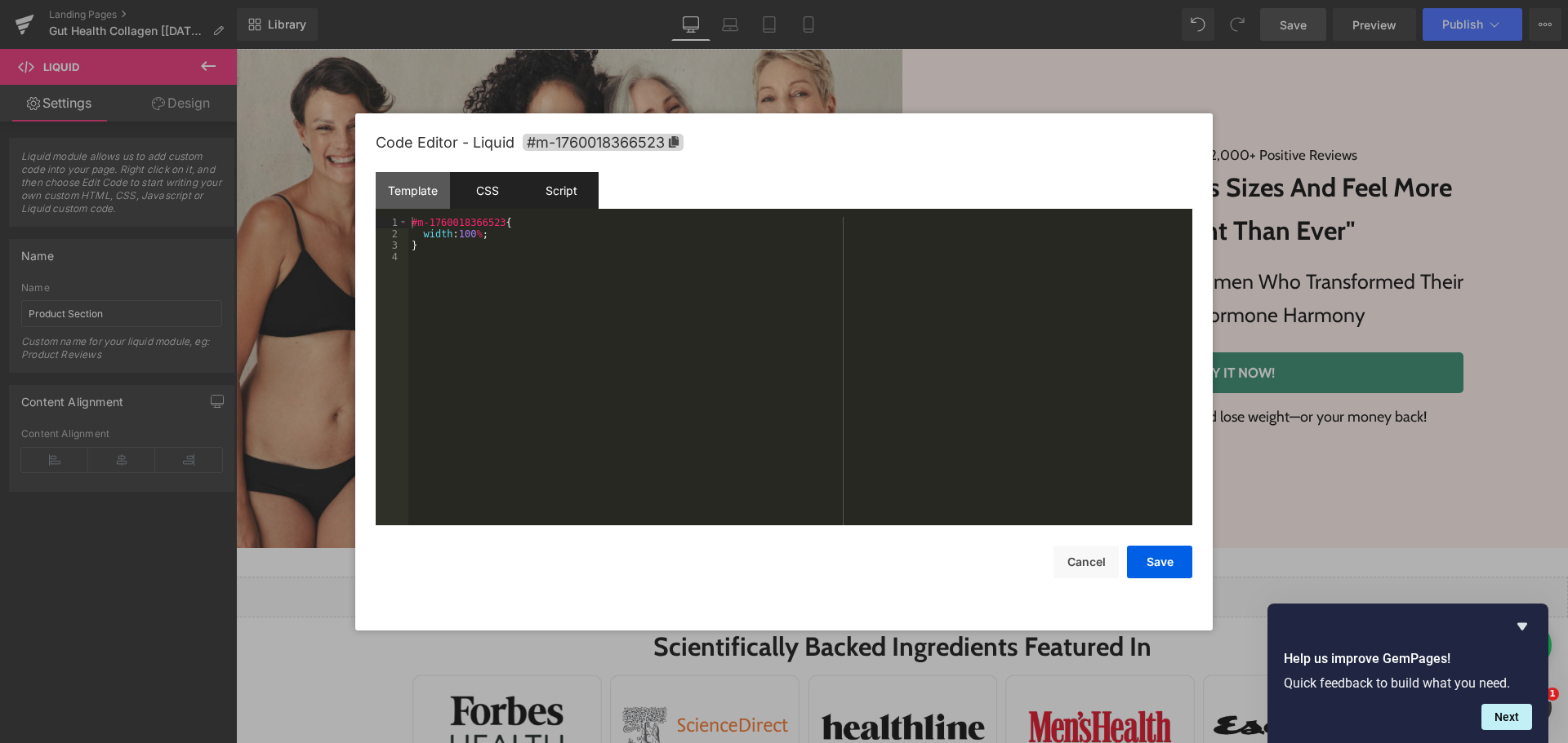
click at [555, 190] on div "Script" at bounding box center [561, 190] width 74 height 37
click at [498, 190] on div "CSS" at bounding box center [486, 190] width 74 height 37
click at [443, 190] on div "Template" at bounding box center [412, 190] width 74 height 37
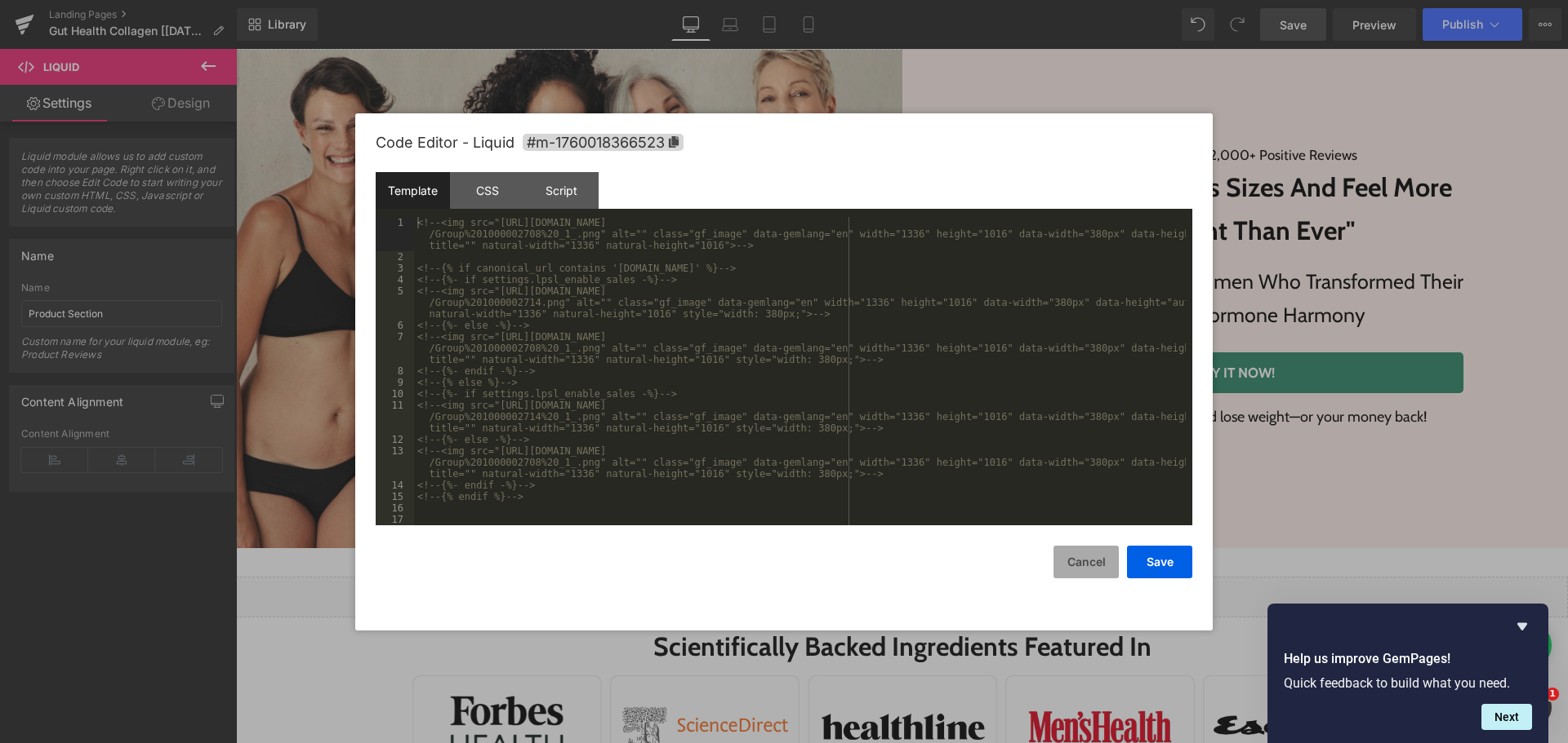
click at [1094, 558] on button "Cancel" at bounding box center [1086, 562] width 65 height 33
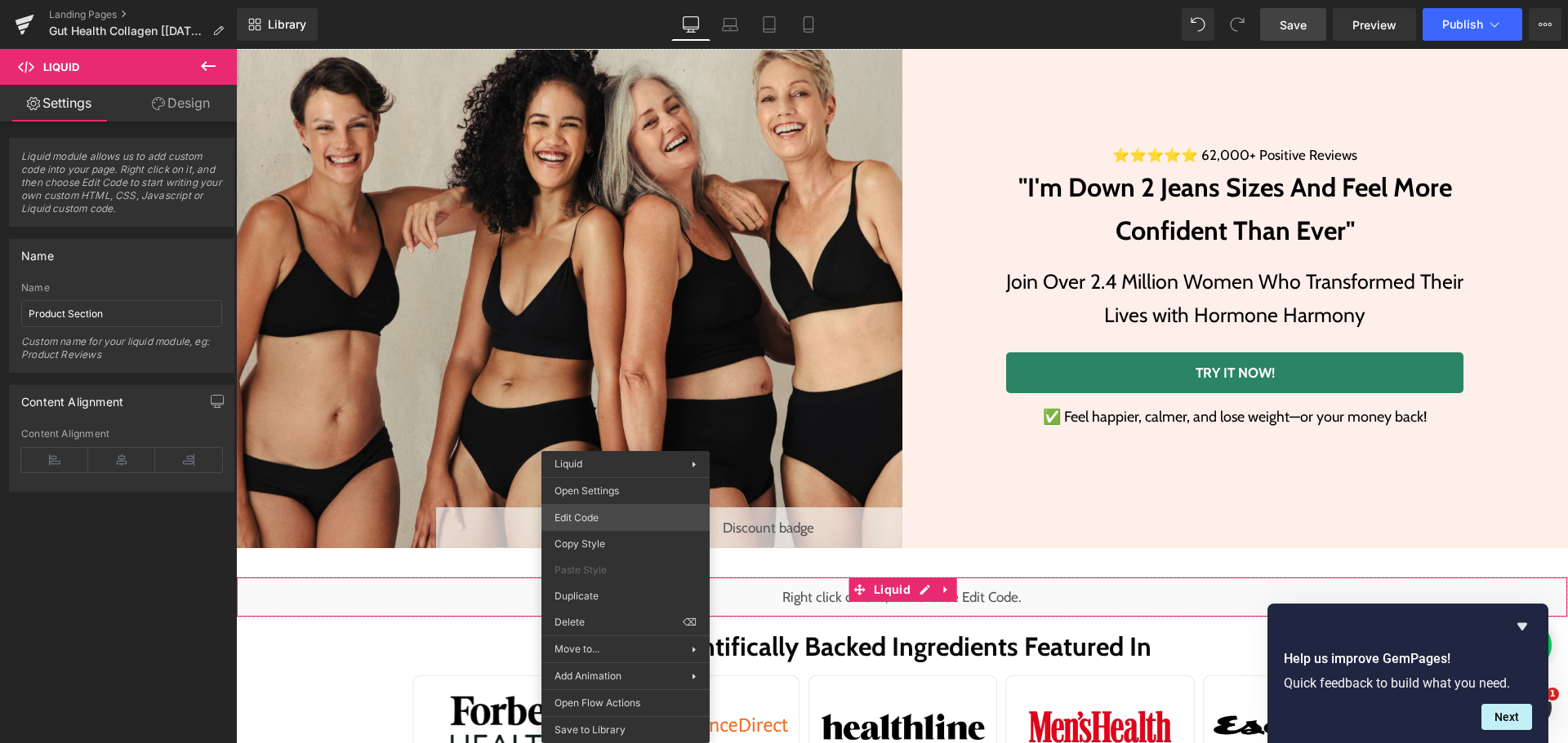
click at [606, 0] on div "Liquid You are previewing how the will restyle your page. You can not edit Elem…" at bounding box center [784, 0] width 1568 height 0
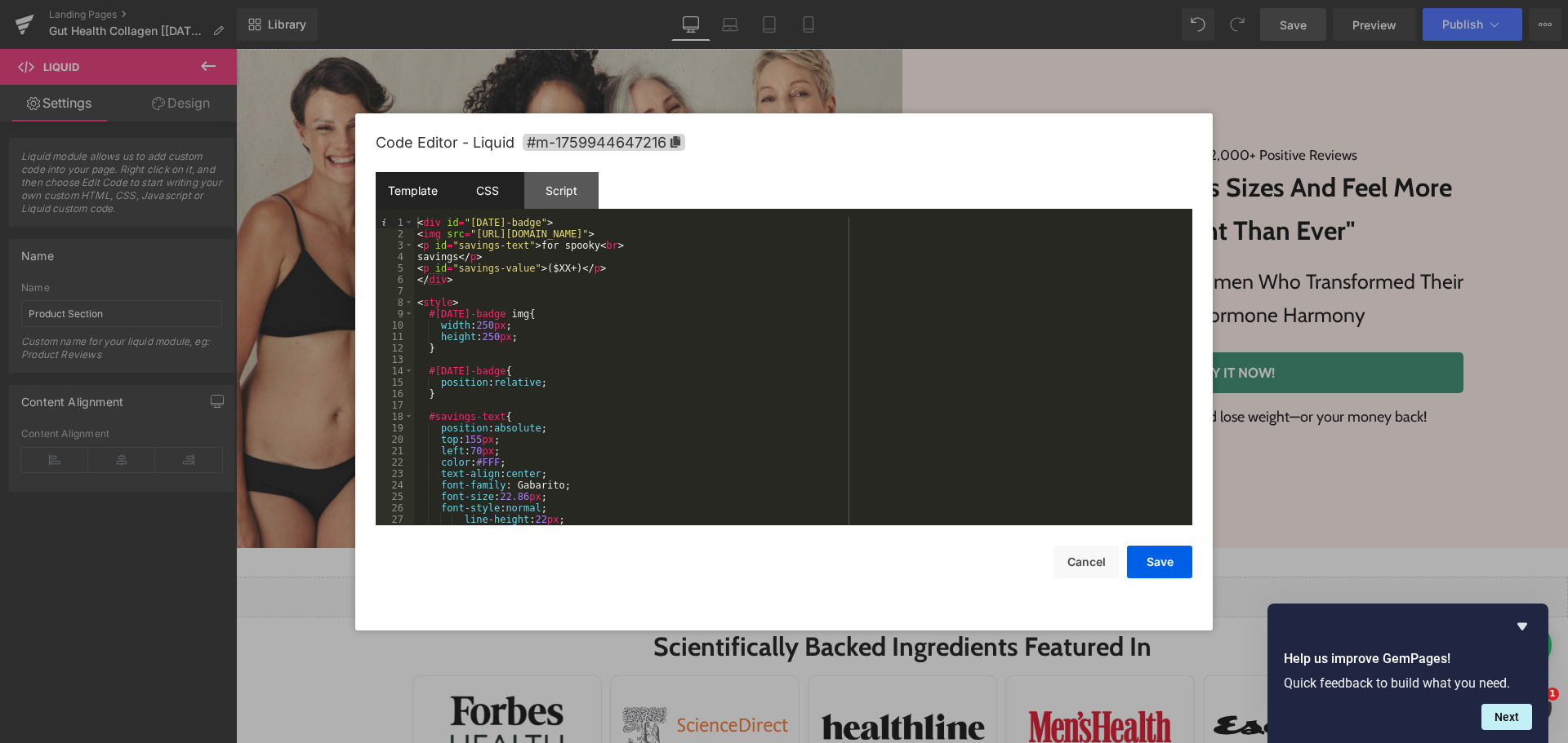
click at [486, 199] on div "CSS" at bounding box center [486, 190] width 74 height 37
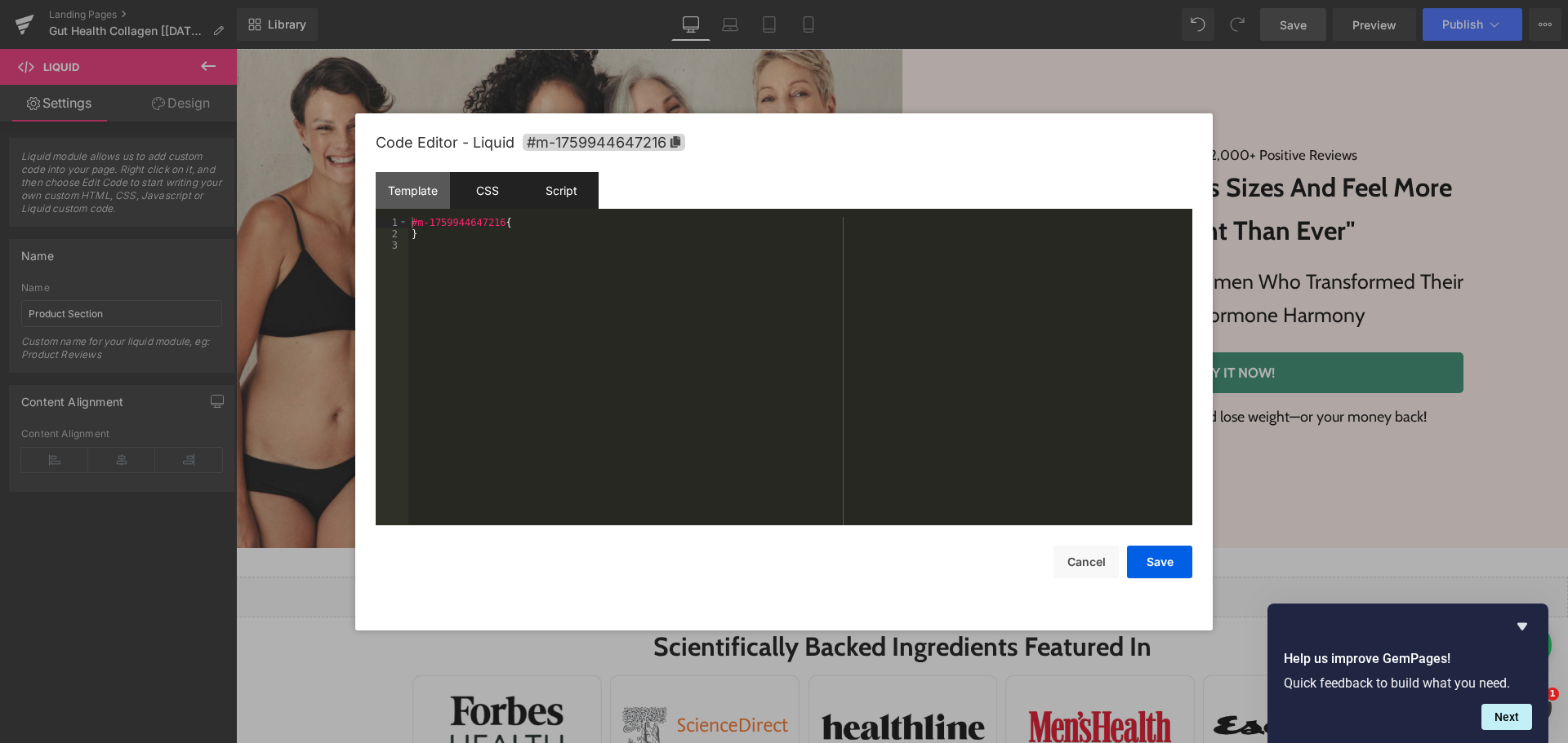
click at [547, 195] on div "Script" at bounding box center [561, 190] width 74 height 37
click at [506, 196] on div "CSS" at bounding box center [486, 190] width 74 height 37
click at [428, 193] on div "Template" at bounding box center [412, 190] width 74 height 37
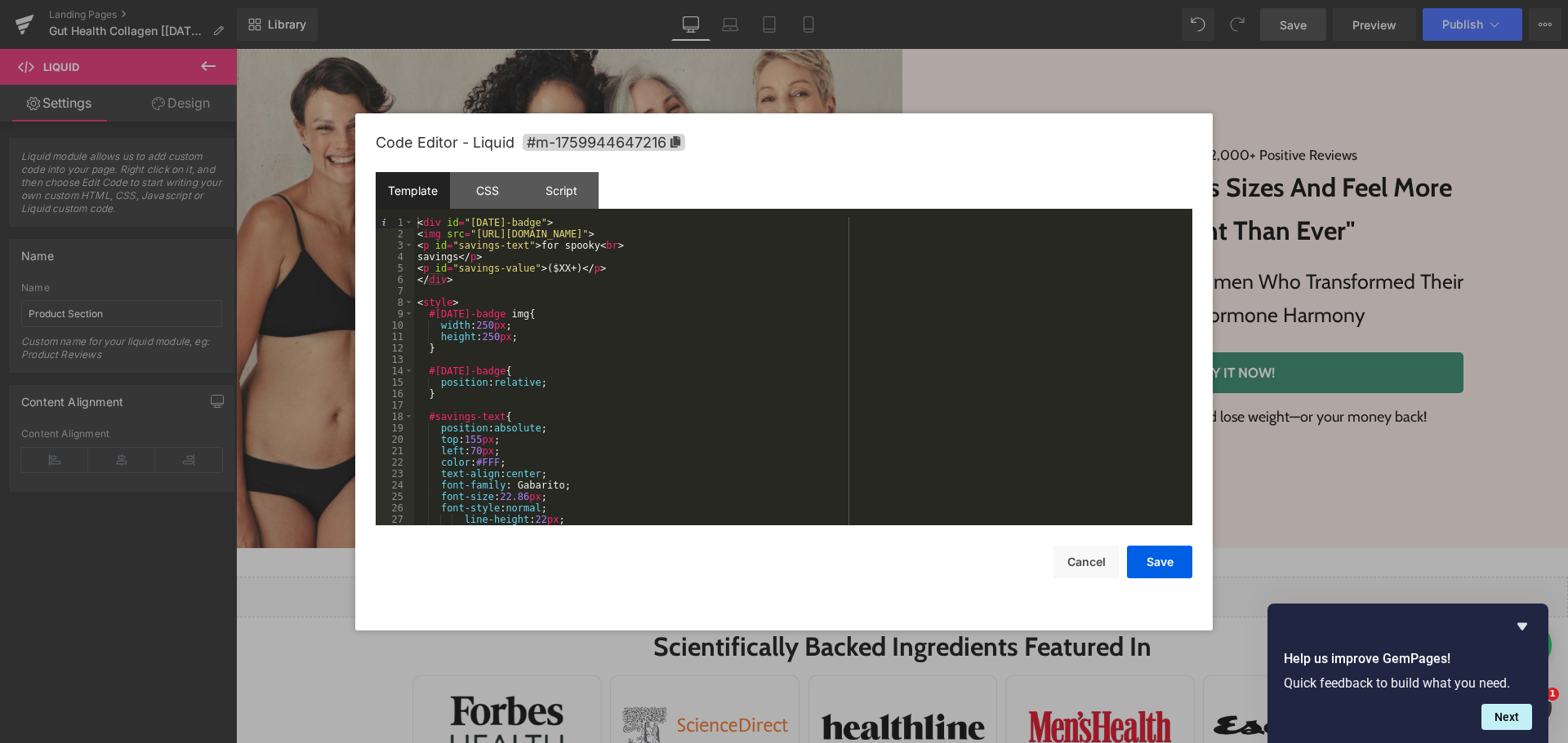
scroll to position [160, 0]
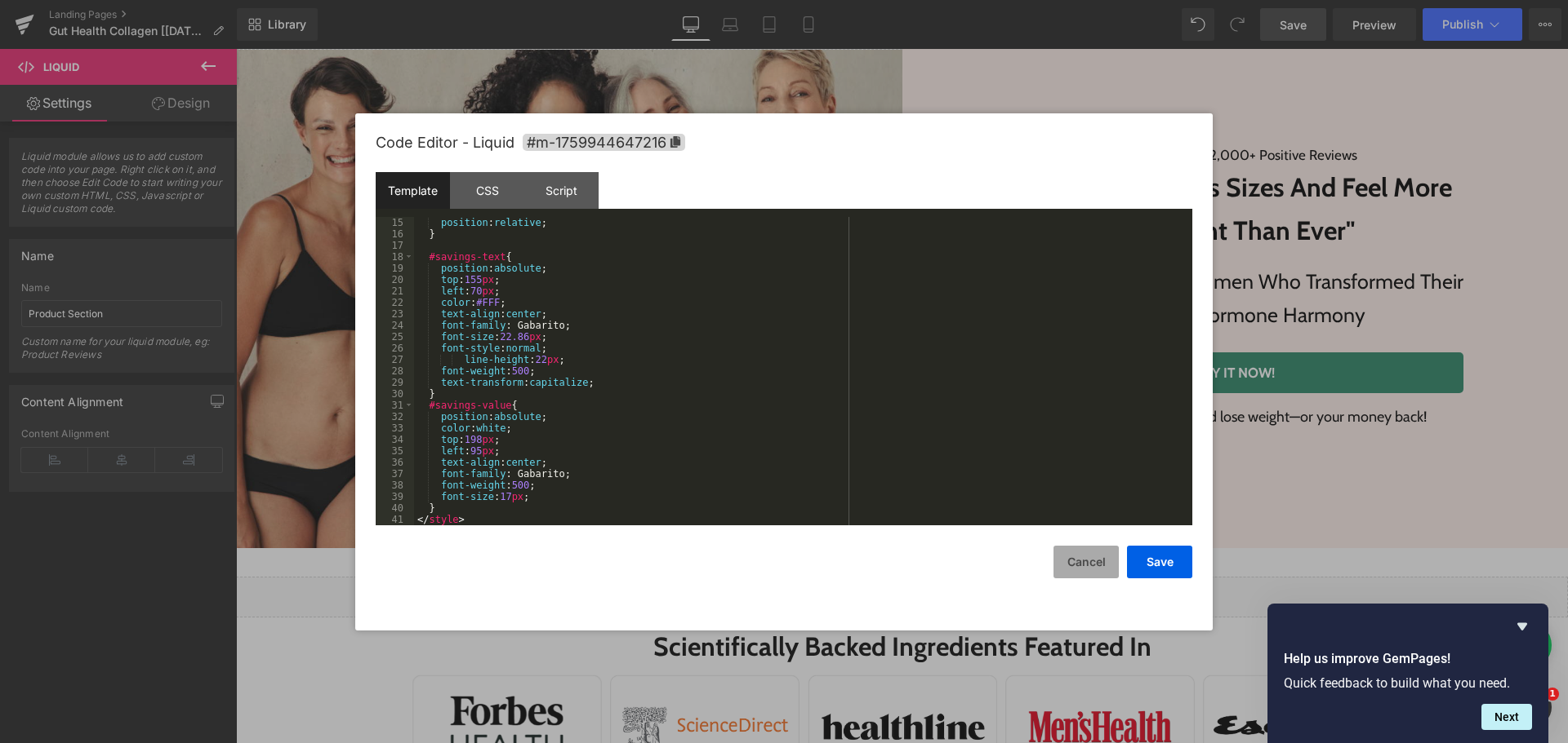
drag, startPoint x: 1069, startPoint y: 562, endPoint x: 631, endPoint y: 480, distance: 445.6
click at [1069, 562] on button "Cancel" at bounding box center [1086, 562] width 65 height 33
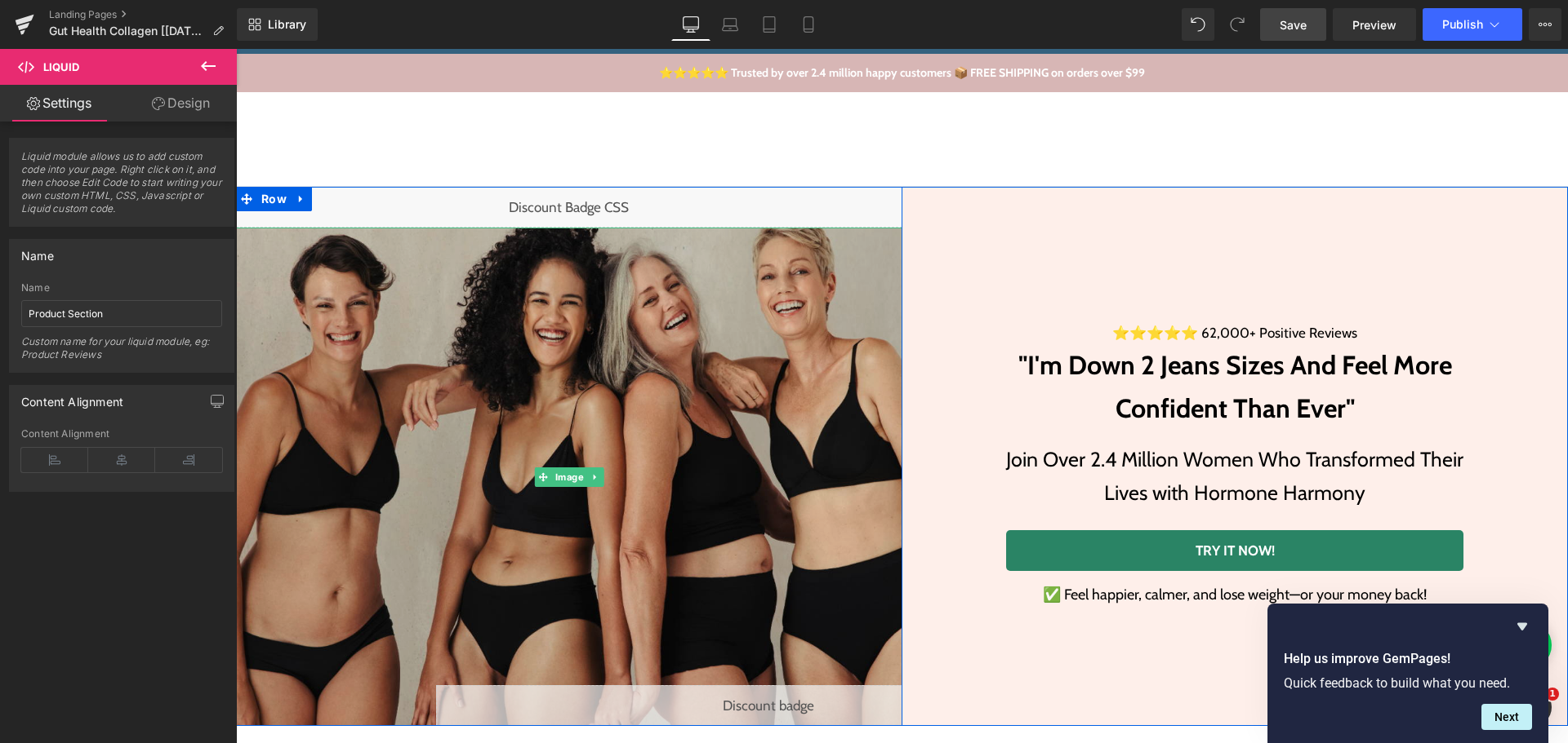
scroll to position [0, 0]
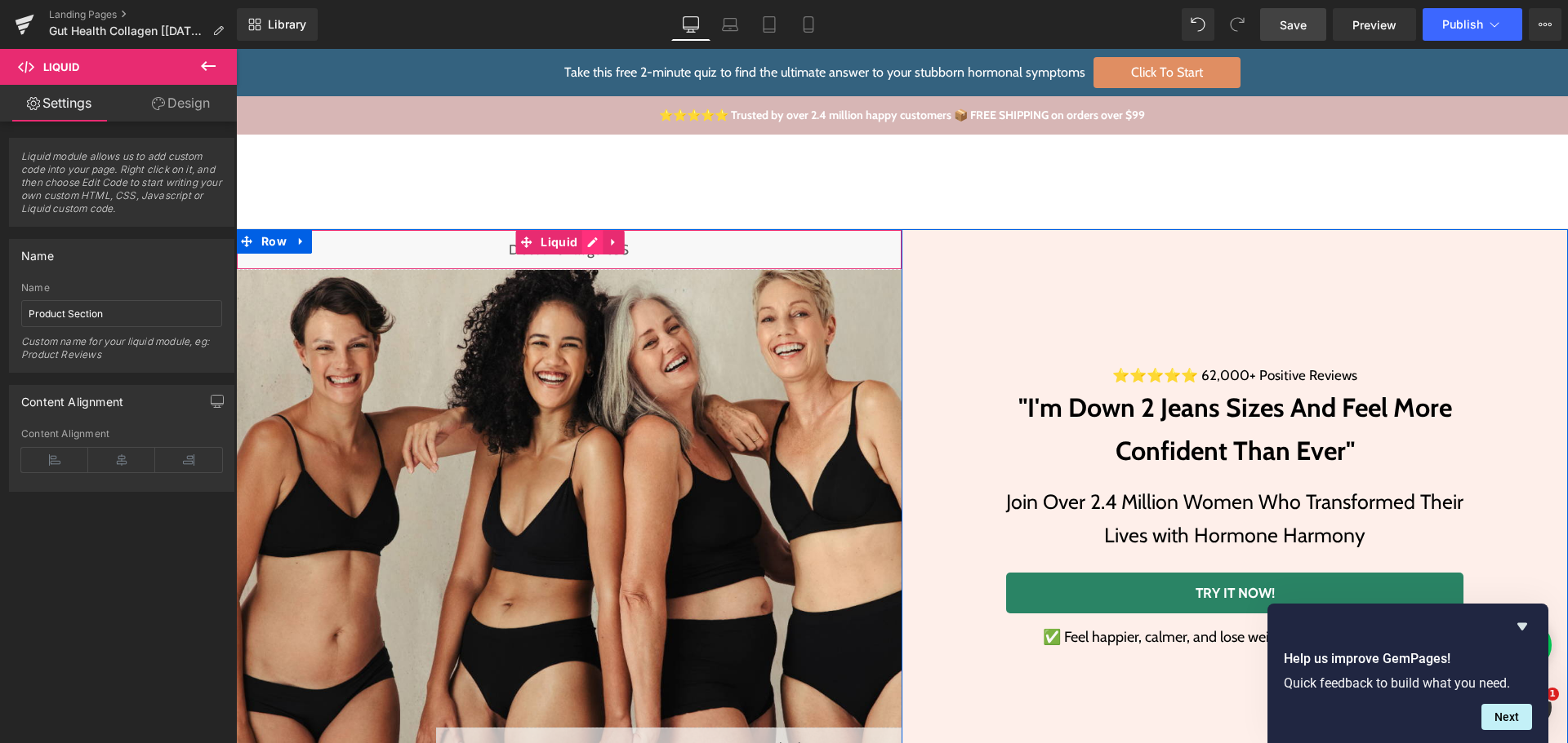
click at [579, 242] on div "Liquid" at bounding box center [569, 249] width 666 height 41
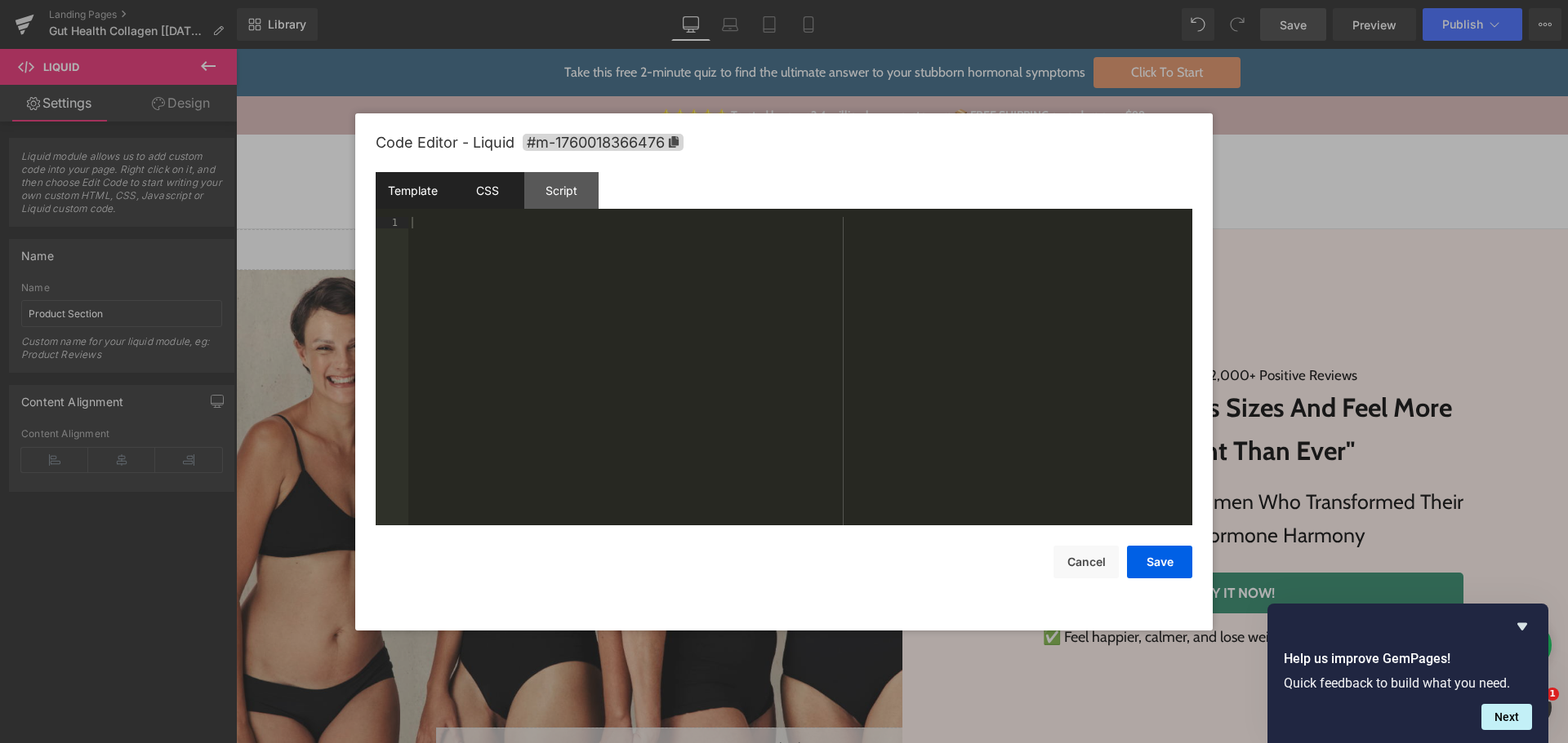
click at [480, 198] on div "CSS" at bounding box center [486, 190] width 74 height 37
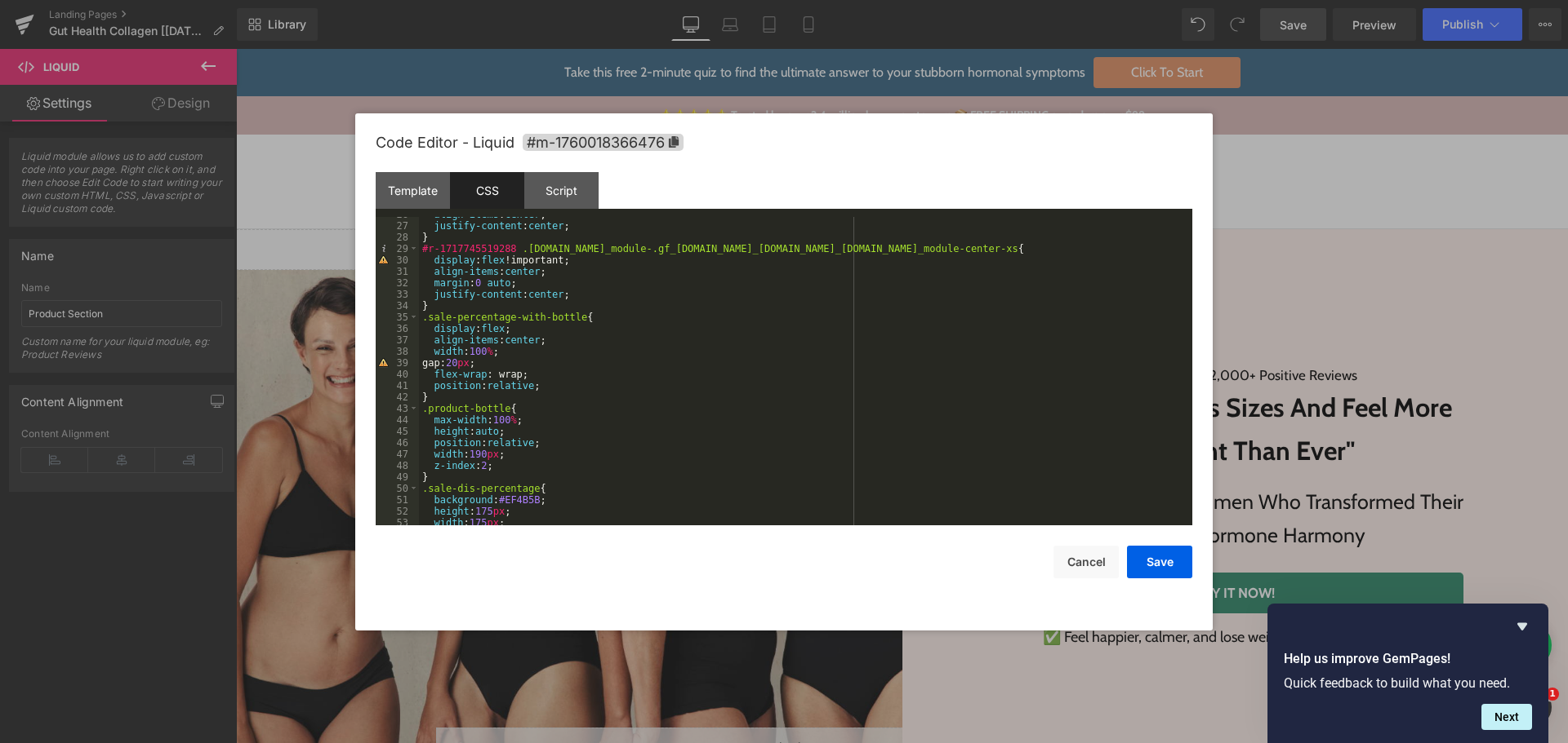
scroll to position [293, 0]
click at [551, 381] on div "align-items : center ; justify-content : center ; } #r-1717745519288 .module.gf…" at bounding box center [803, 373] width 767 height 331
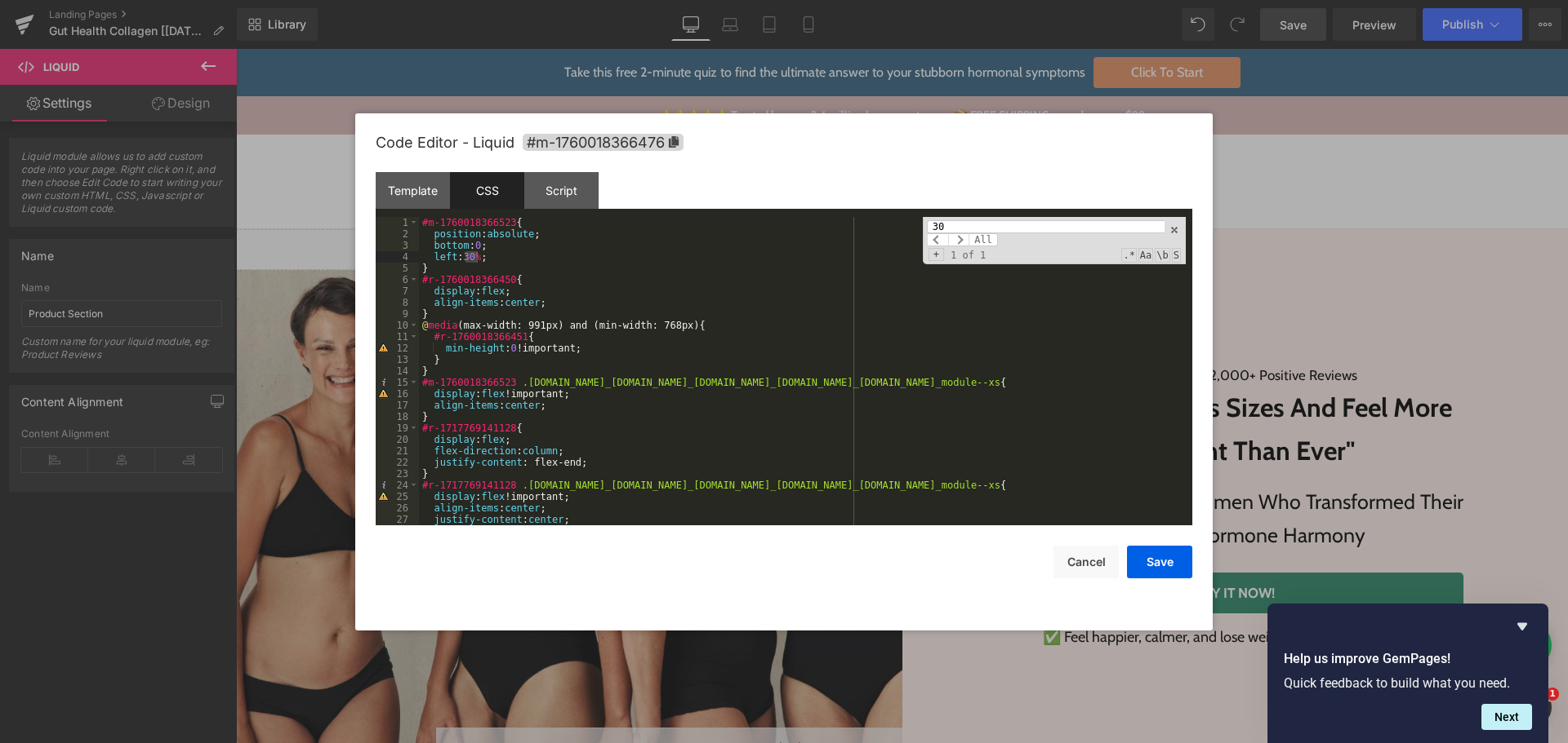
scroll to position [0, 0]
type input "30%"
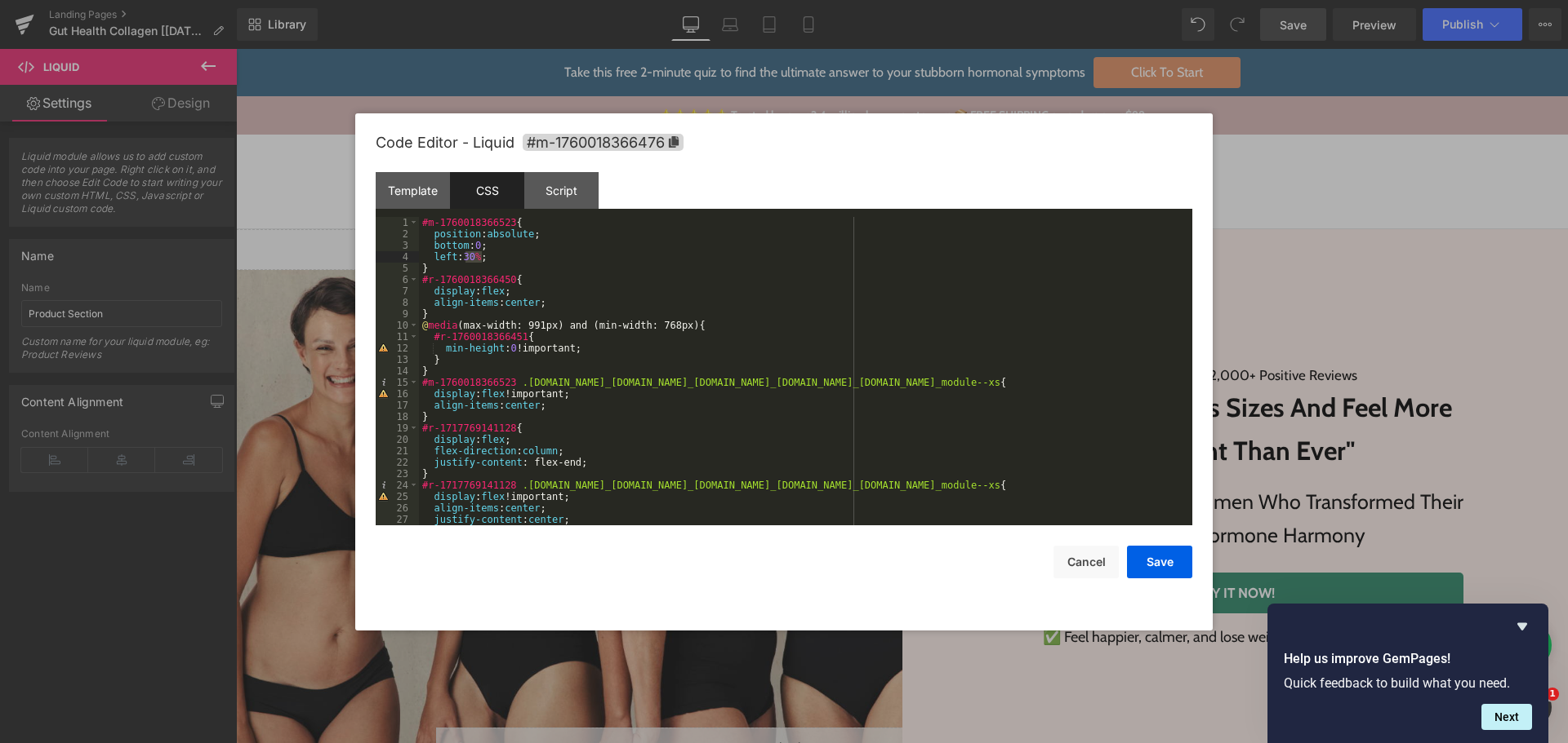
click at [475, 240] on div "#m-1760018366523 { position : absolute ; bottom : 0 ; left : 30 % ; } #r-176001…" at bounding box center [803, 382] width 767 height 331
click at [1152, 563] on button "Save" at bounding box center [1160, 562] width 65 height 33
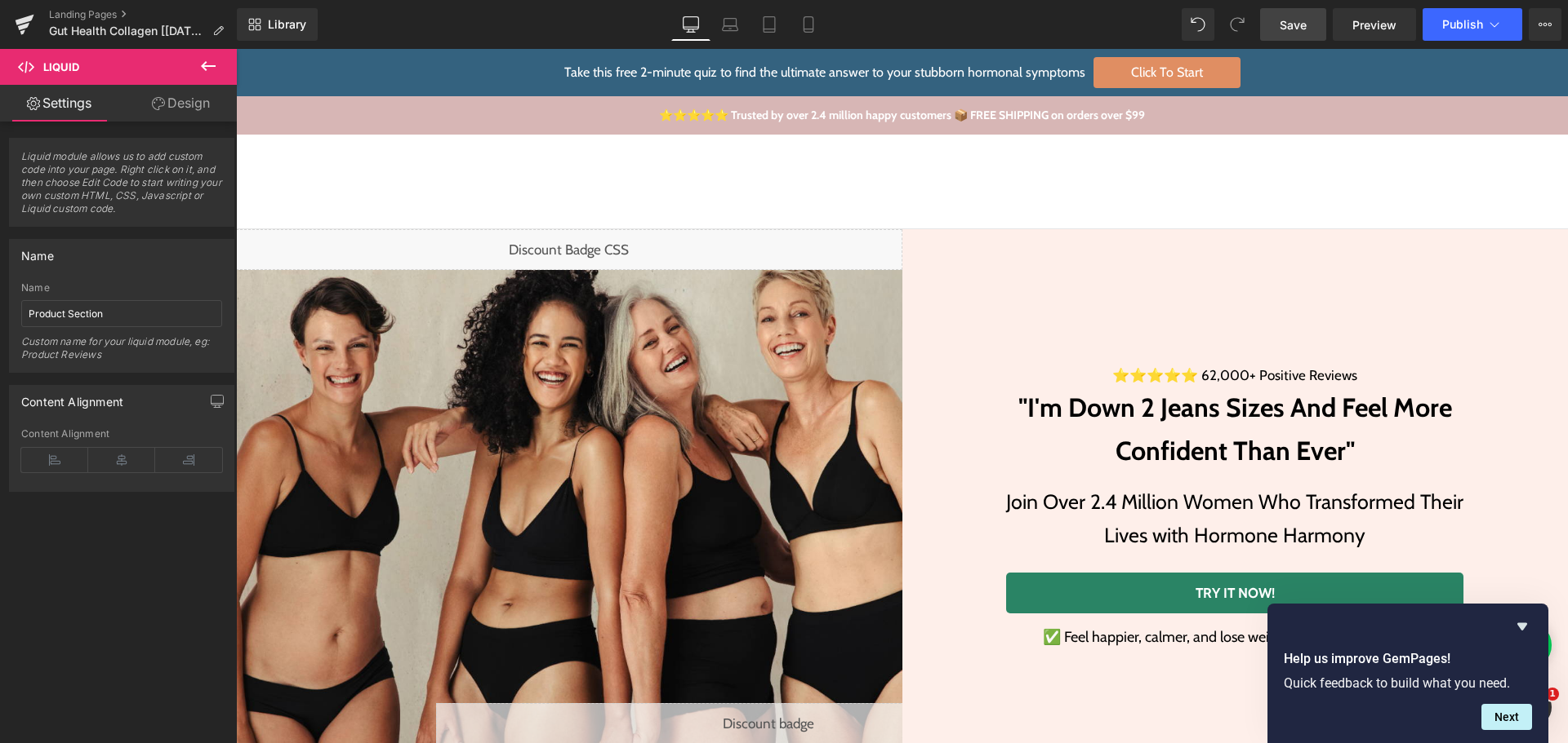
click at [1283, 23] on span "Save" at bounding box center [1292, 25] width 27 height 17
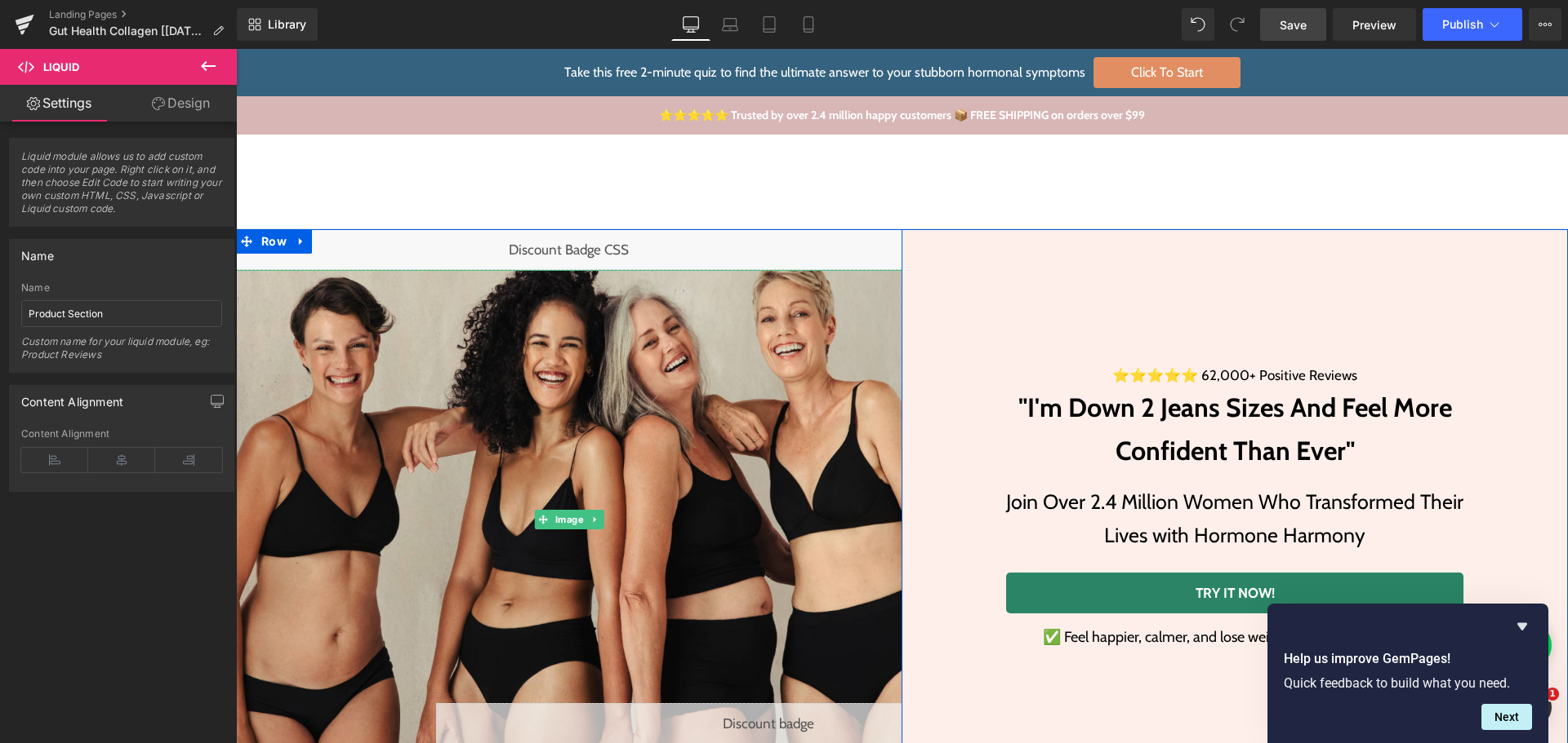
scroll to position [490, 0]
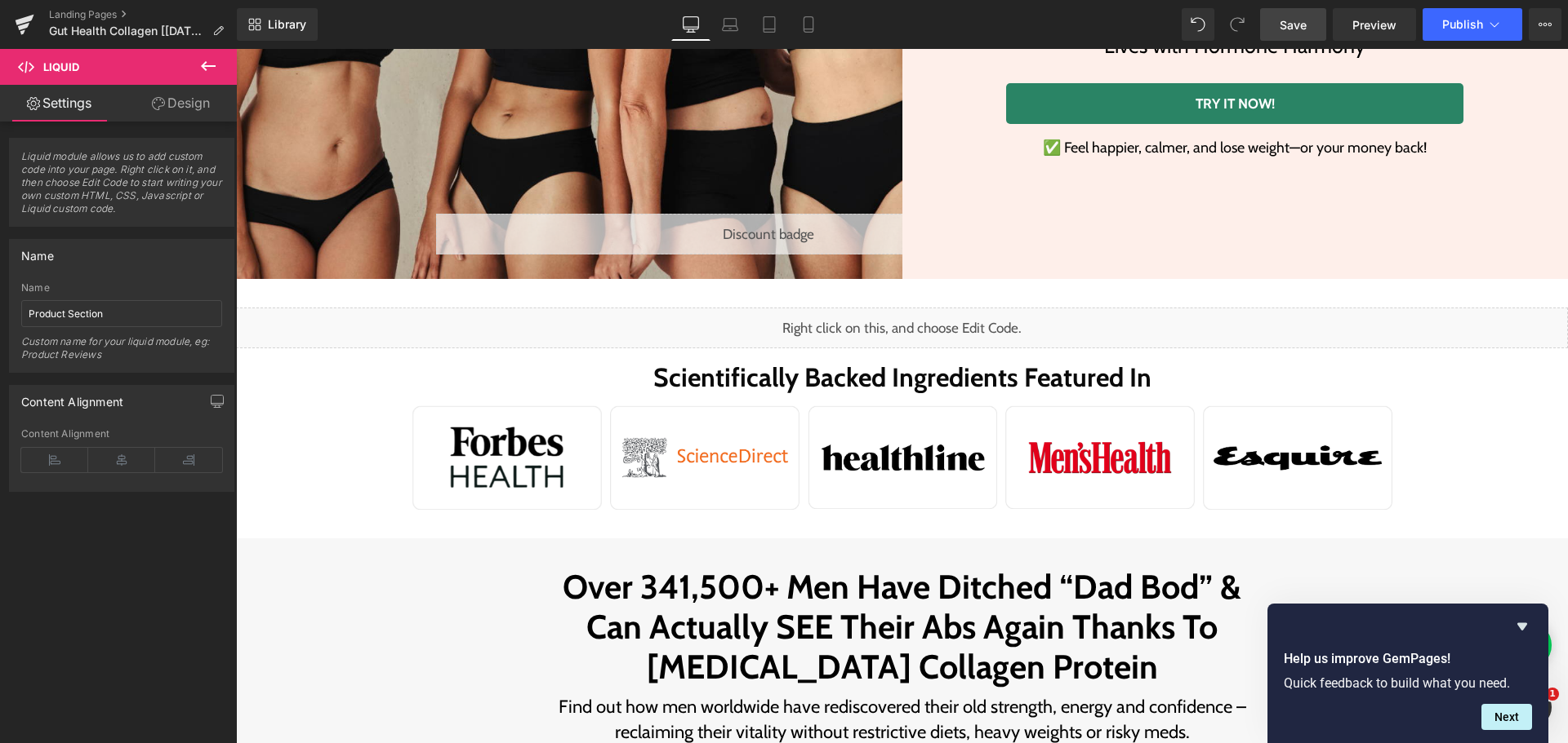
drag, startPoint x: 767, startPoint y: 330, endPoint x: 781, endPoint y: 330, distance: 14.0
click at [767, 330] on div "Liquid" at bounding box center [902, 327] width 1332 height 41
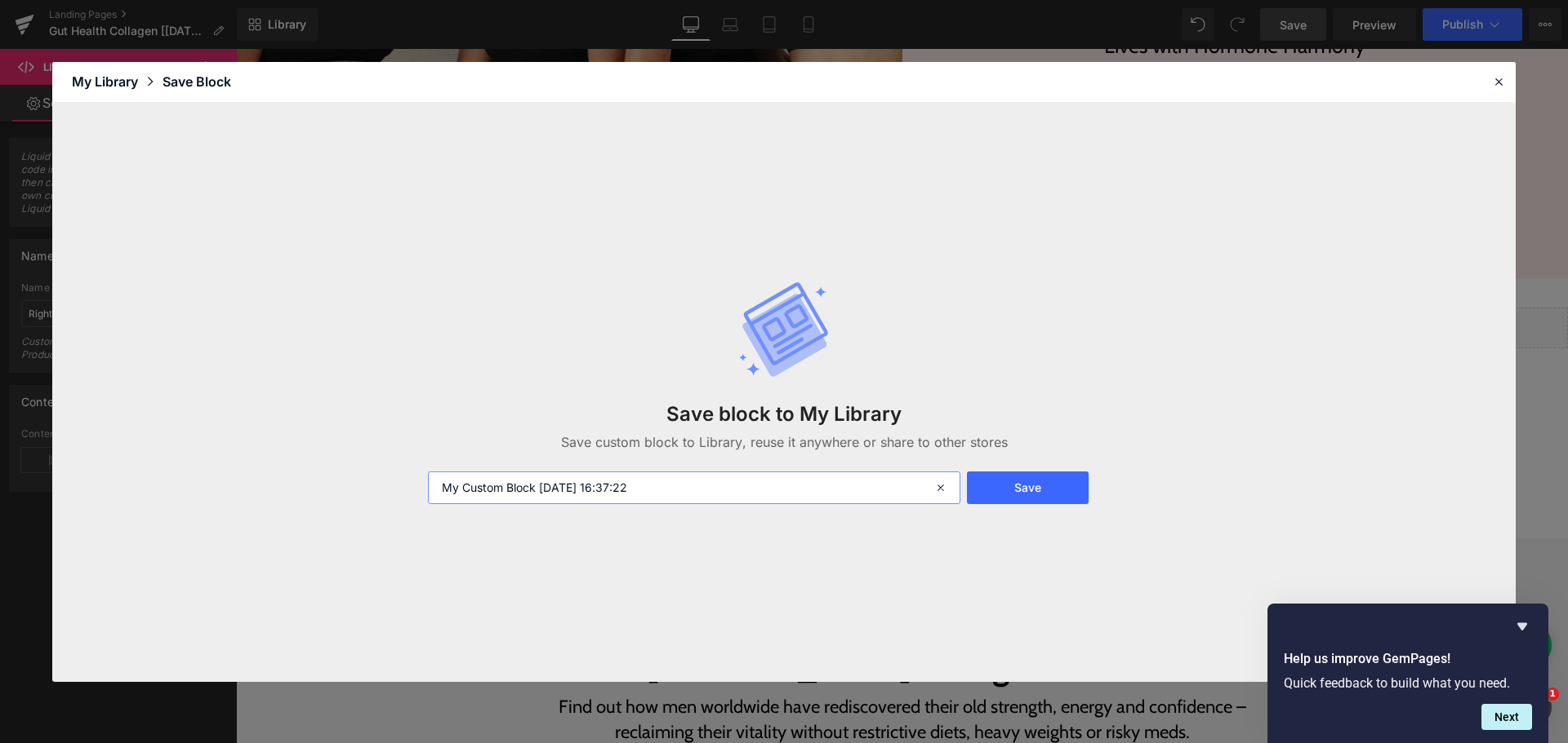
click at [746, 492] on input "My Custom Block 2025-10-09 16:37:22" at bounding box center [694, 487] width 533 height 33
type input "old badge gempages"
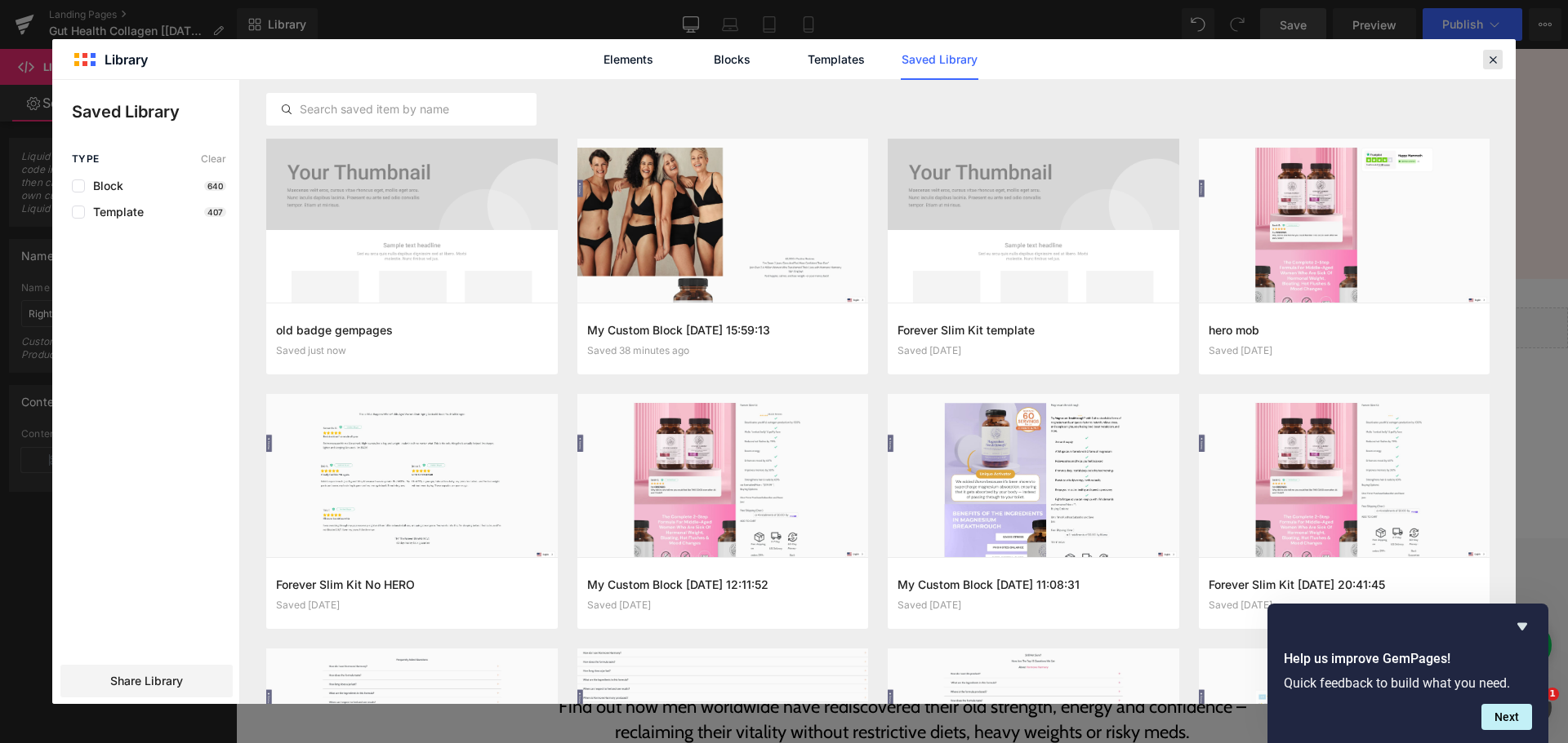
drag, startPoint x: 1497, startPoint y: 56, endPoint x: 1237, endPoint y: 8, distance: 264.4
click at [1497, 56] on icon at bounding box center [1492, 59] width 15 height 15
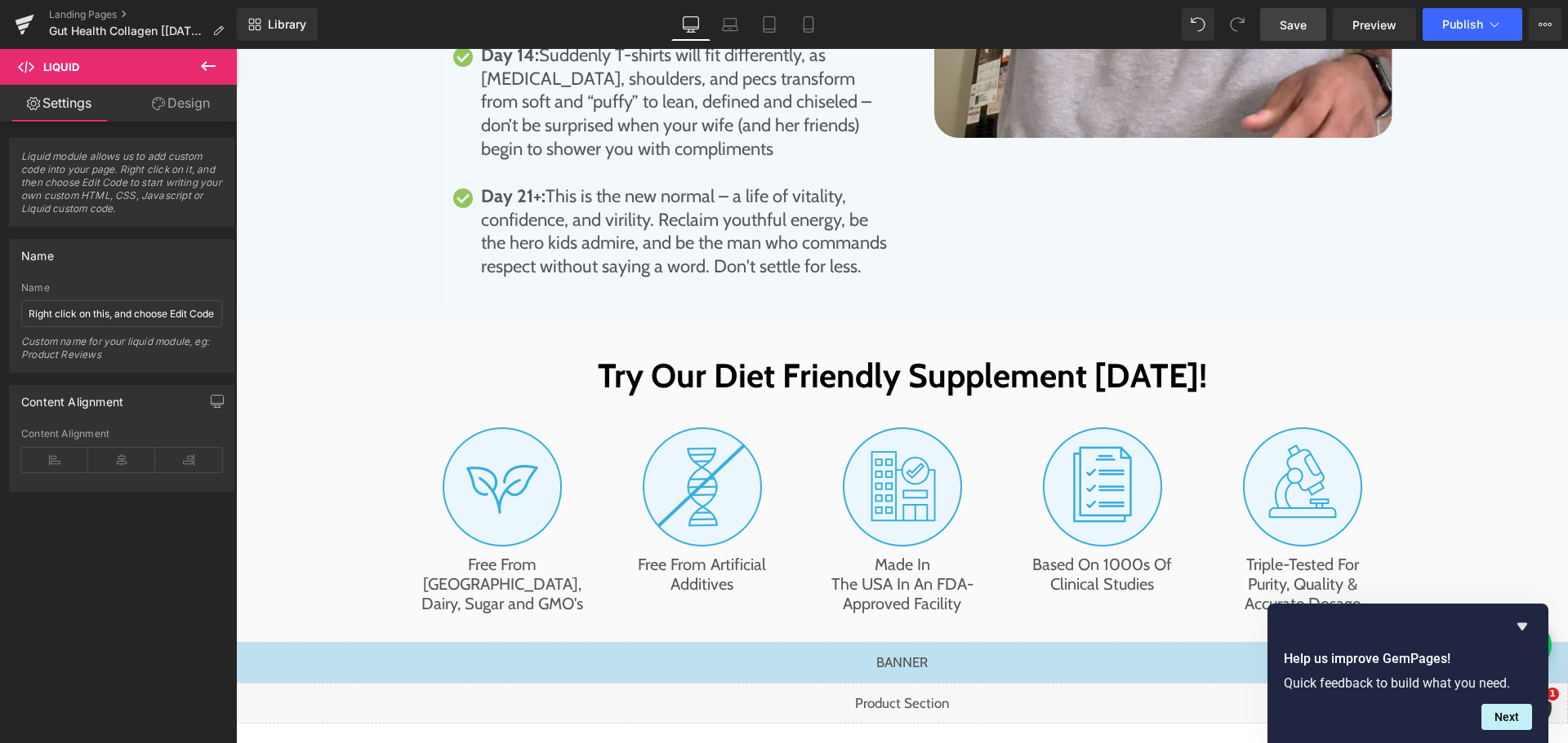
scroll to position [8324, 0]
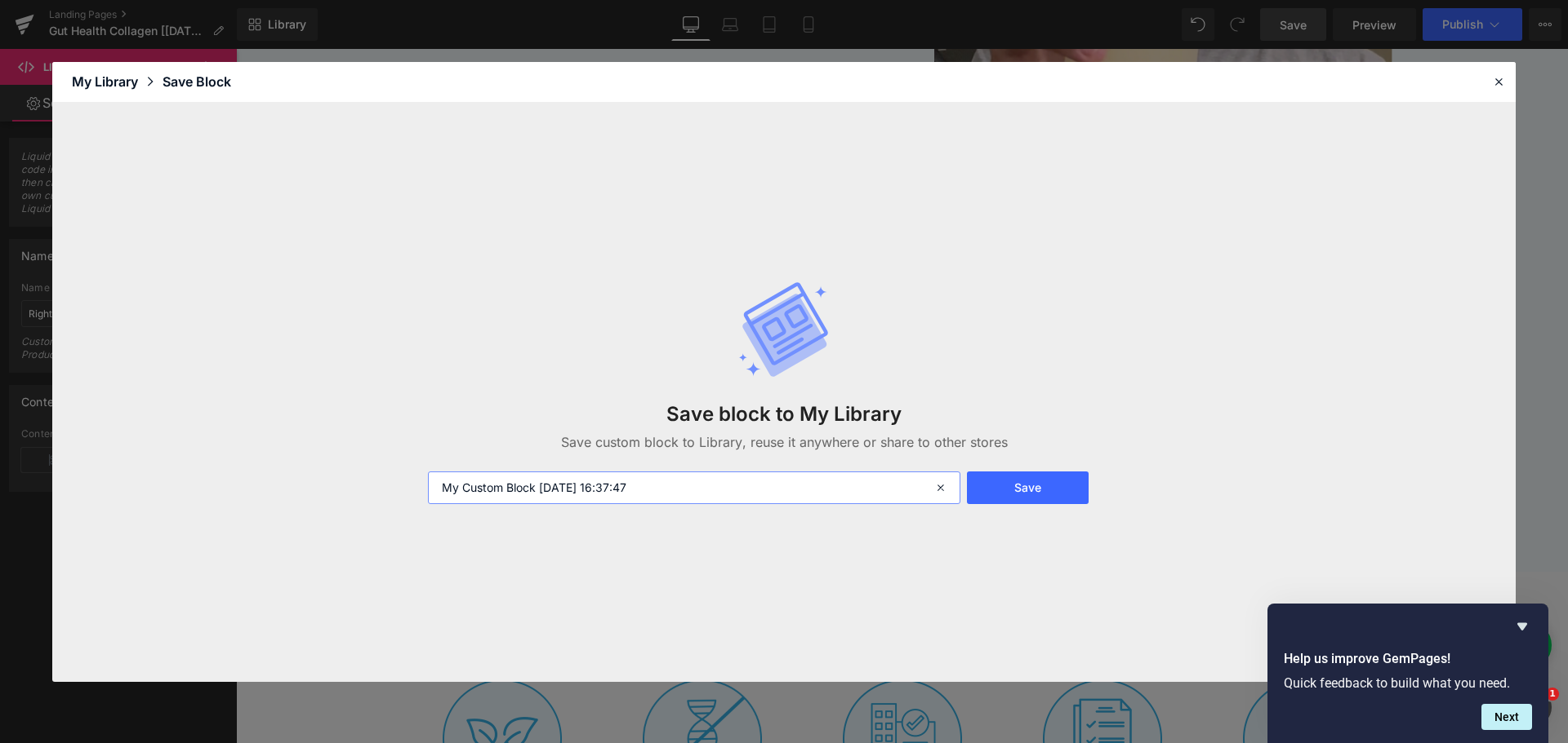
drag, startPoint x: 604, startPoint y: 490, endPoint x: 355, endPoint y: 469, distance: 249.9
click at [355, 469] on div "Save block to My Library Save custom block to Library, reuse it anywhere or sha…" at bounding box center [784, 392] width 1463 height 579
click at [677, 500] on input "My Custom Block 2025-10-09 16:37:47" at bounding box center [694, 487] width 533 height 33
drag, startPoint x: 694, startPoint y: 491, endPoint x: 417, endPoint y: 473, distance: 277.6
click at [415, 473] on div "Save block to My Library Save custom block to Library, reuse it anywhere or sha…" at bounding box center [784, 392] width 1463 height 579
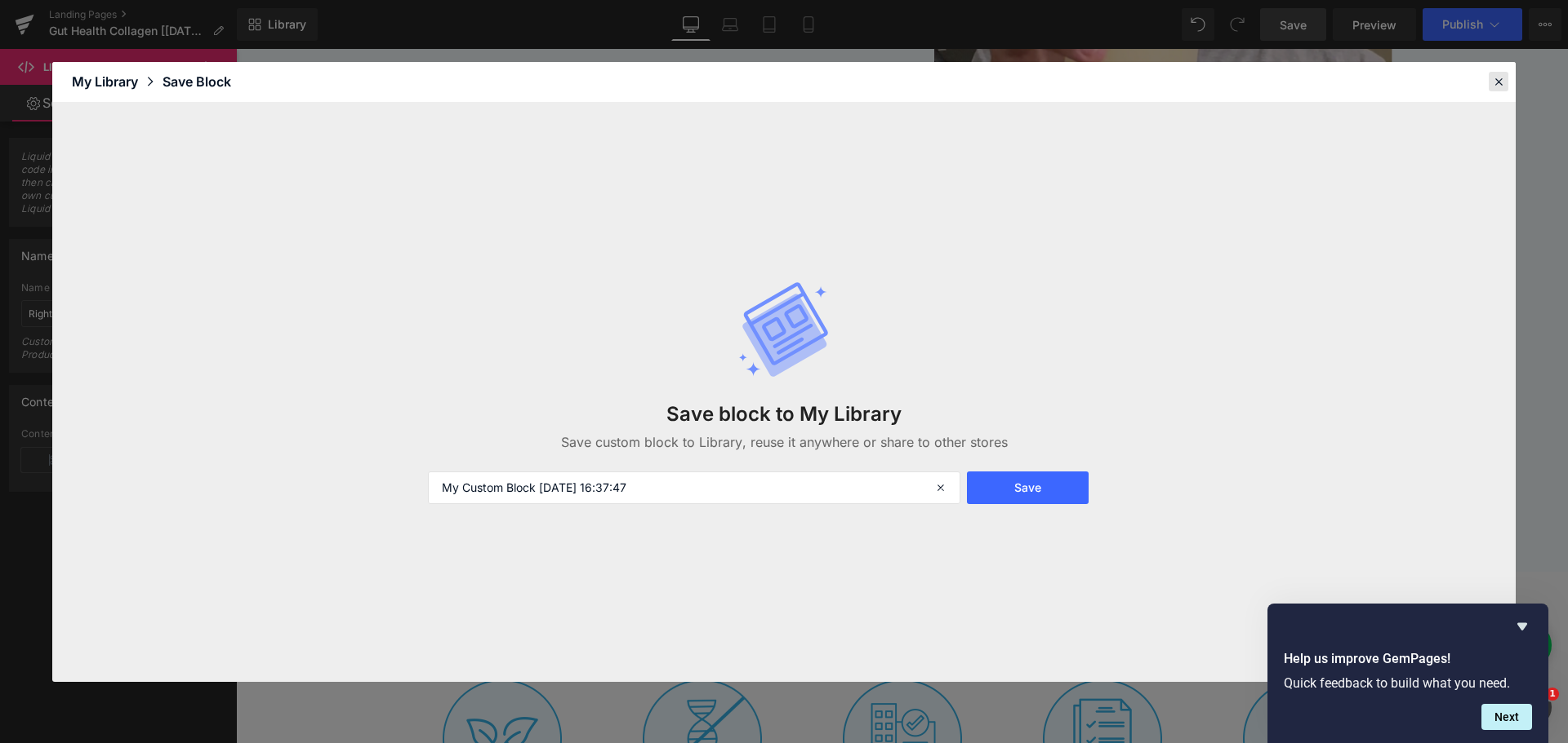
drag, startPoint x: 1495, startPoint y: 81, endPoint x: 781, endPoint y: 341, distance: 759.9
click at [1495, 81] on icon at bounding box center [1498, 81] width 15 height 15
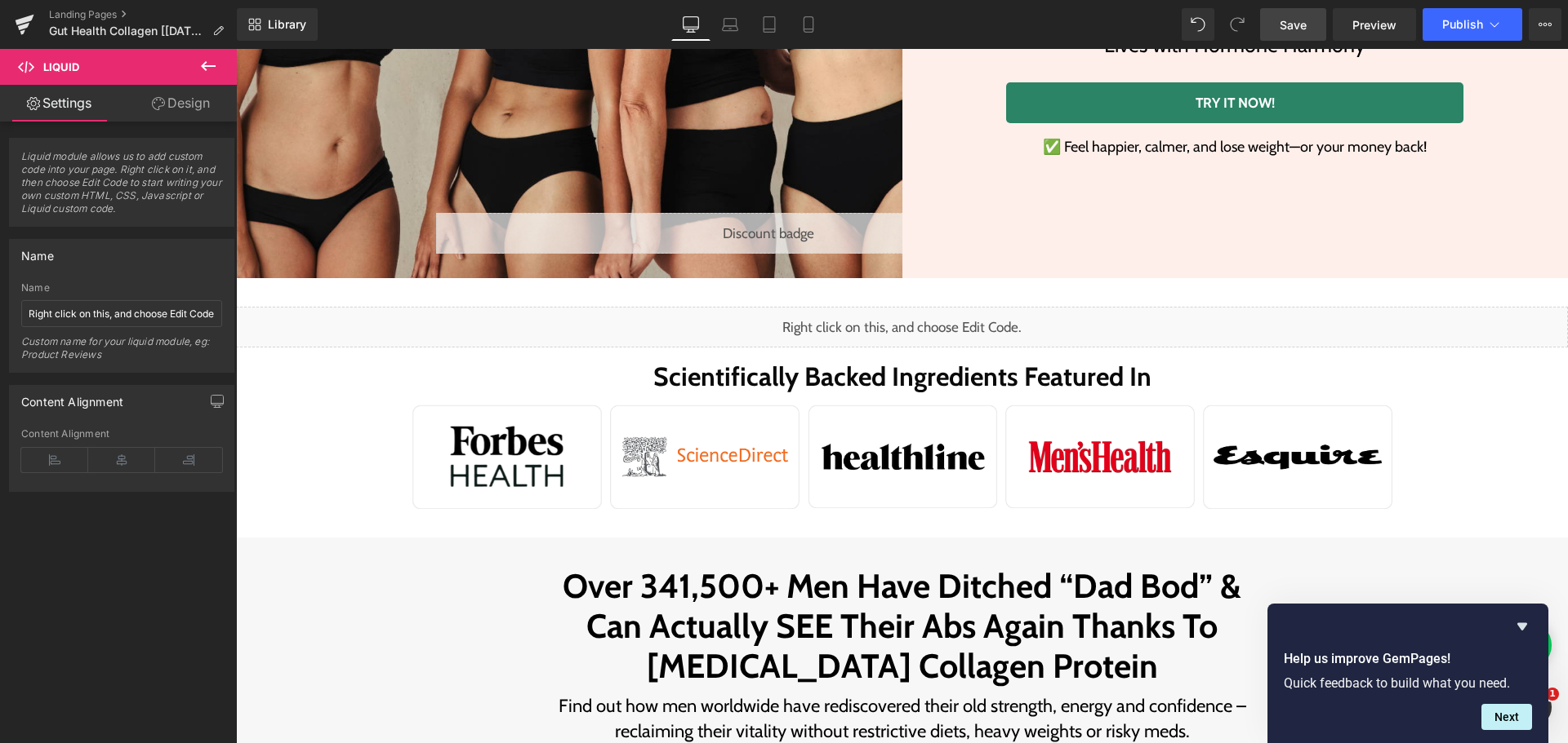
scroll to position [490, 0]
click at [892, 326] on div "Liquid" at bounding box center [902, 327] width 1332 height 41
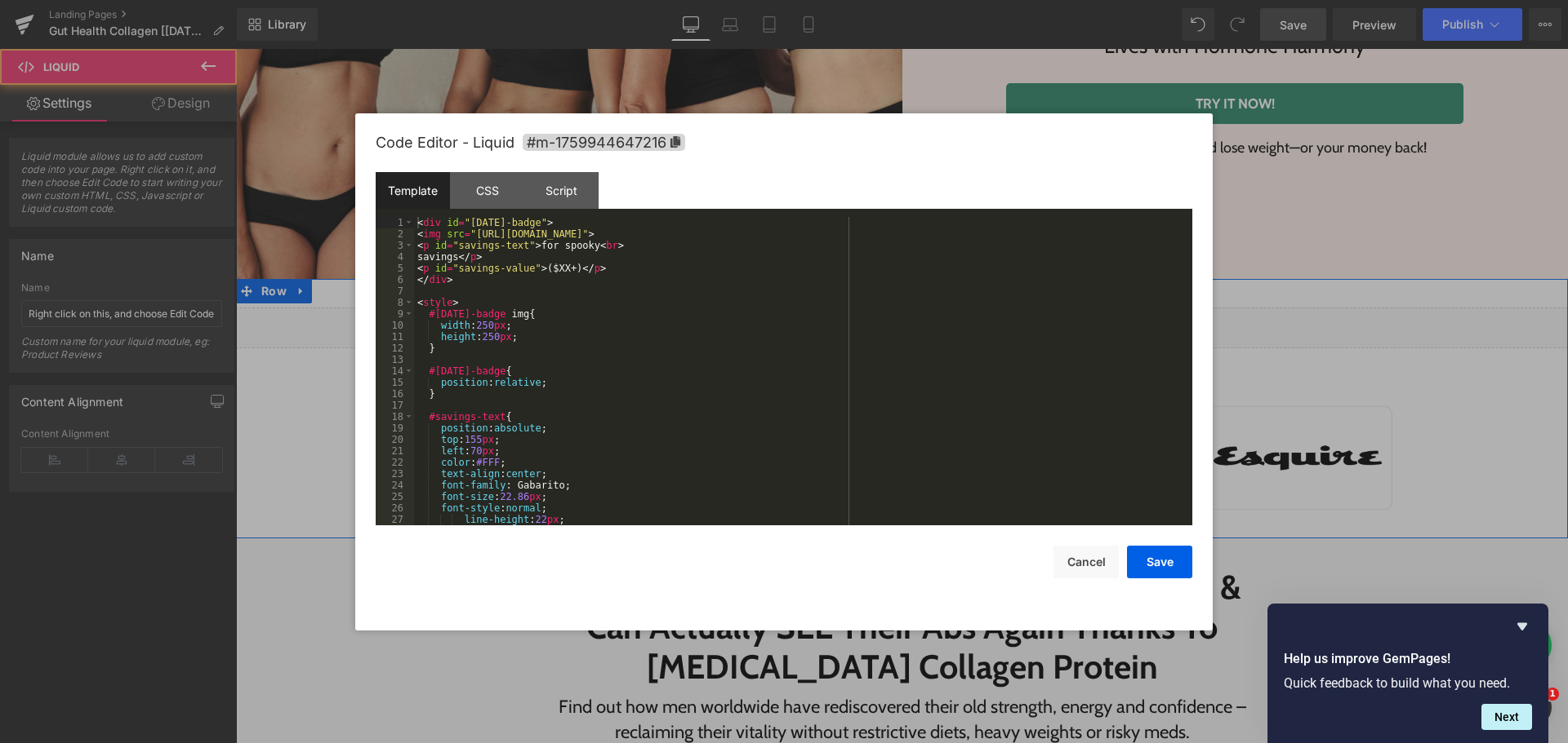
click at [913, 322] on div "Liquid" at bounding box center [902, 327] width 1332 height 41
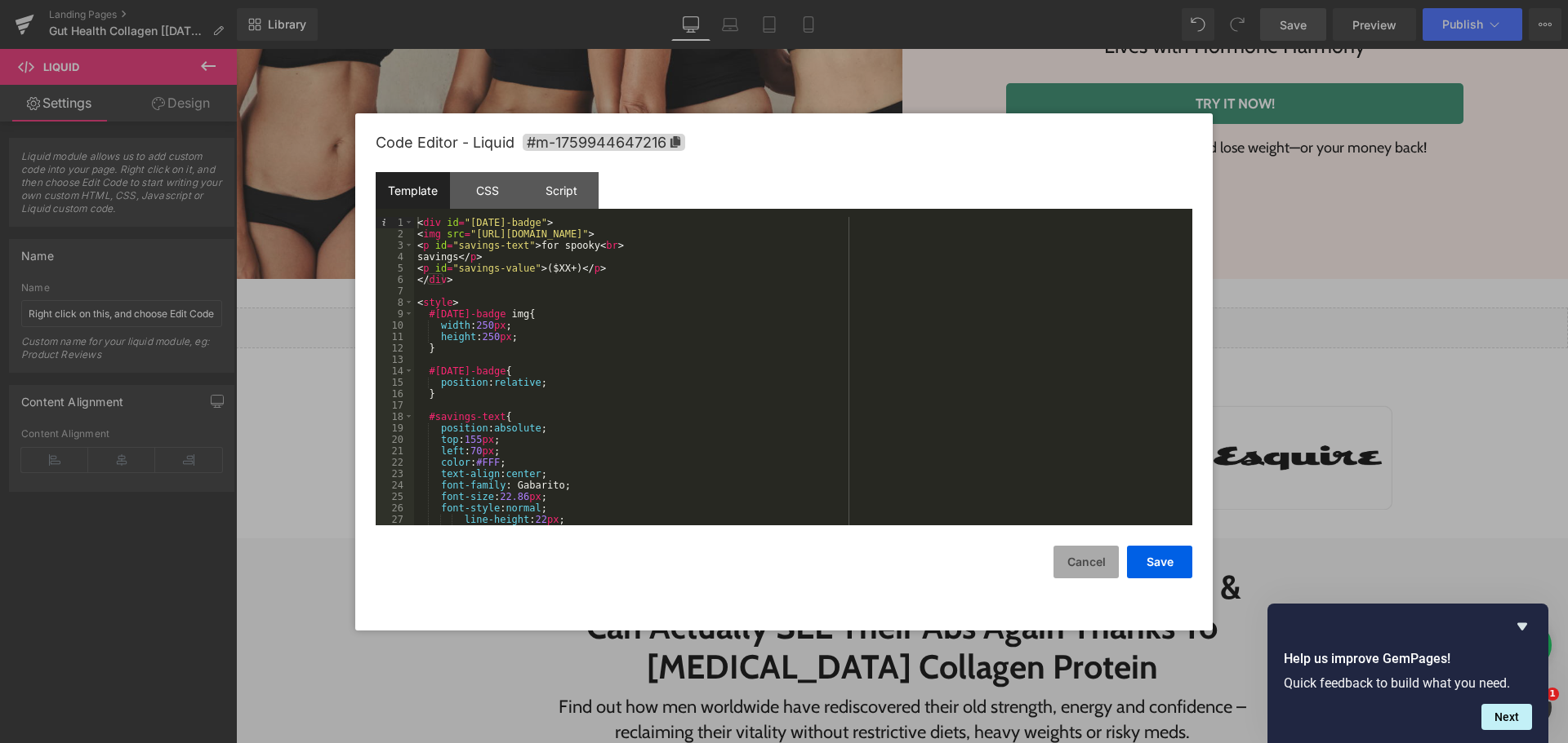
drag, startPoint x: 1073, startPoint y: 565, endPoint x: 1068, endPoint y: 538, distance: 27.5
click at [1073, 564] on button "Cancel" at bounding box center [1086, 562] width 65 height 33
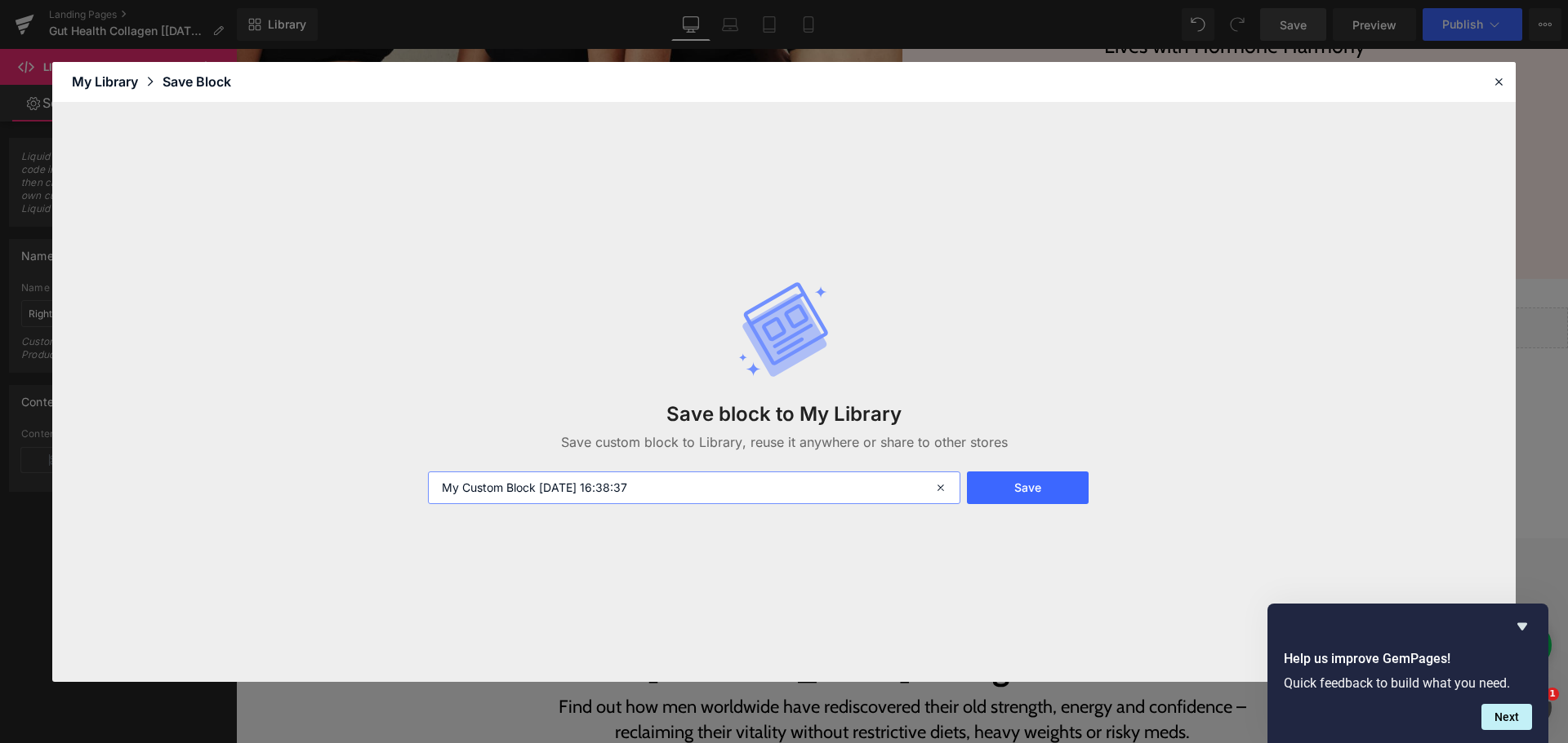
click at [650, 494] on input "My Custom Block 2025-10-09 16:38:37" at bounding box center [694, 487] width 533 height 33
drag, startPoint x: 1506, startPoint y: 75, endPoint x: 1180, endPoint y: 55, distance: 326.6
click at [1506, 75] on div at bounding box center [1499, 82] width 20 height 20
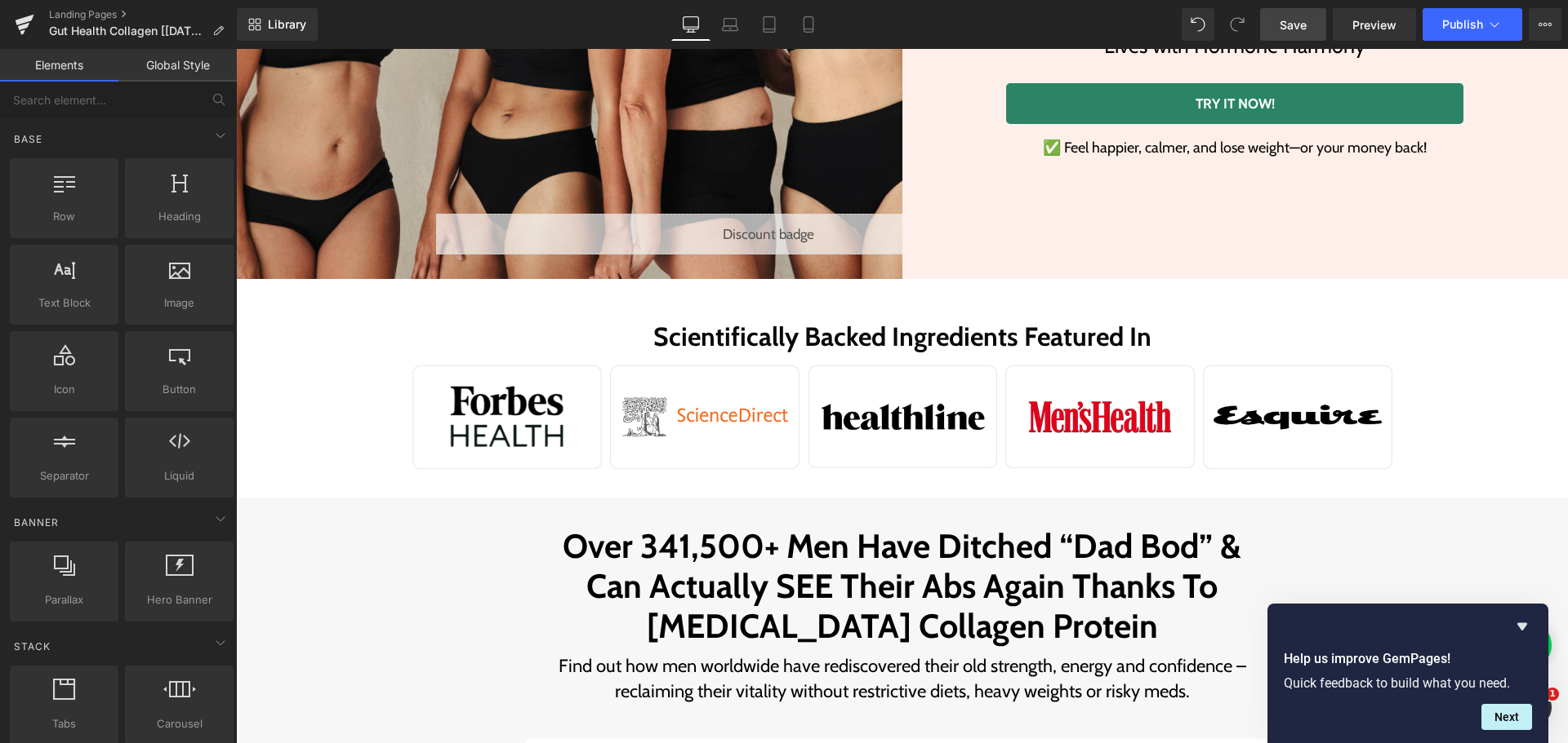
click at [1307, 23] on link "Save" at bounding box center [1292, 24] width 66 height 33
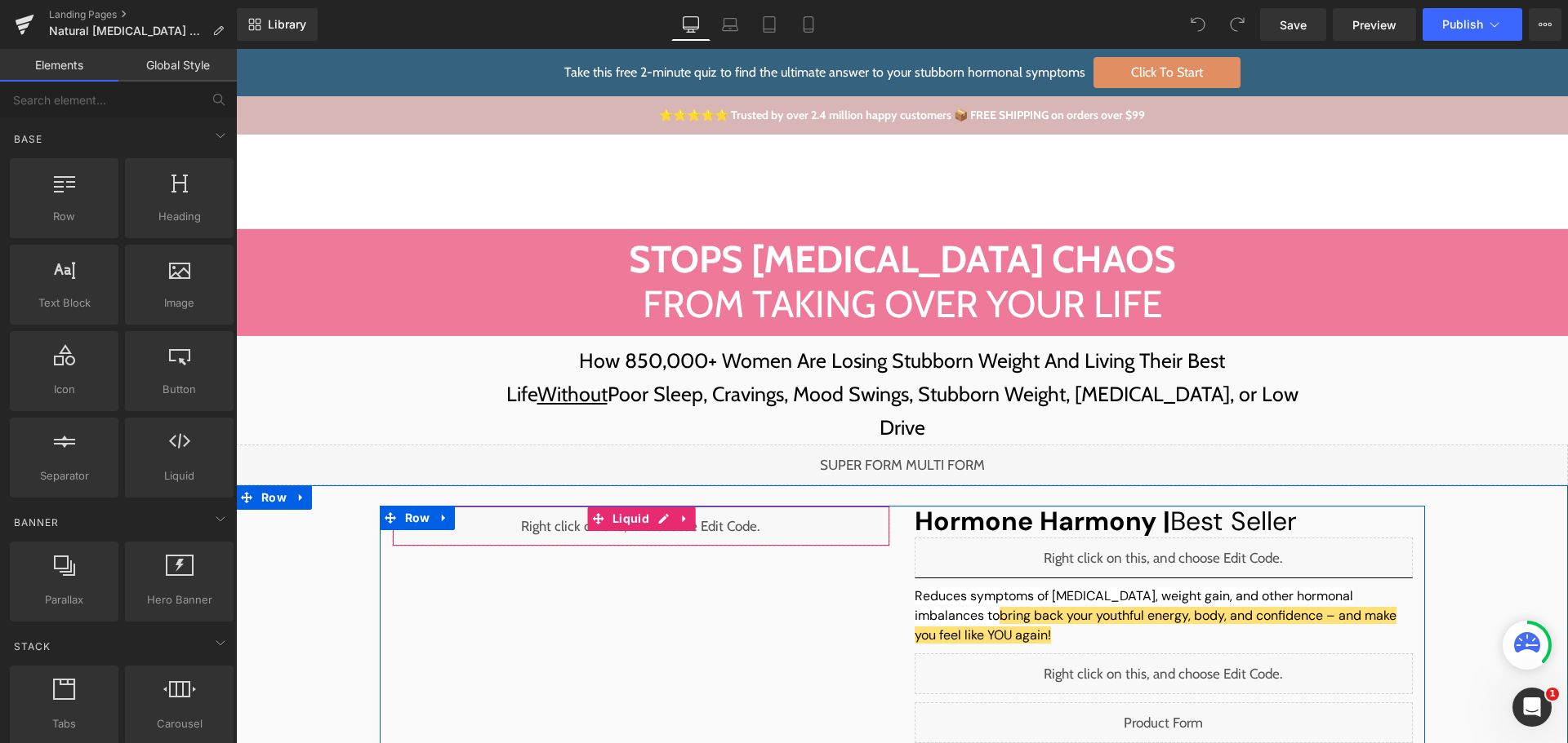
click at [658, 506] on div "Liquid" at bounding box center [641, 526] width 498 height 41
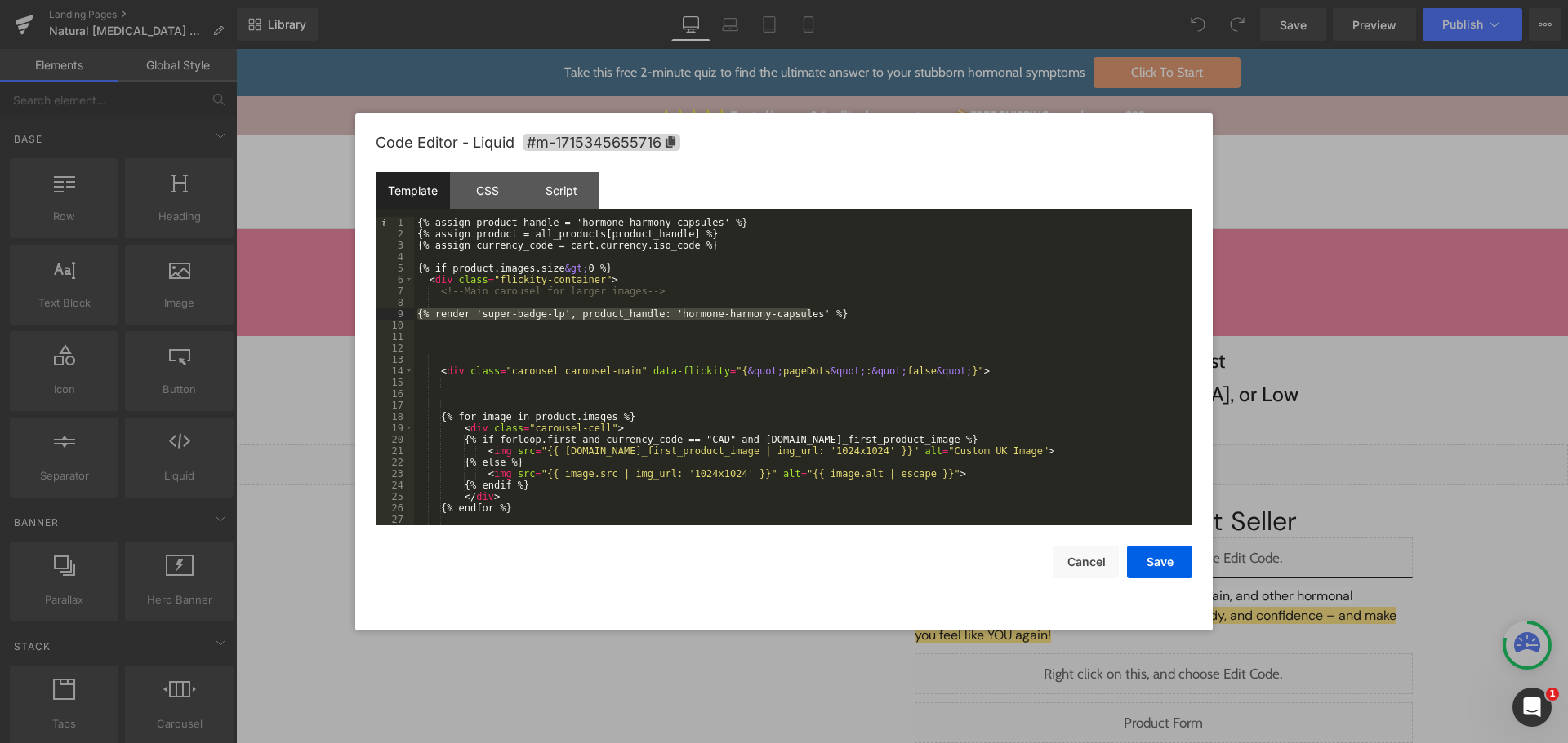
drag, startPoint x: 851, startPoint y: 310, endPoint x: 340, endPoint y: 313, distance: 511.0
click at [340, 313] on body "You are previewing how the will restyle your page. You can not edit Elements in…" at bounding box center [784, 372] width 1568 height 743
click at [640, 311] on div "{% assign product_handle = 'hormone-harmony-capsules' %} {% assign product = al…" at bounding box center [800, 372] width 772 height 308
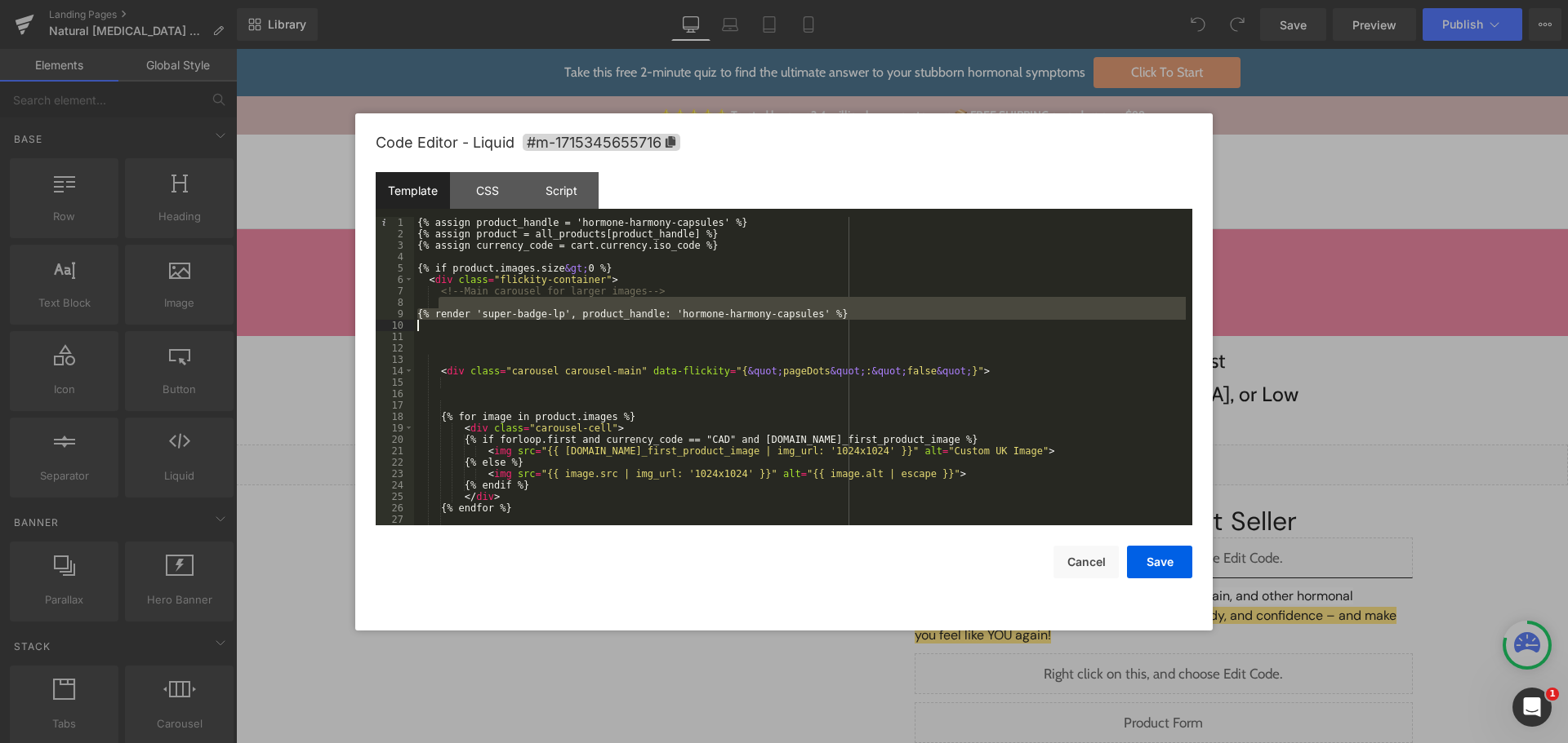
drag, startPoint x: 800, startPoint y: 308, endPoint x: 872, endPoint y: 321, distance: 73.2
click at [872, 321] on div "{% assign product_handle = 'hormone-harmony-capsules' %} {% assign product = al…" at bounding box center [800, 382] width 772 height 331
click at [872, 321] on div "{% assign product_handle = 'hormone-harmony-capsules' %} {% assign product = al…" at bounding box center [800, 372] width 772 height 308
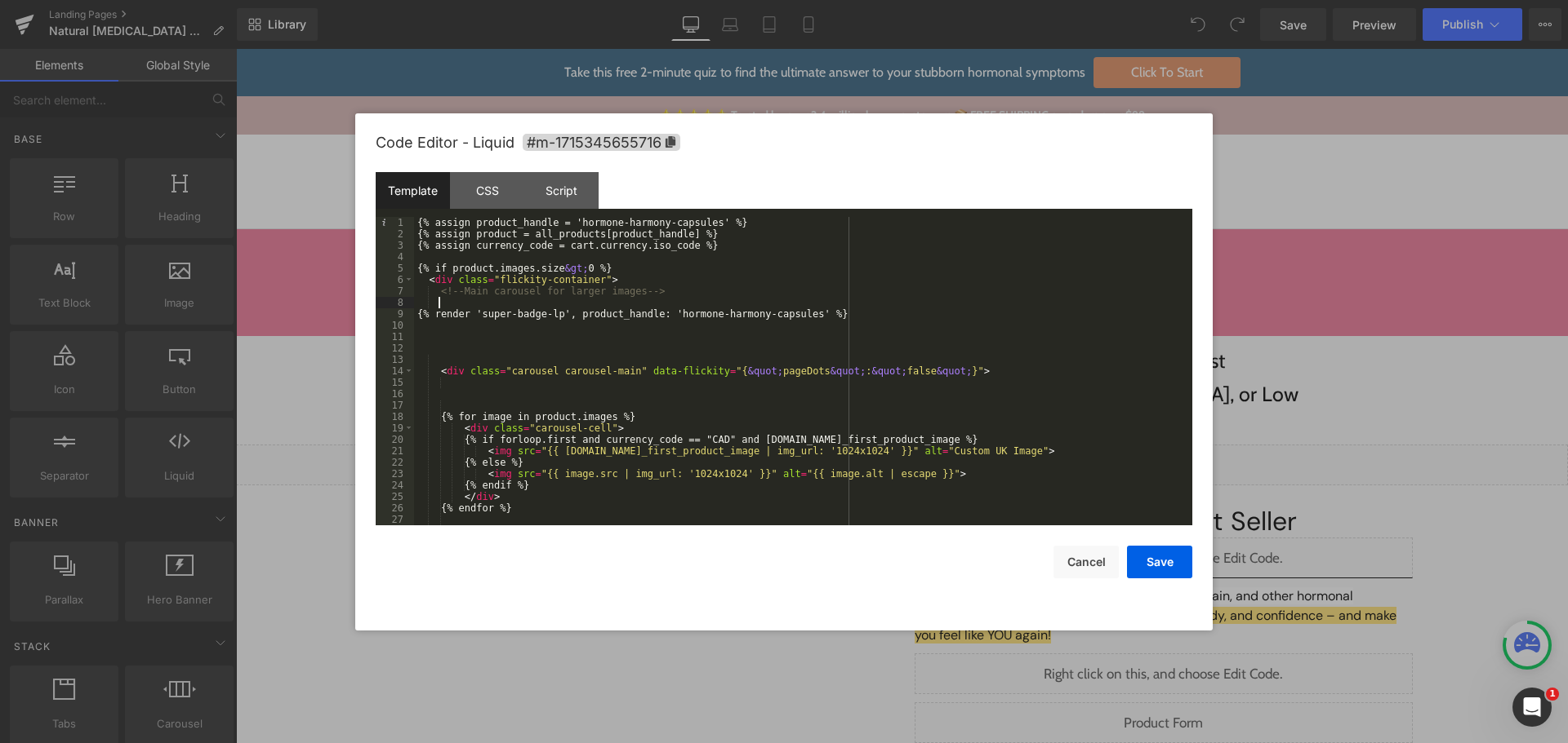
click at [511, 300] on div "{% assign product_handle = 'hormone-harmony-capsules' %} {% assign product = al…" at bounding box center [800, 382] width 772 height 331
click at [422, 307] on div "{% assign product_handle = 'hormone-harmony-capsules' %} {% assign product = al…" at bounding box center [800, 382] width 772 height 331
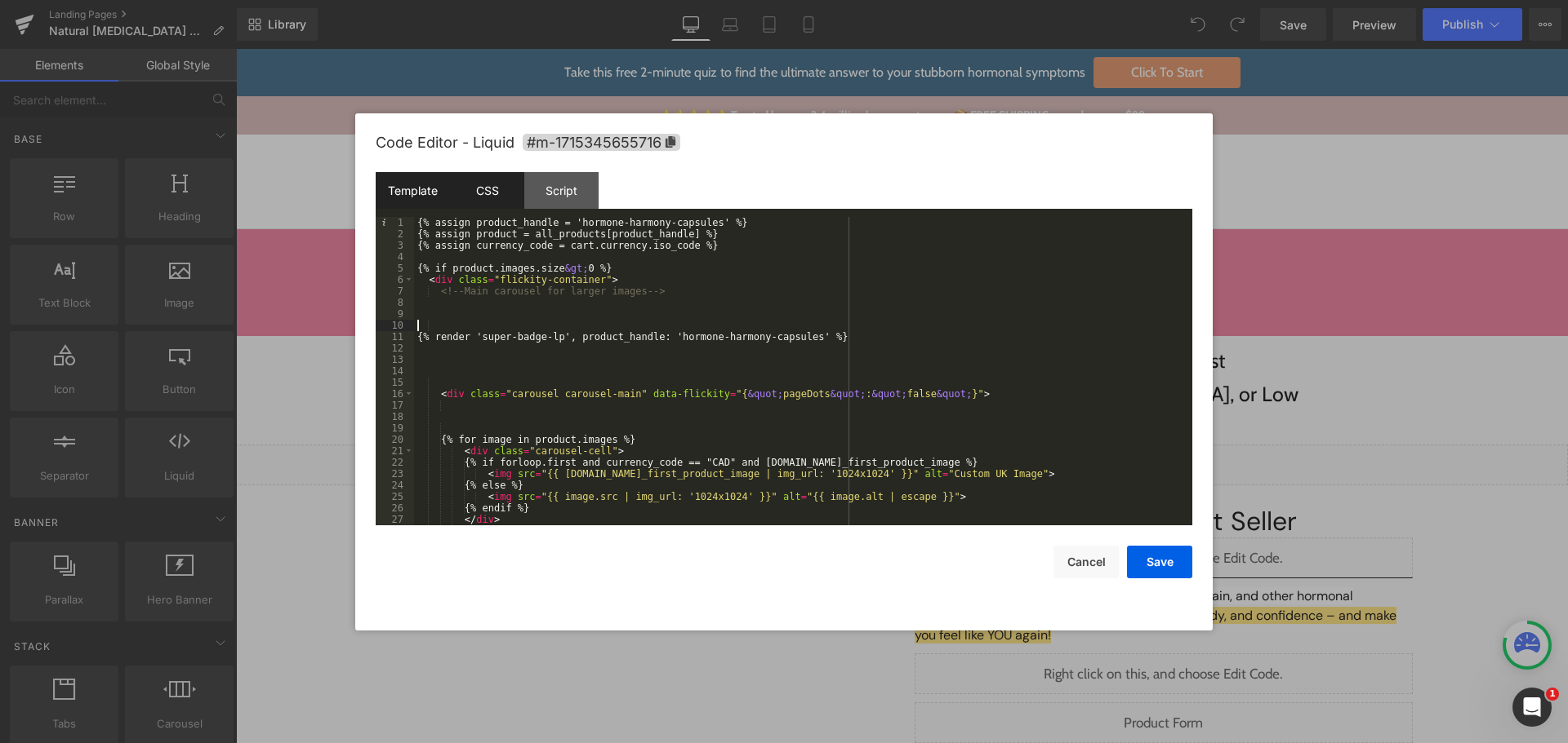
click at [479, 186] on div "CSS" at bounding box center [486, 190] width 74 height 37
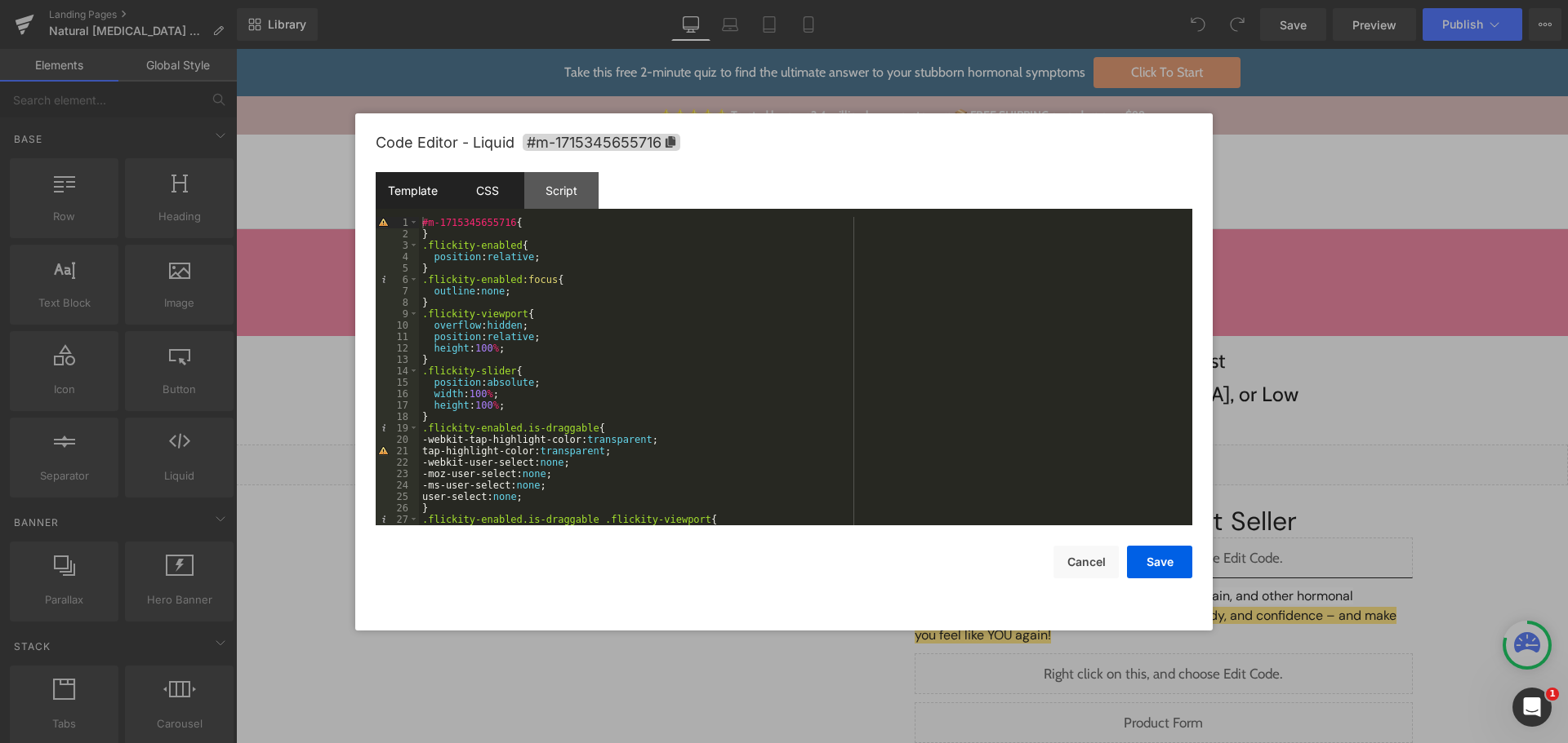
click at [402, 202] on div "Template" at bounding box center [412, 190] width 74 height 37
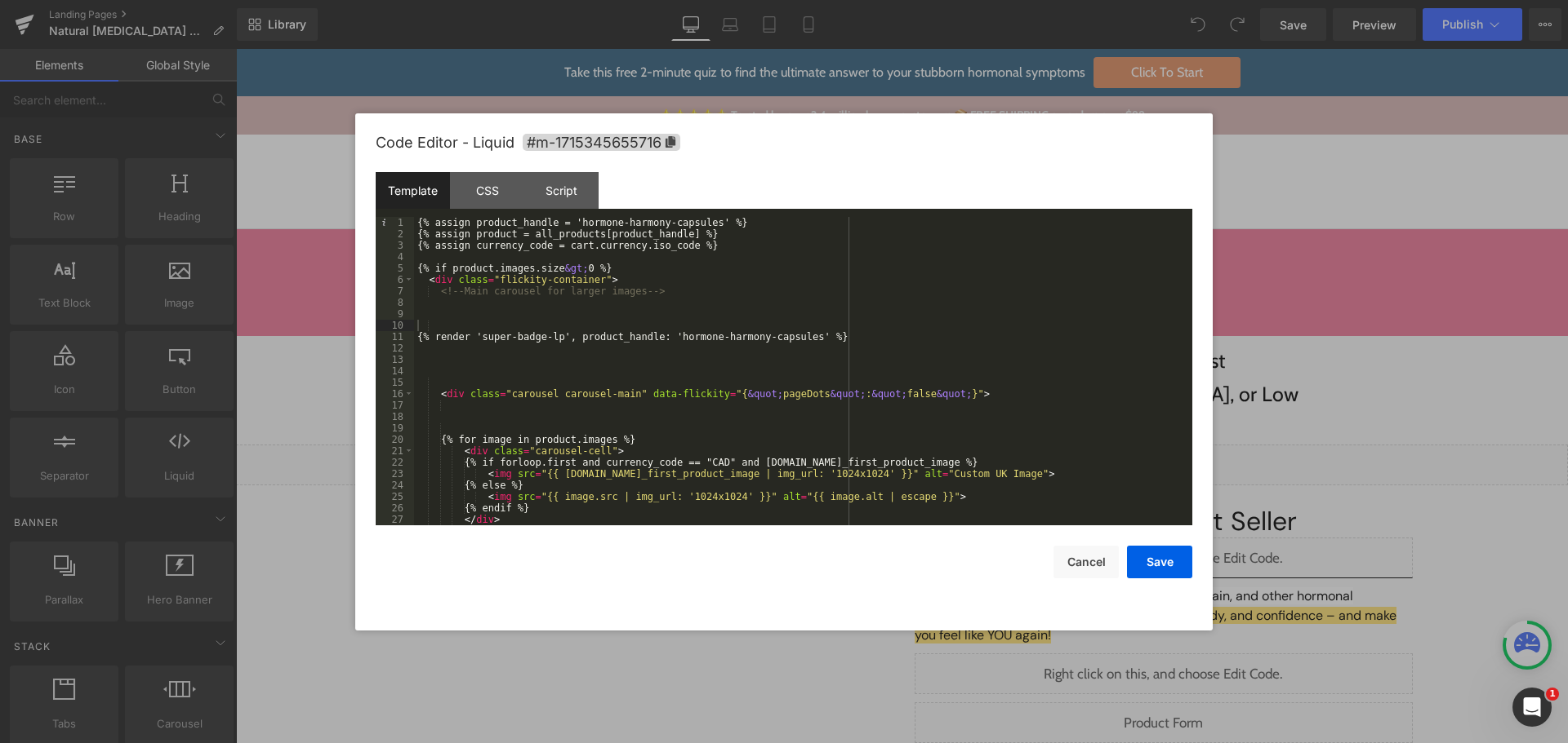
click at [429, 325] on div "{% assign product_handle = 'hormone-harmony-capsules' %} {% assign product = al…" at bounding box center [800, 382] width 772 height 331
drag, startPoint x: 551, startPoint y: 338, endPoint x: 475, endPoint y: 338, distance: 76.0
click at [477, 337] on div "{% assign product_handle = 'hormone-harmony-capsules' %} {% assign product = al…" at bounding box center [800, 382] width 772 height 331
click at [1073, 558] on button "Cancel" at bounding box center [1086, 562] width 65 height 33
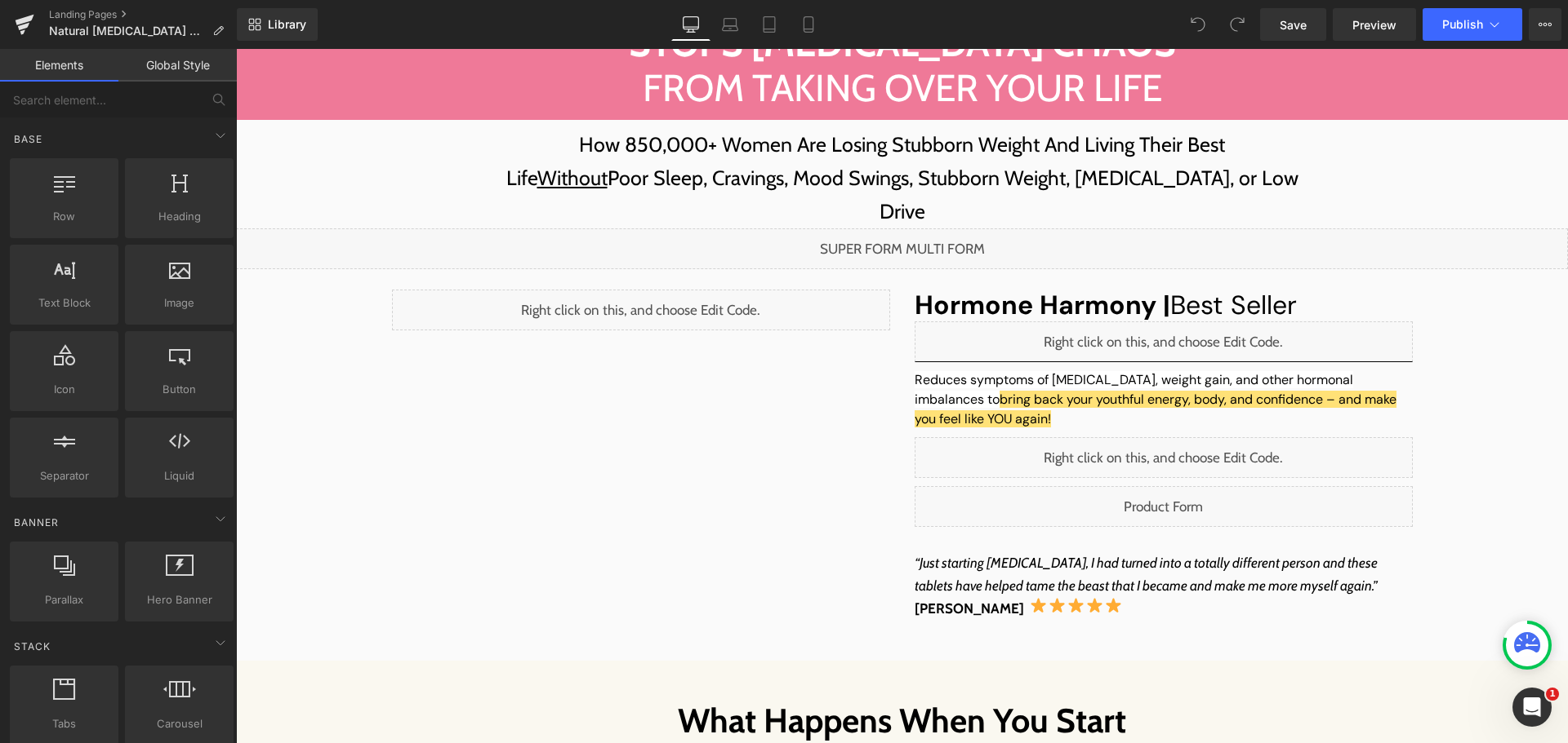
scroll to position [245, 0]
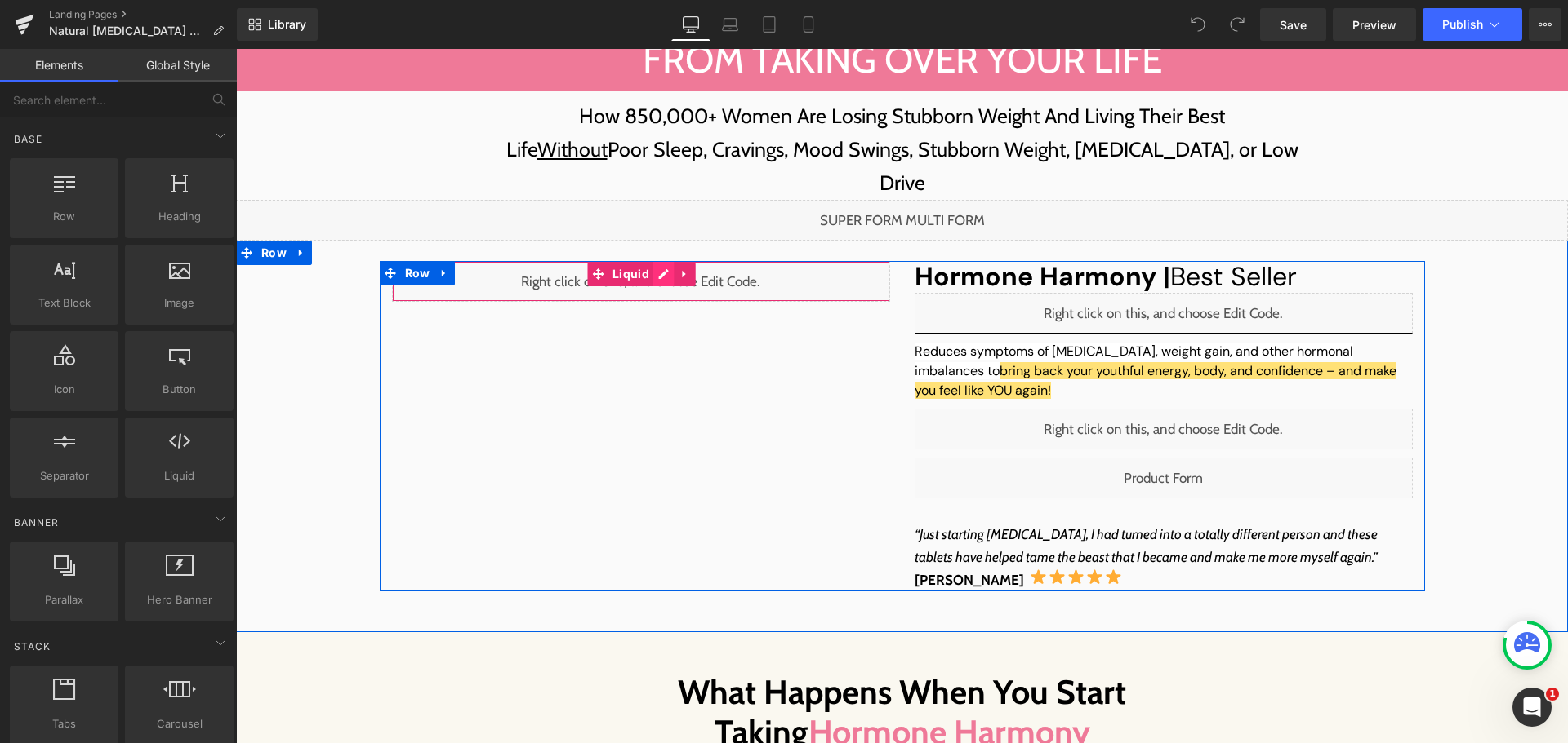
click at [658, 261] on div "Liquid" at bounding box center [641, 281] width 498 height 41
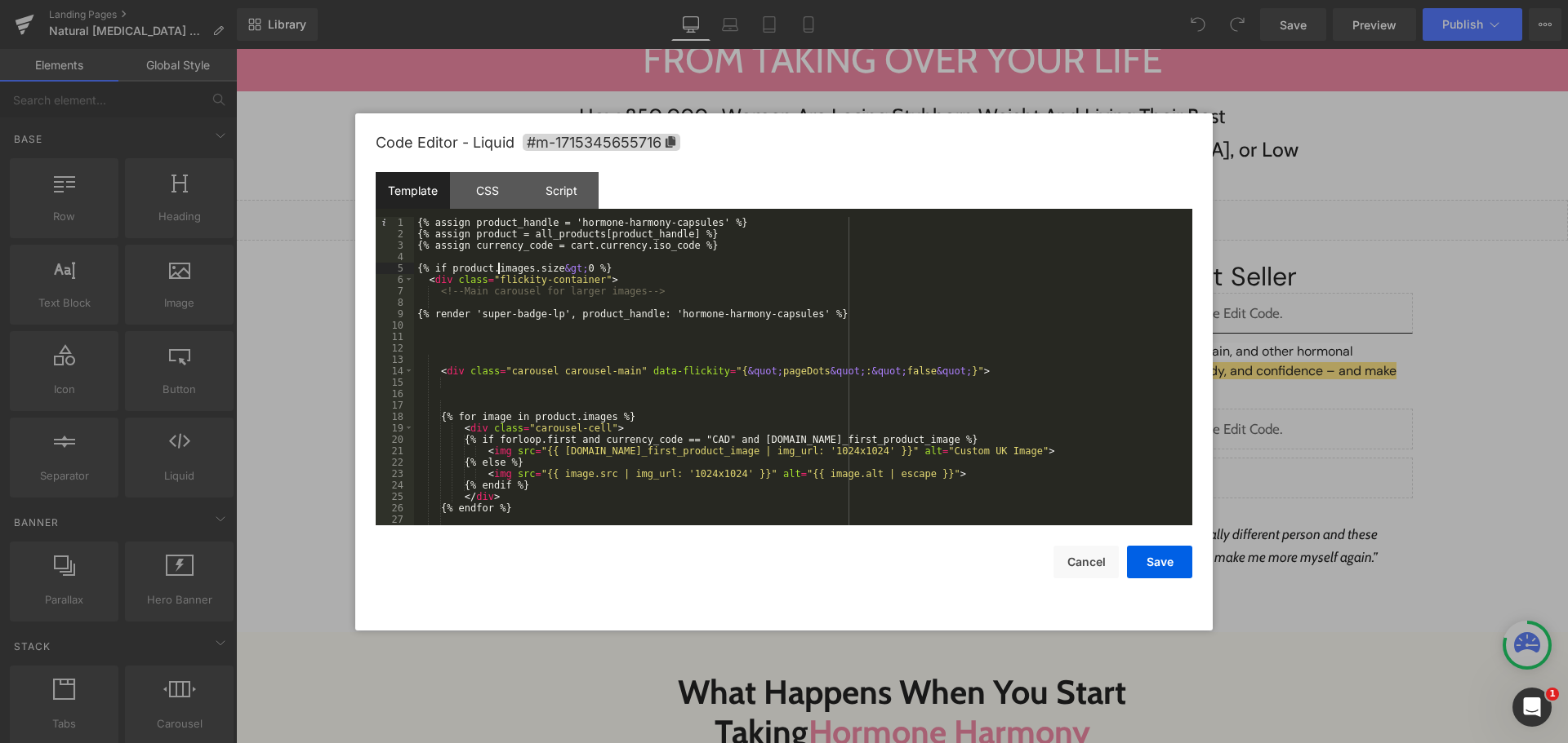
click at [500, 269] on div "{% assign product_handle = 'hormone-harmony-capsules' %} {% assign product = al…" at bounding box center [800, 382] width 772 height 331
click at [564, 271] on div "{% assign product_handle = 'hormone-harmony-capsules' %} {% assign product = al…" at bounding box center [800, 382] width 772 height 331
click at [545, 259] on div "{% assign product_handle = 'hormone-harmony-capsules' %} {% assign product = al…" at bounding box center [800, 382] width 772 height 331
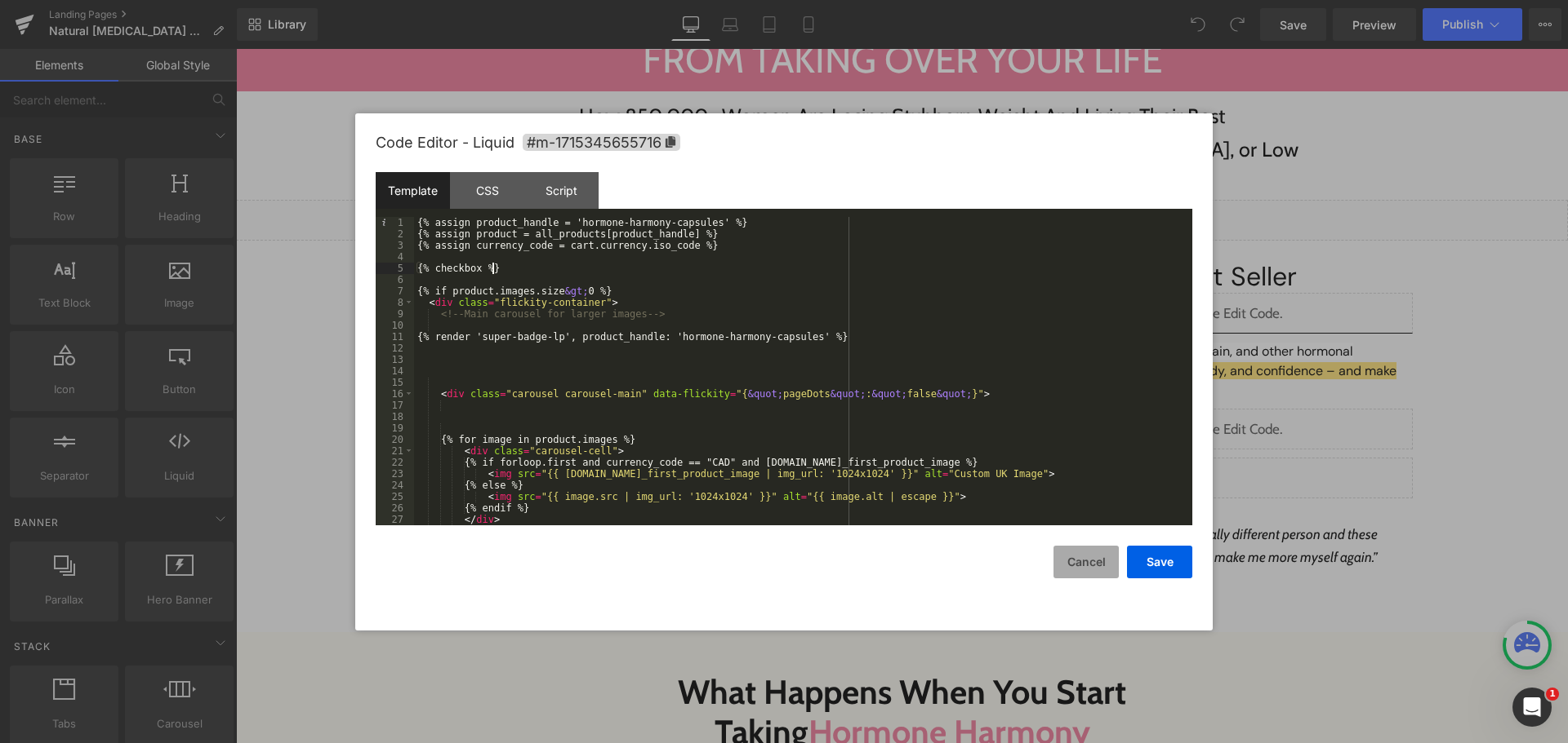
click at [1071, 565] on button "Cancel" at bounding box center [1086, 562] width 65 height 33
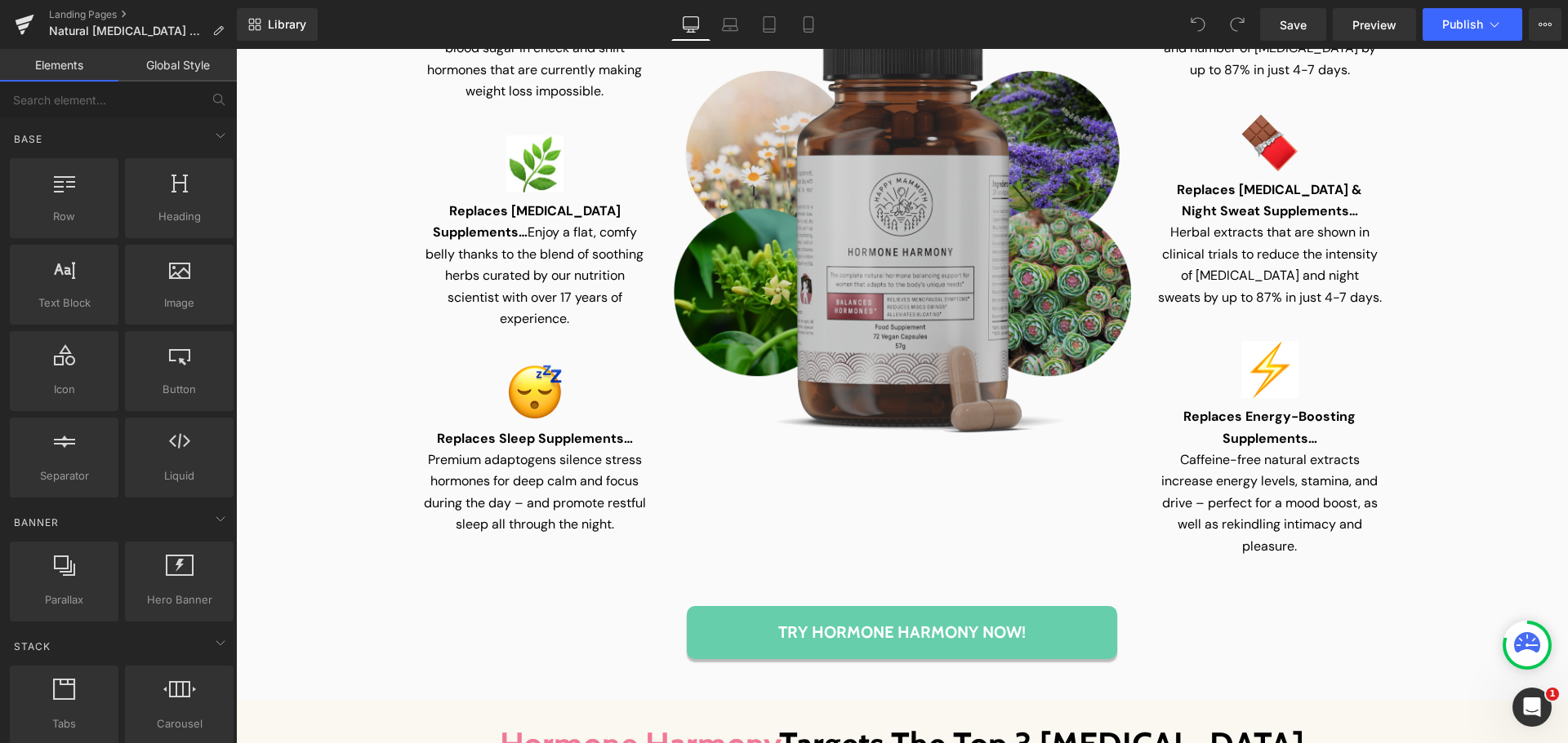
scroll to position [3345, 0]
